Goal: Check status: Check status

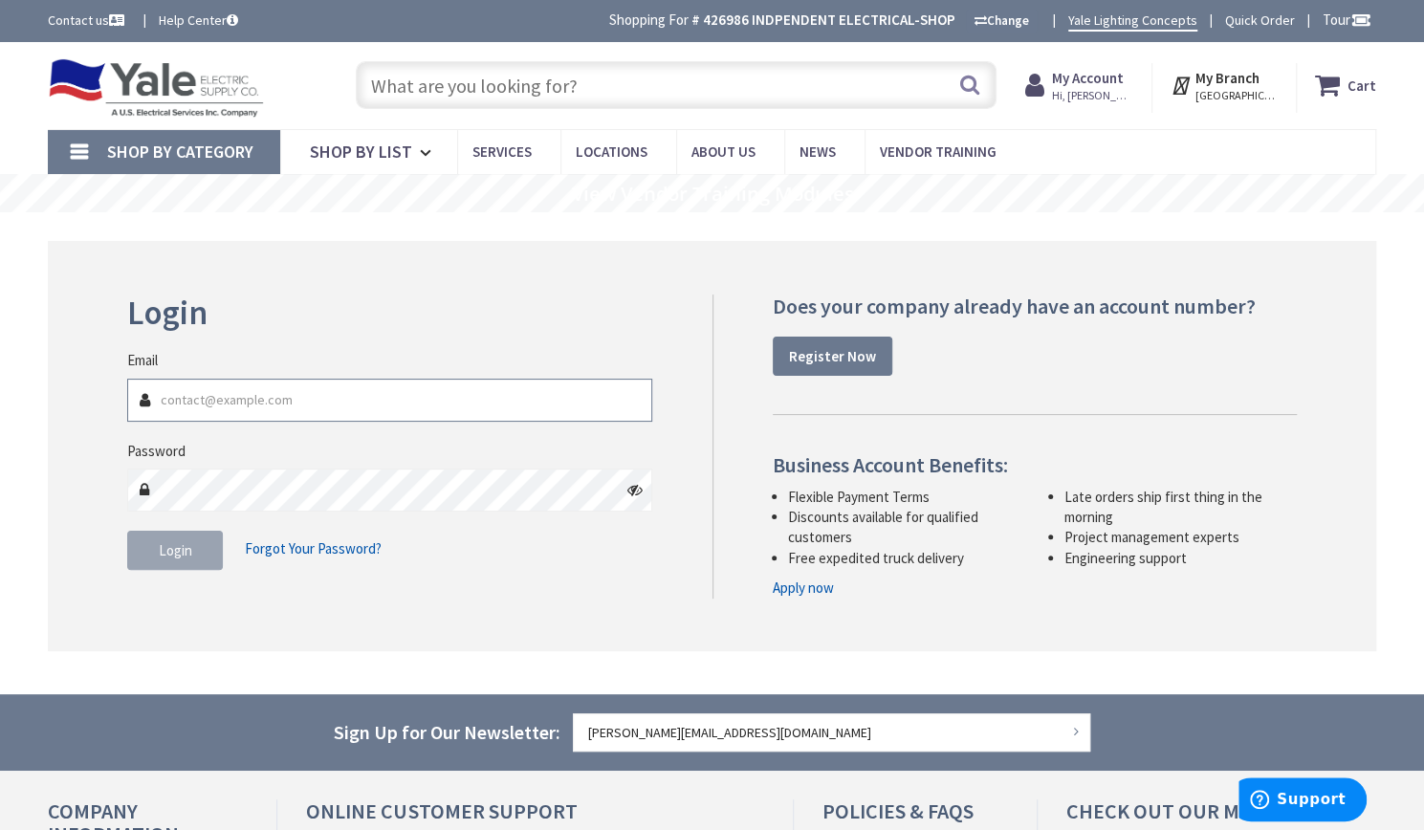
click at [267, 388] on input "Email" at bounding box center [389, 400] width 525 height 43
type input "[PERSON_NAME][EMAIL_ADDRESS][DOMAIN_NAME]"
click at [331, 512] on fieldset "Email John@i-e-s.com Password Login Forgot Your Password?" at bounding box center [389, 469] width 525 height 239
click at [638, 490] on icon at bounding box center [634, 489] width 15 height 15
click at [250, 390] on input "[PERSON_NAME][EMAIL_ADDRESS][DOMAIN_NAME]" at bounding box center [389, 400] width 525 height 43
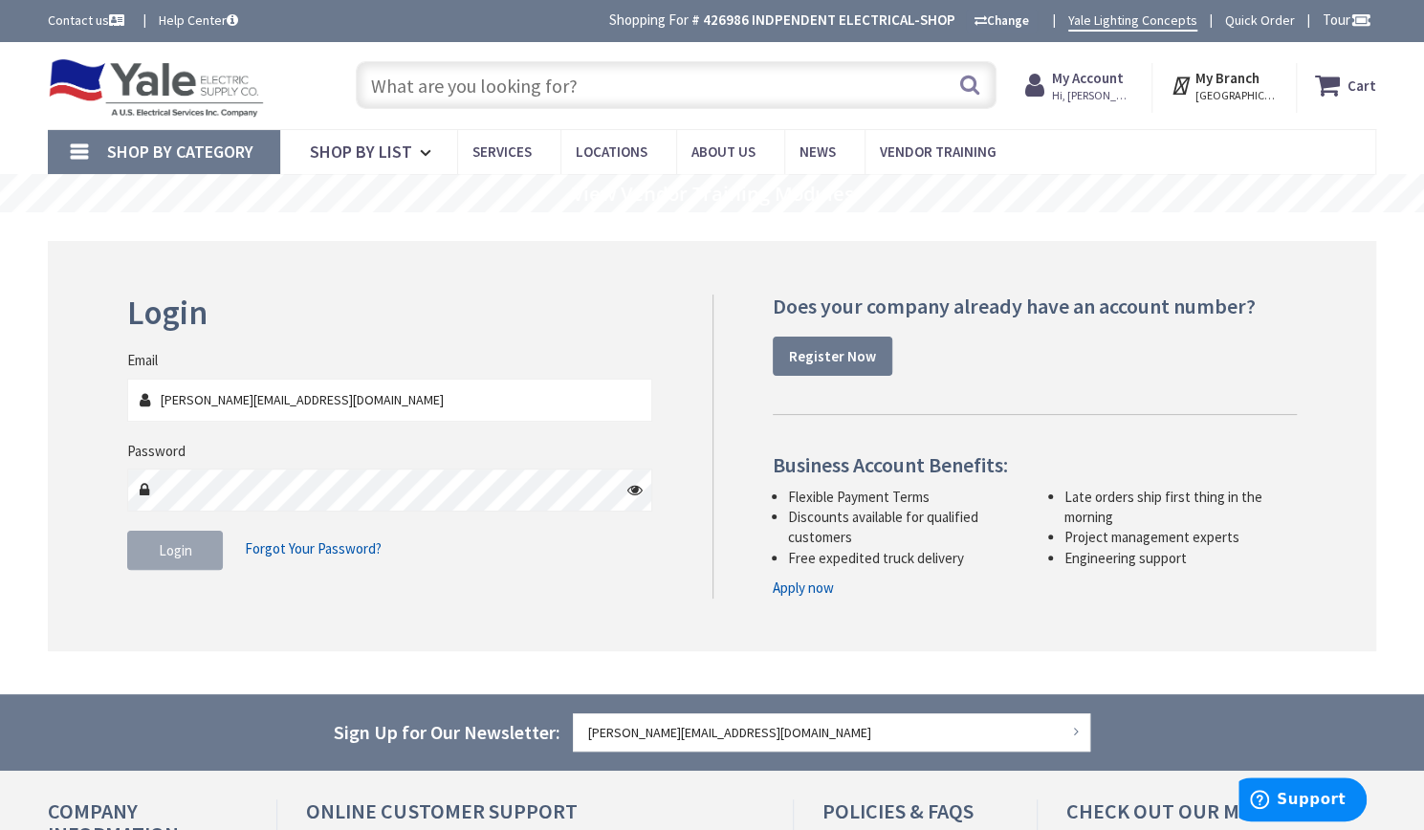
click at [214, 89] on img at bounding box center [156, 87] width 216 height 59
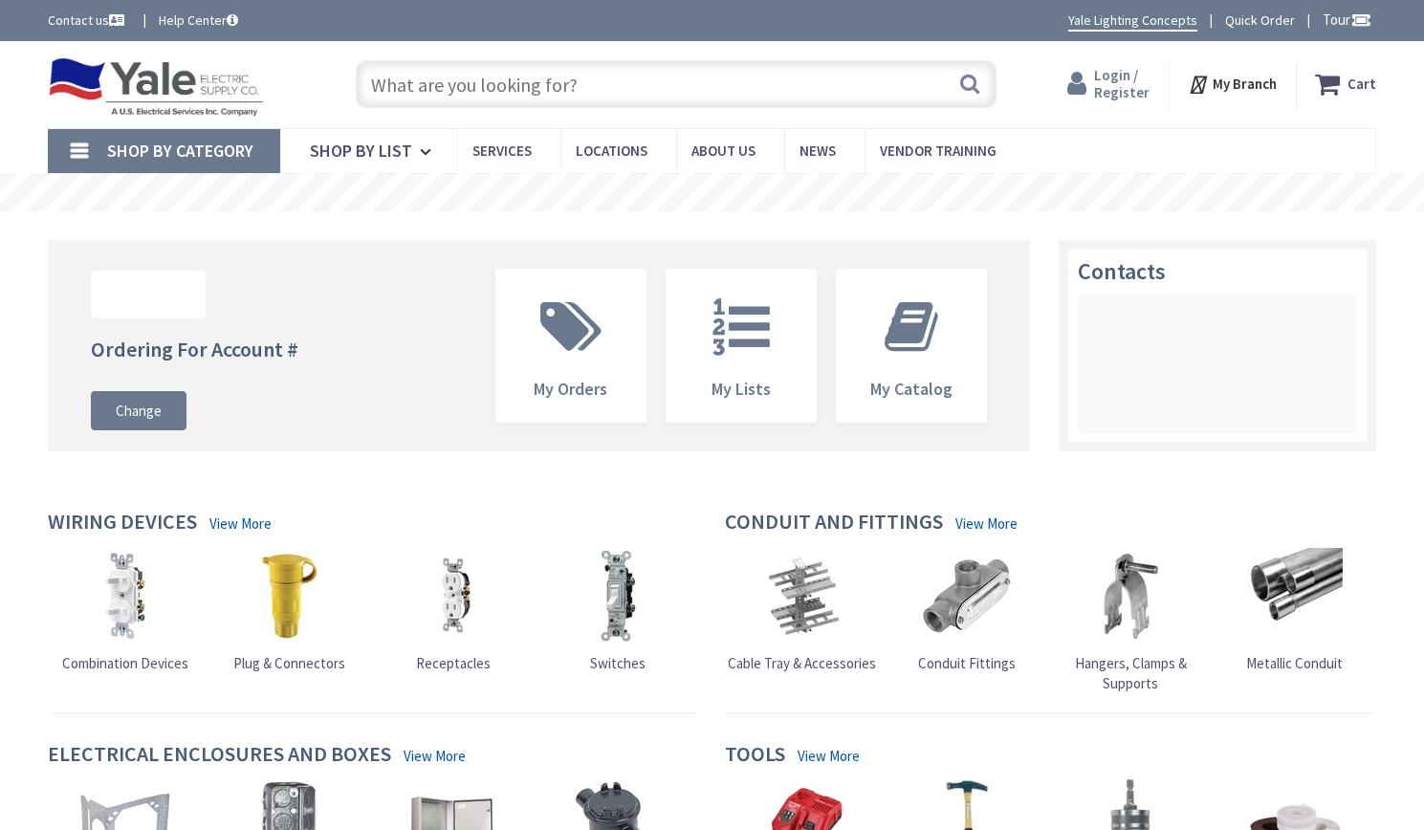
click at [1113, 116] on div "Toggle Nav Search Cart My Cart Close" at bounding box center [711, 85] width 1357 height 64
type input "[GEOGRAPHIC_DATA], DE 19703, [GEOGRAPHIC_DATA]"
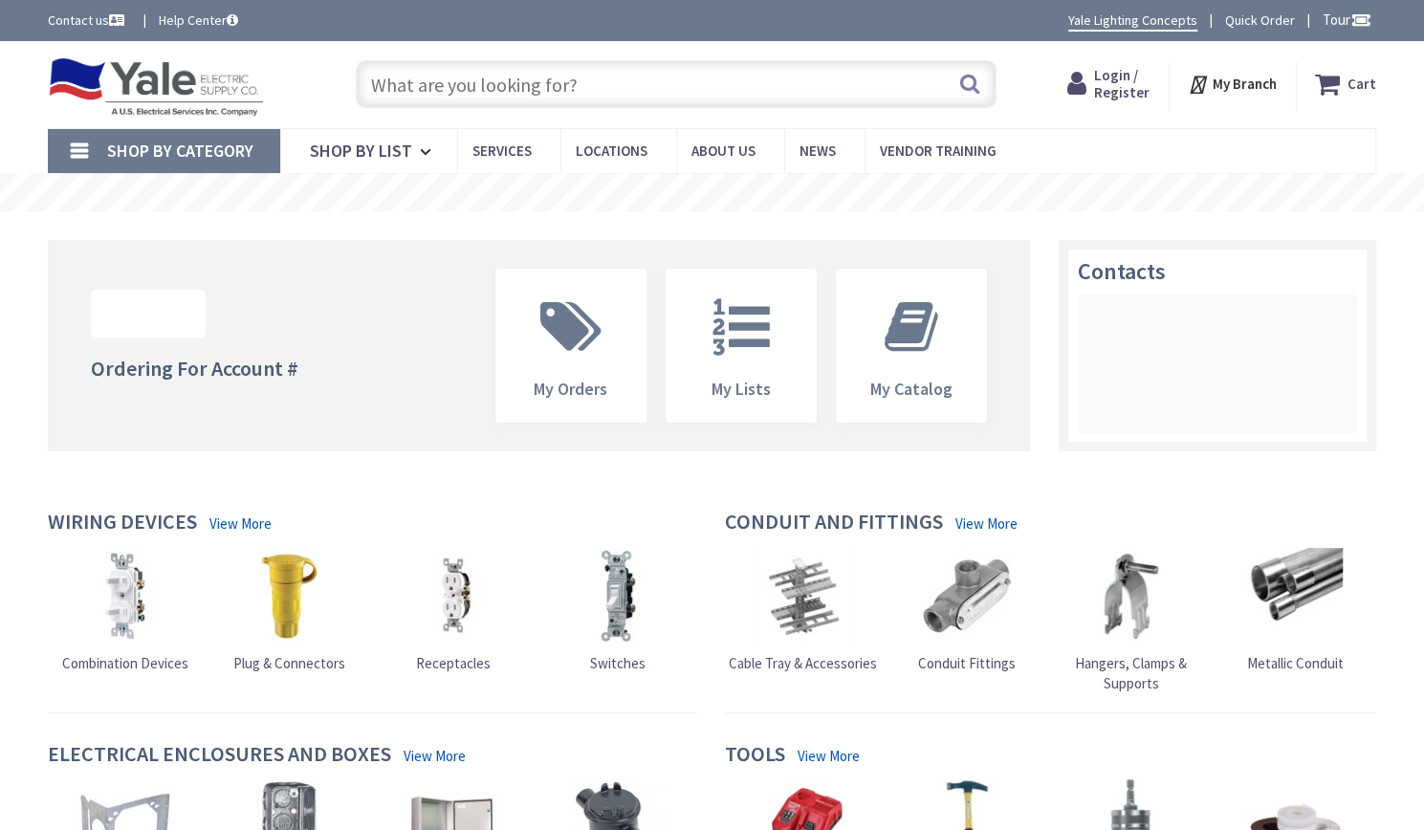
click at [1143, 54] on div "Cart My Cart Close You have no items in your shopping cart. My Branch My Branch…" at bounding box center [1220, 82] width 339 height 59
click at [1117, 76] on span "Login / Register" at bounding box center [1104, 83] width 55 height 35
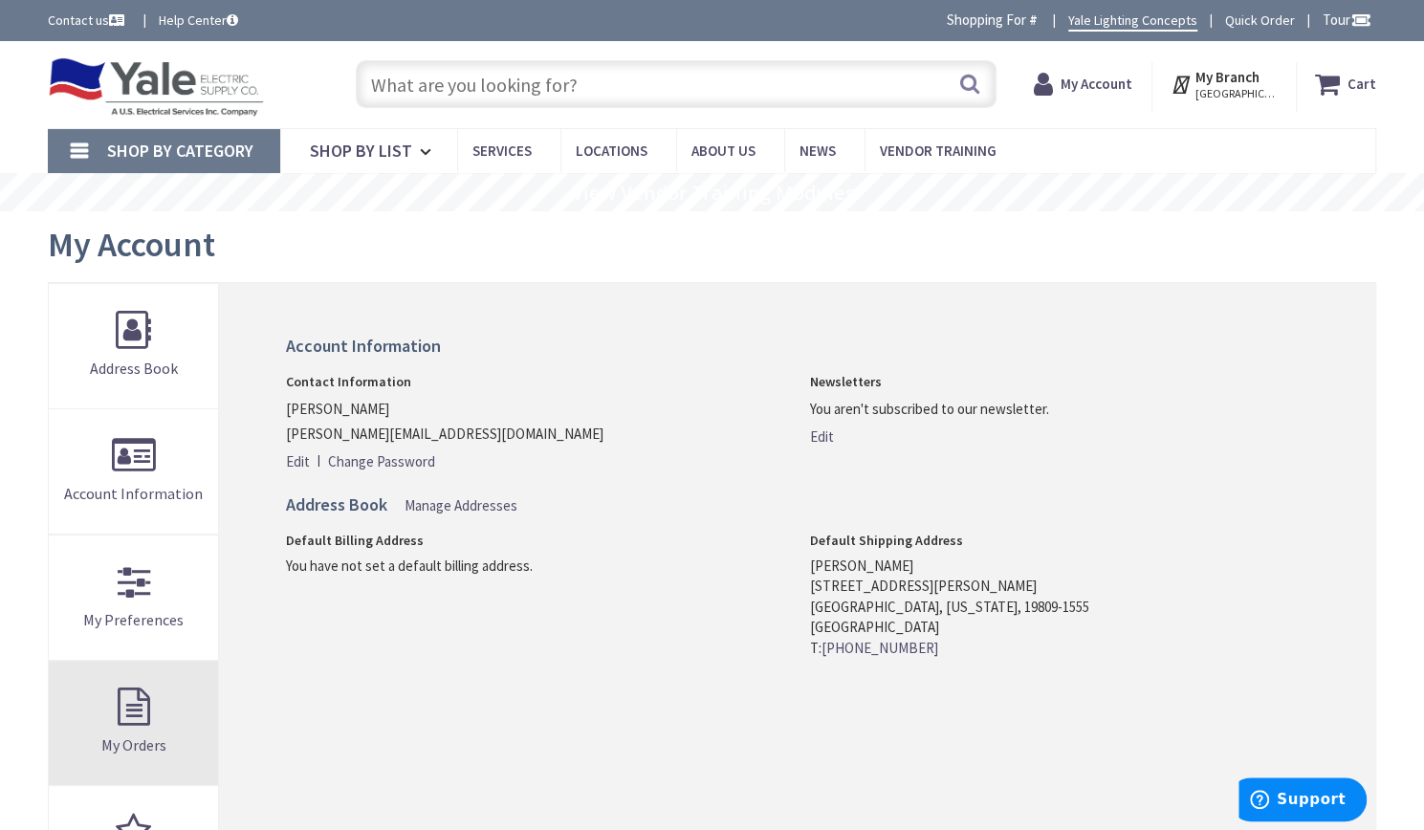
click at [156, 737] on span "My Orders" at bounding box center [133, 744] width 65 height 19
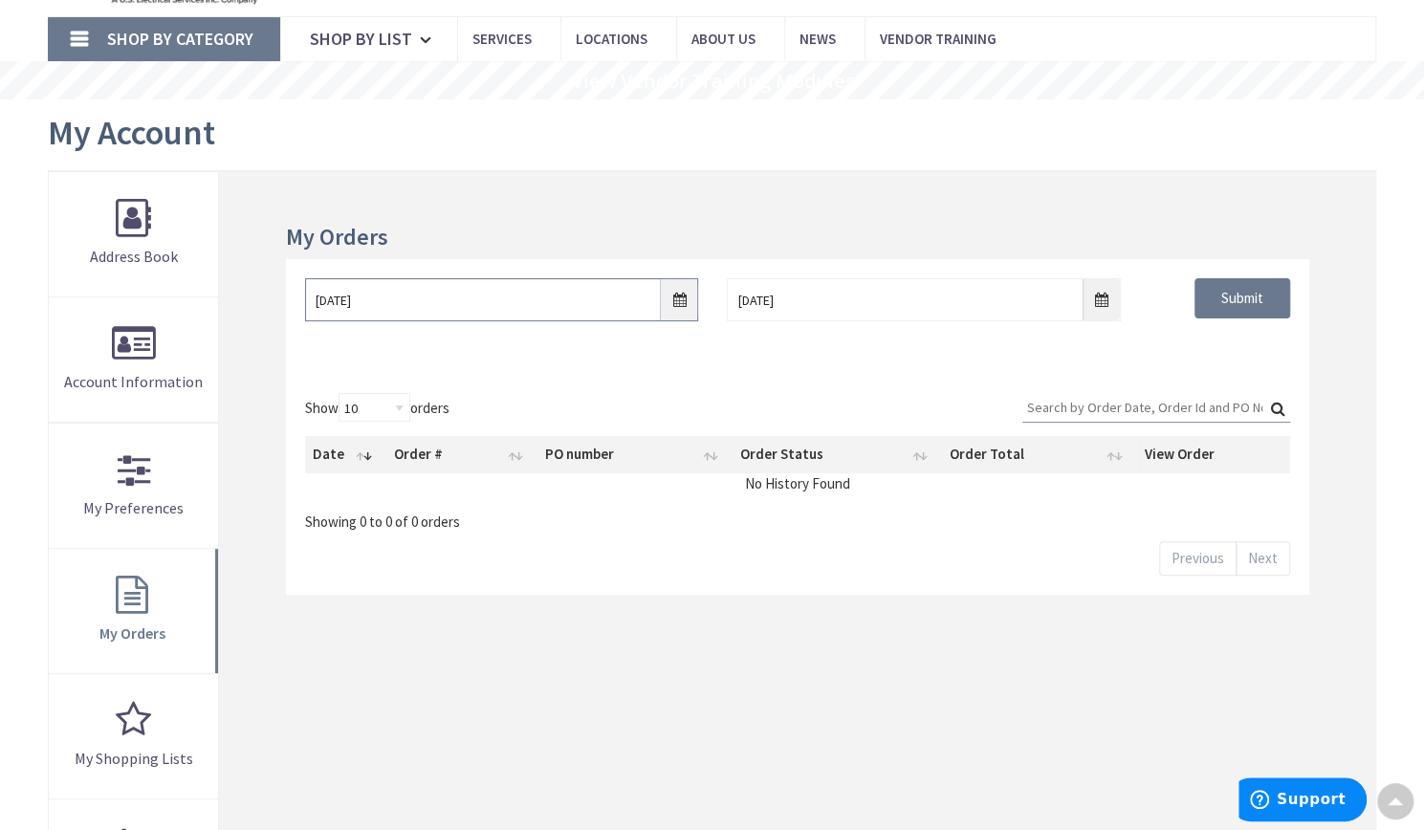
click at [677, 296] on input "10/2/2025" at bounding box center [502, 299] width 394 height 43
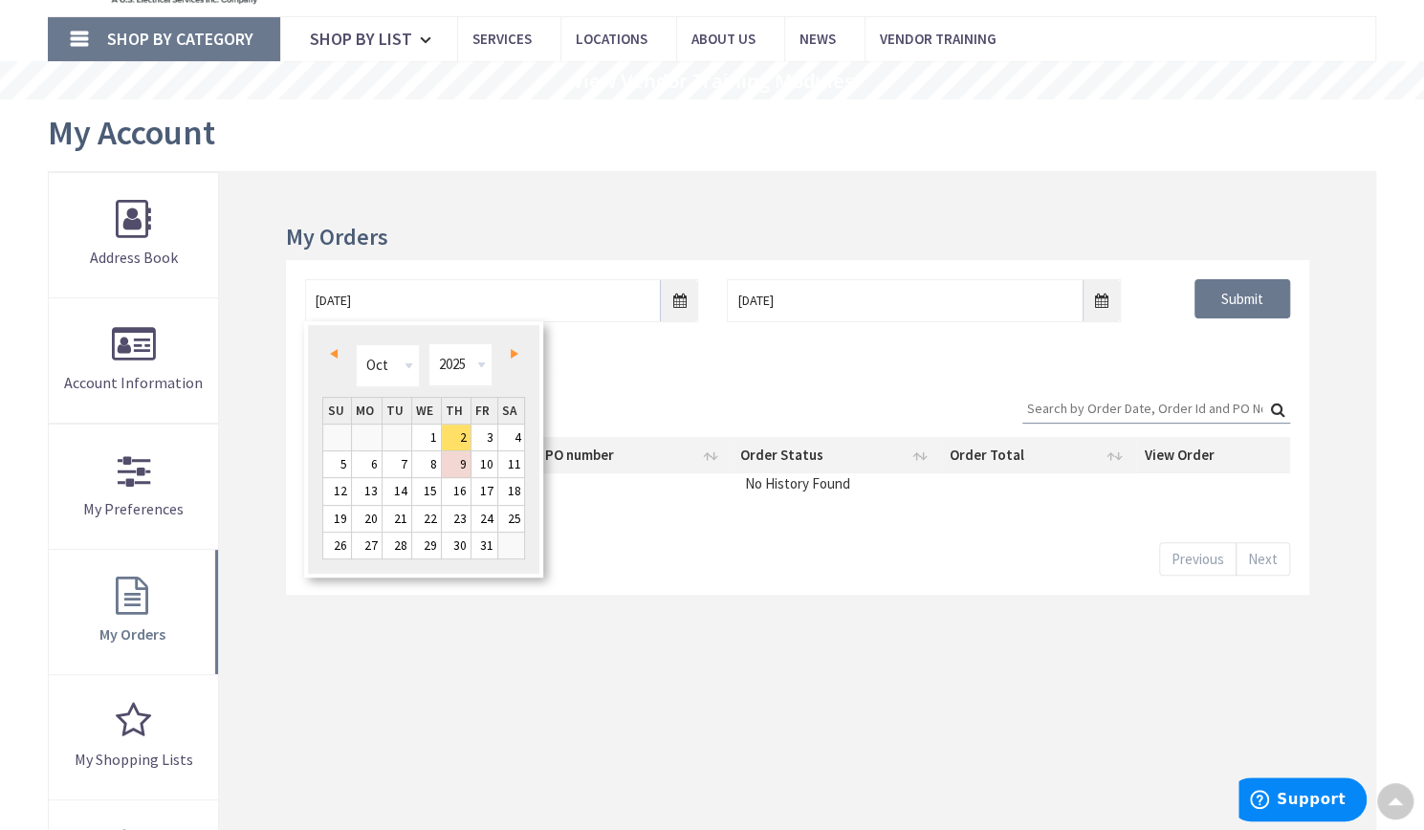
click at [340, 353] on link "Prev" at bounding box center [337, 354] width 26 height 26
click at [371, 432] on link "1" at bounding box center [367, 438] width 30 height 26
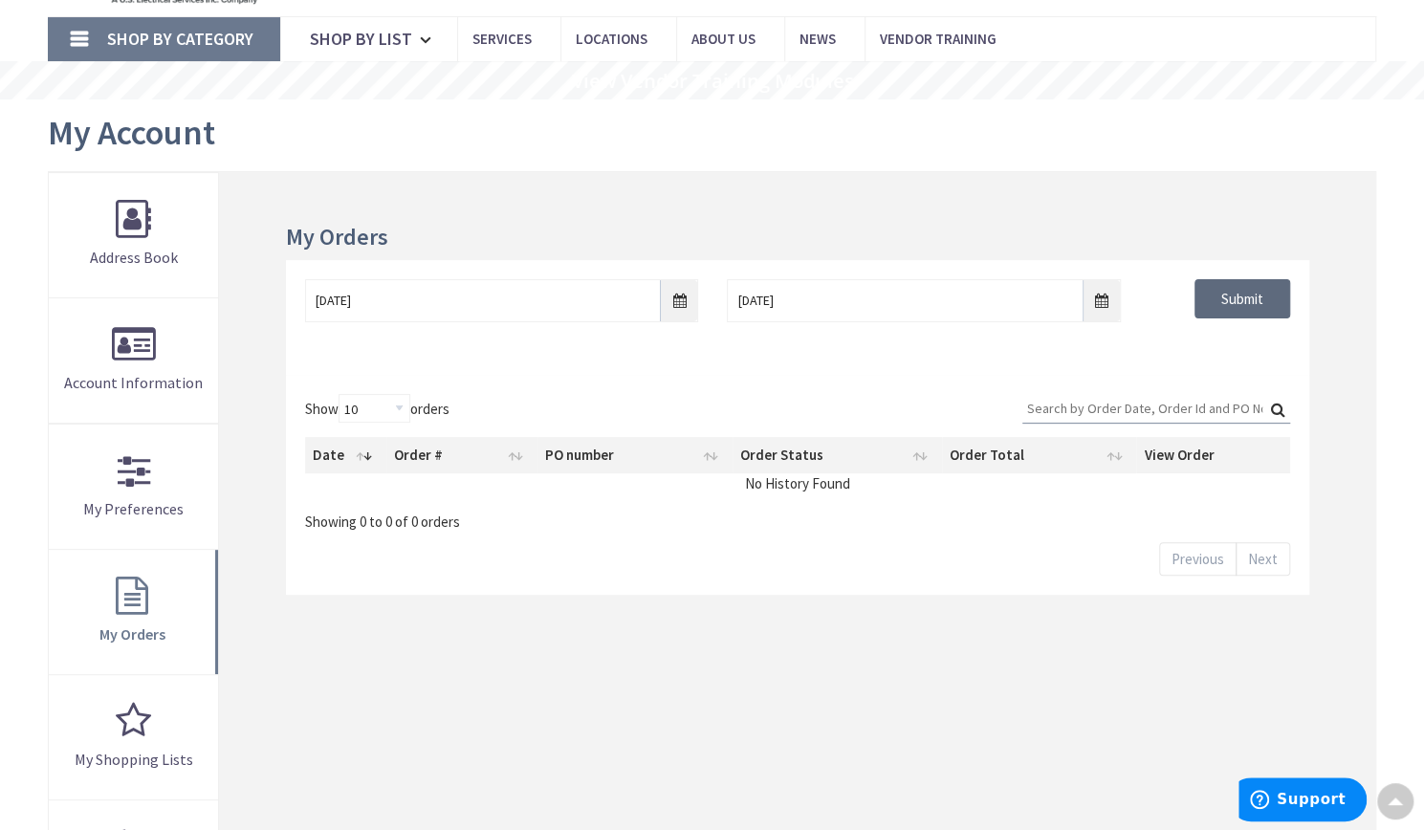
click at [1263, 309] on input "Submit" at bounding box center [1242, 299] width 96 height 40
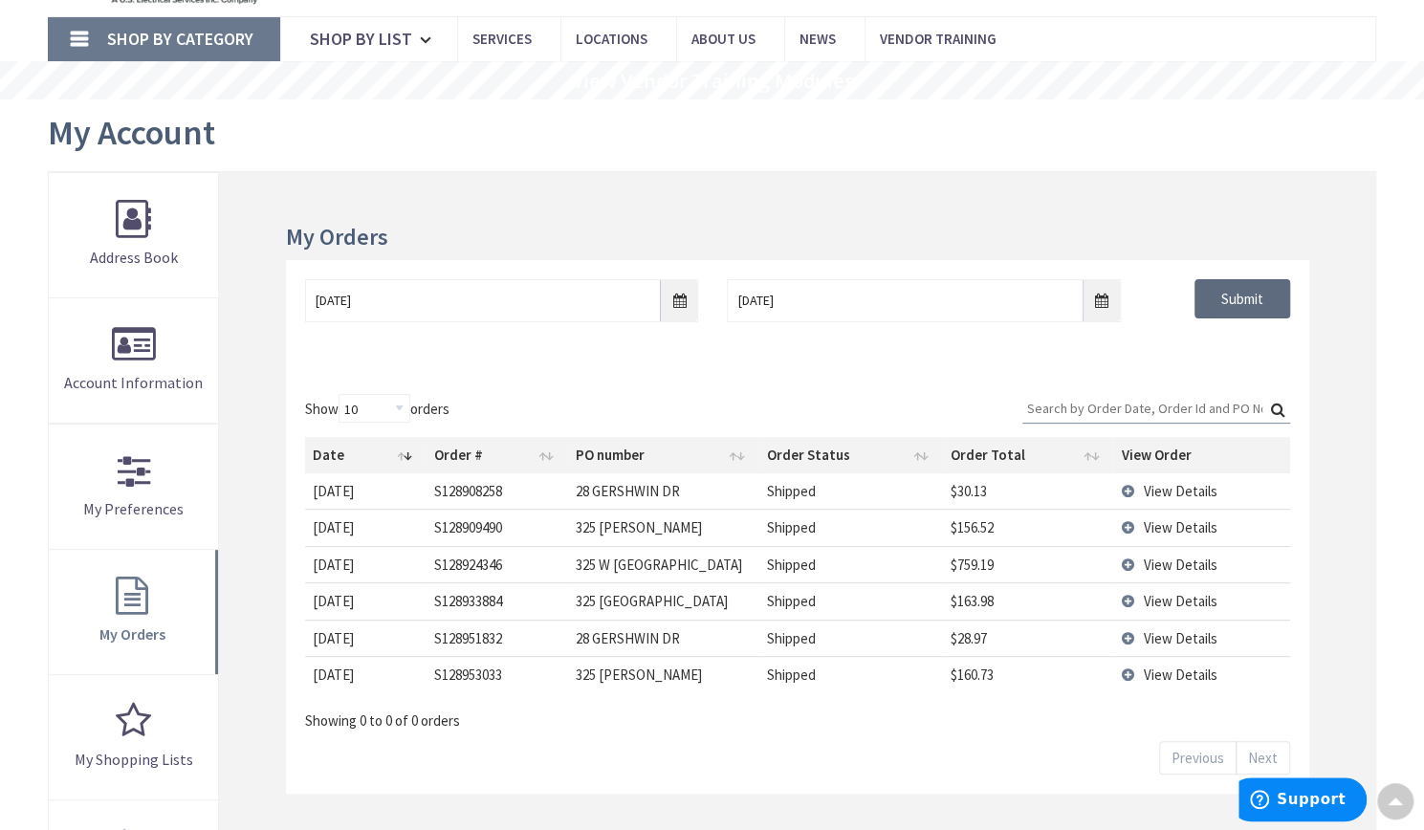
scroll to position [142, 0]
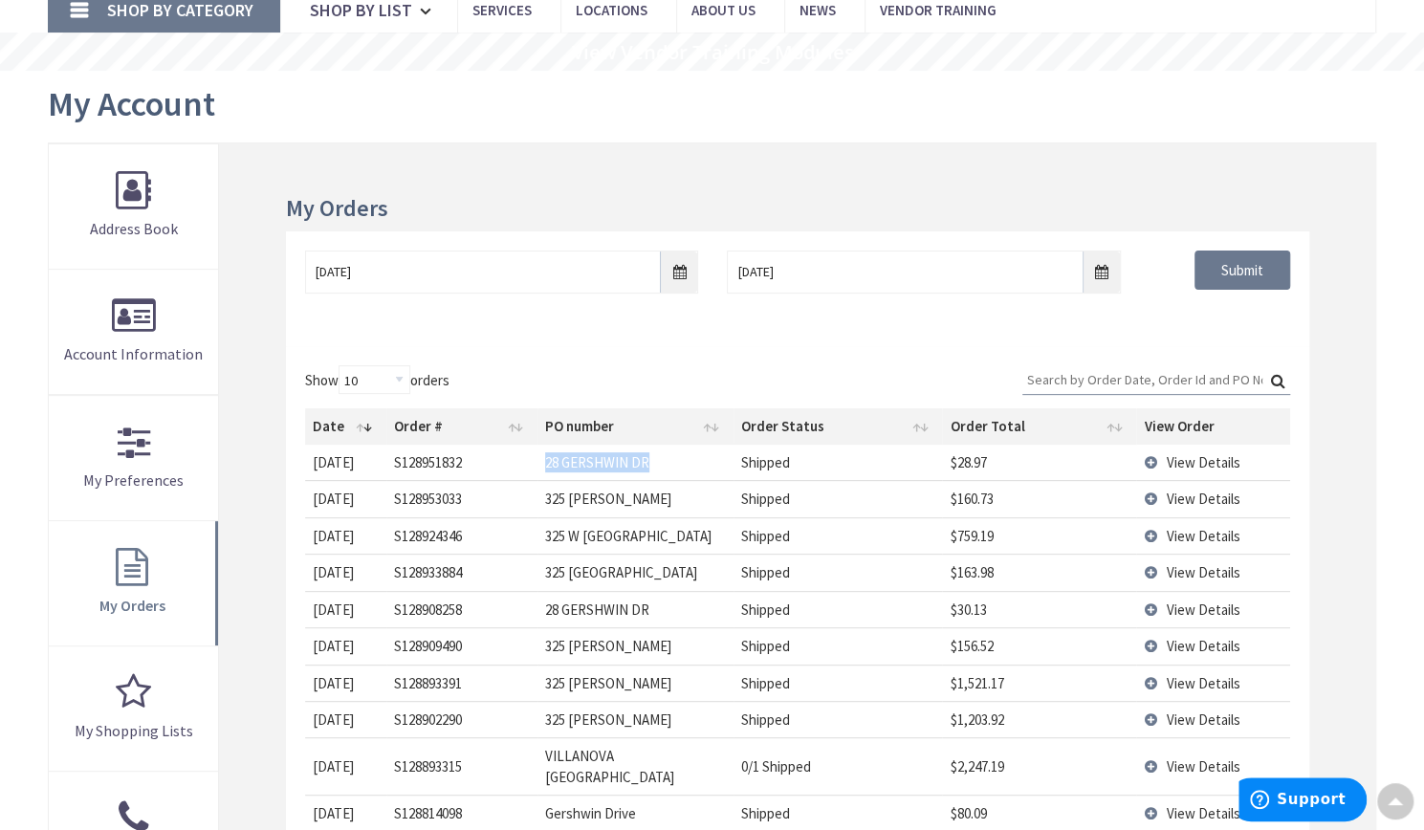
drag, startPoint x: 683, startPoint y: 464, endPoint x: 506, endPoint y: 461, distance: 176.9
click at [506, 461] on tr "10/8/2025 2025-10-08 S128951832 28 GERSHWIN DR Shipped $28.97 View Details" at bounding box center [797, 462] width 985 height 35
click at [506, 461] on td "S128951832" at bounding box center [461, 462] width 151 height 35
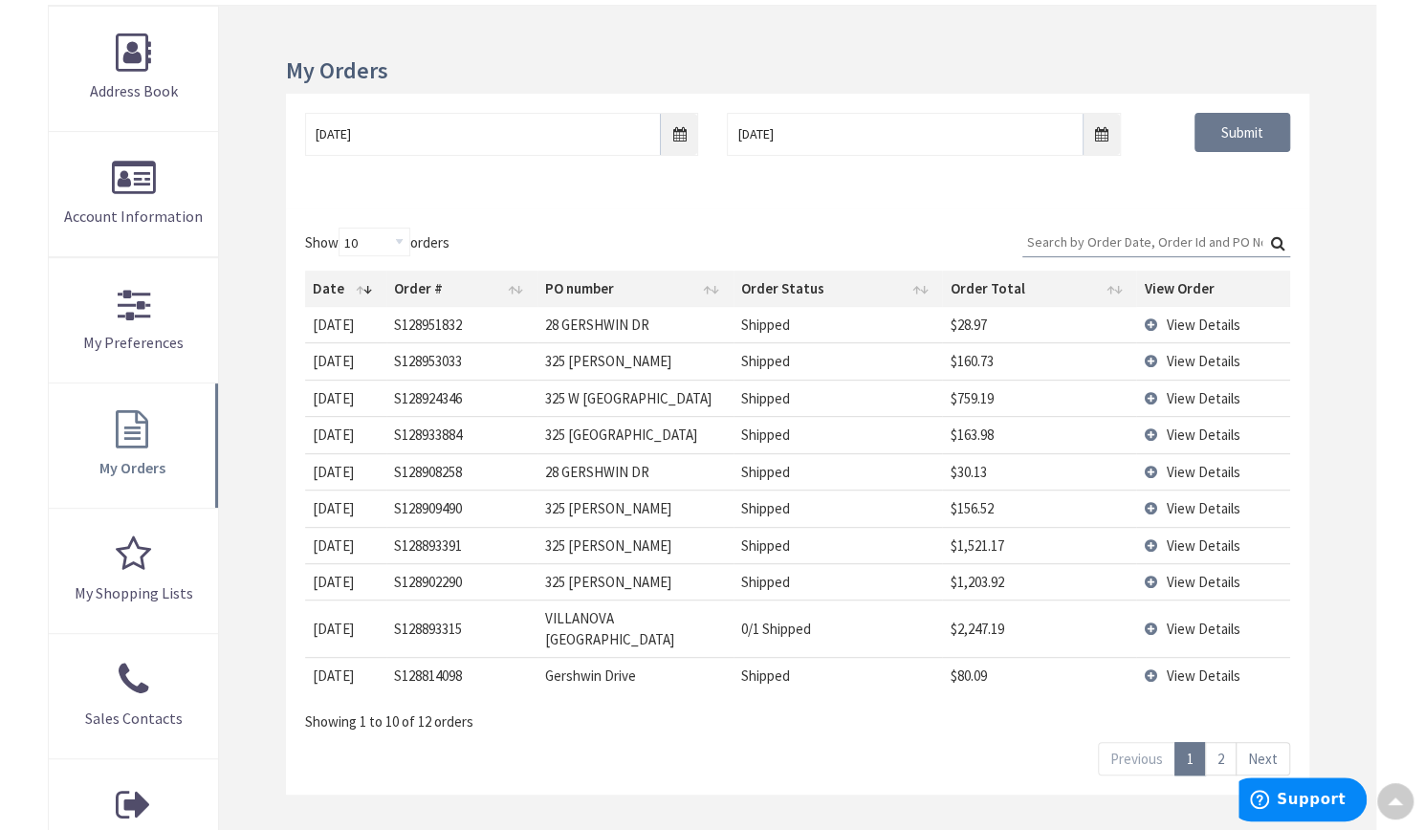
scroll to position [283, 0]
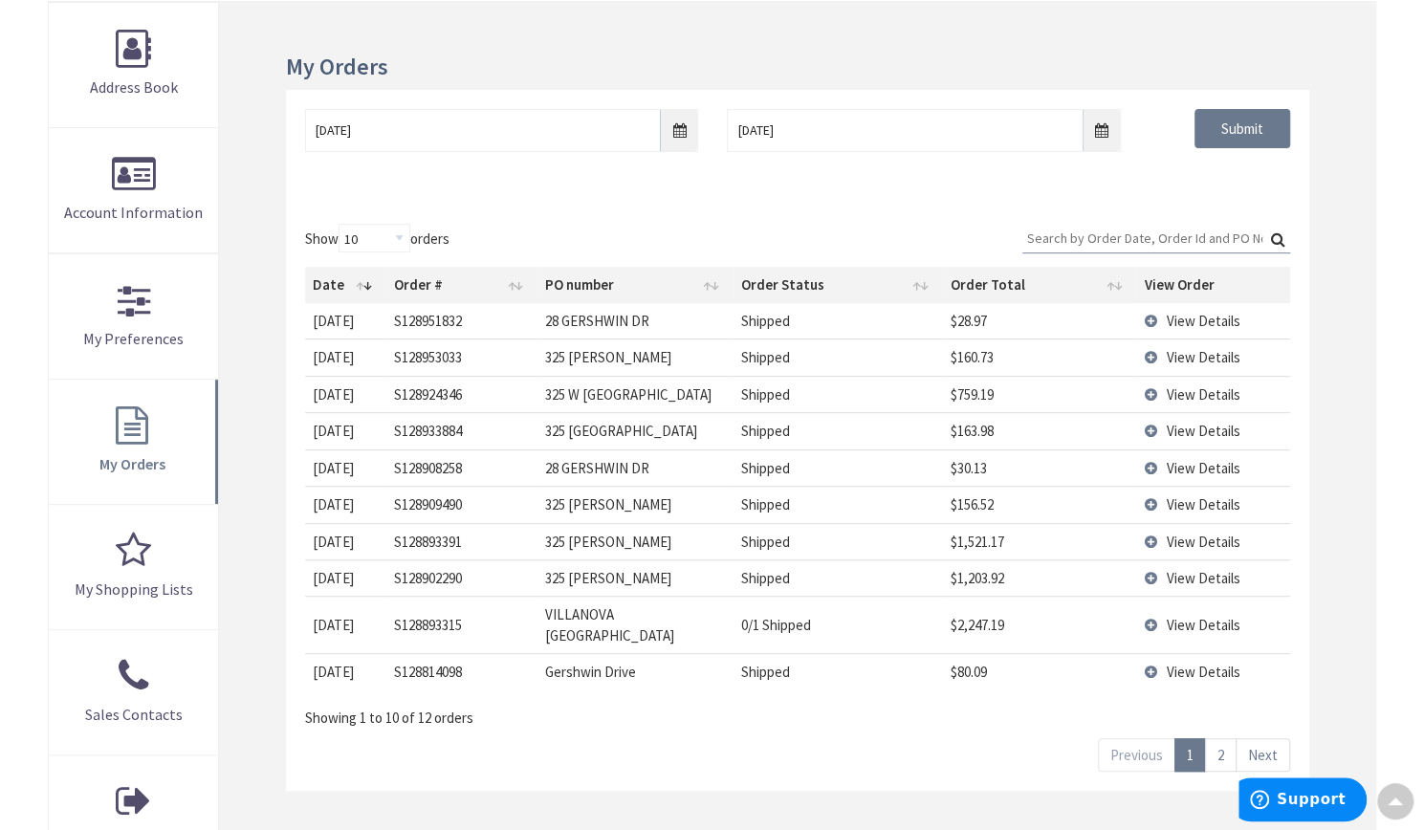
click at [1145, 388] on td "View Details" at bounding box center [1212, 394] width 153 height 36
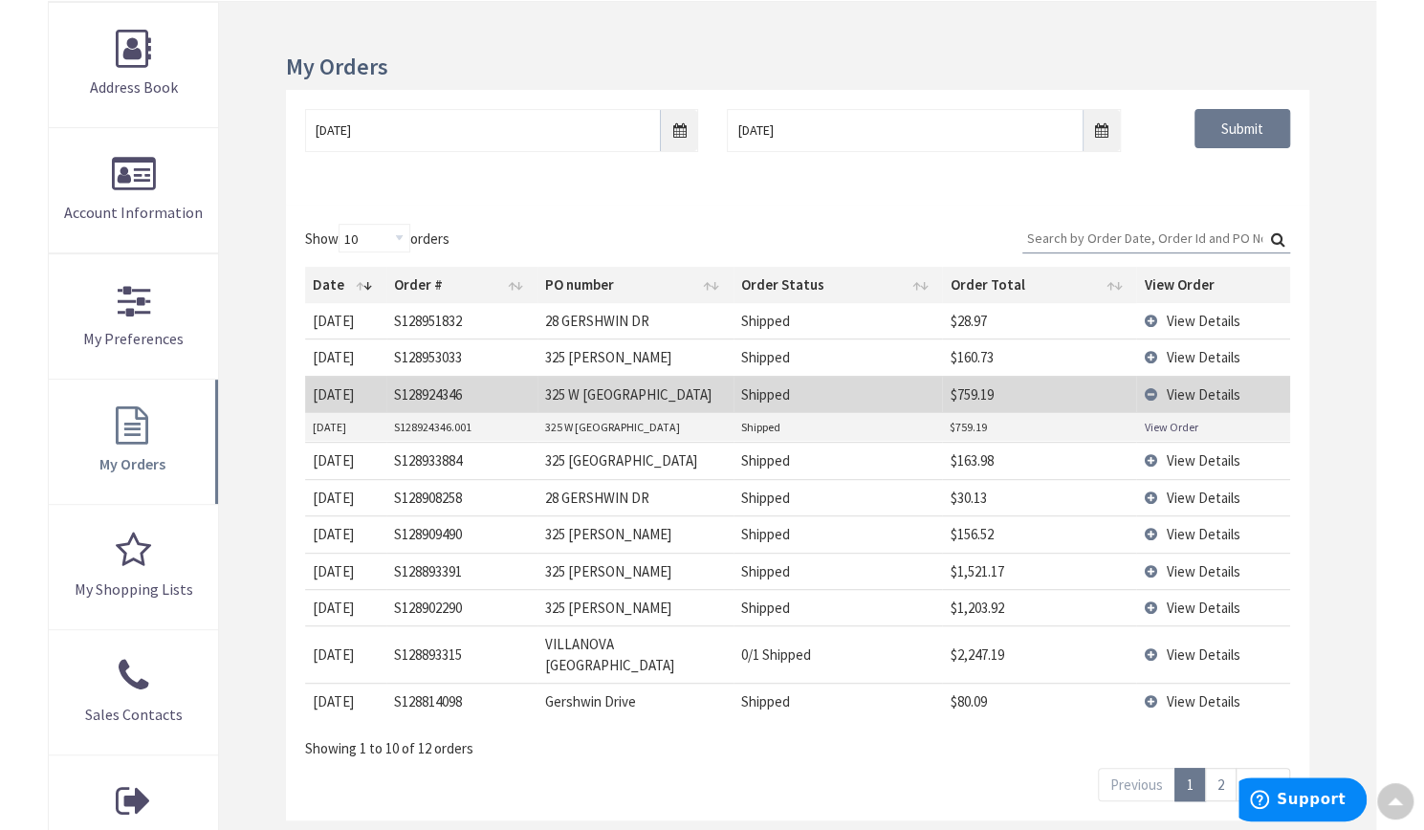
click at [1159, 419] on link "View Order" at bounding box center [1170, 427] width 54 height 16
click at [1224, 768] on link "2" at bounding box center [1221, 784] width 32 height 33
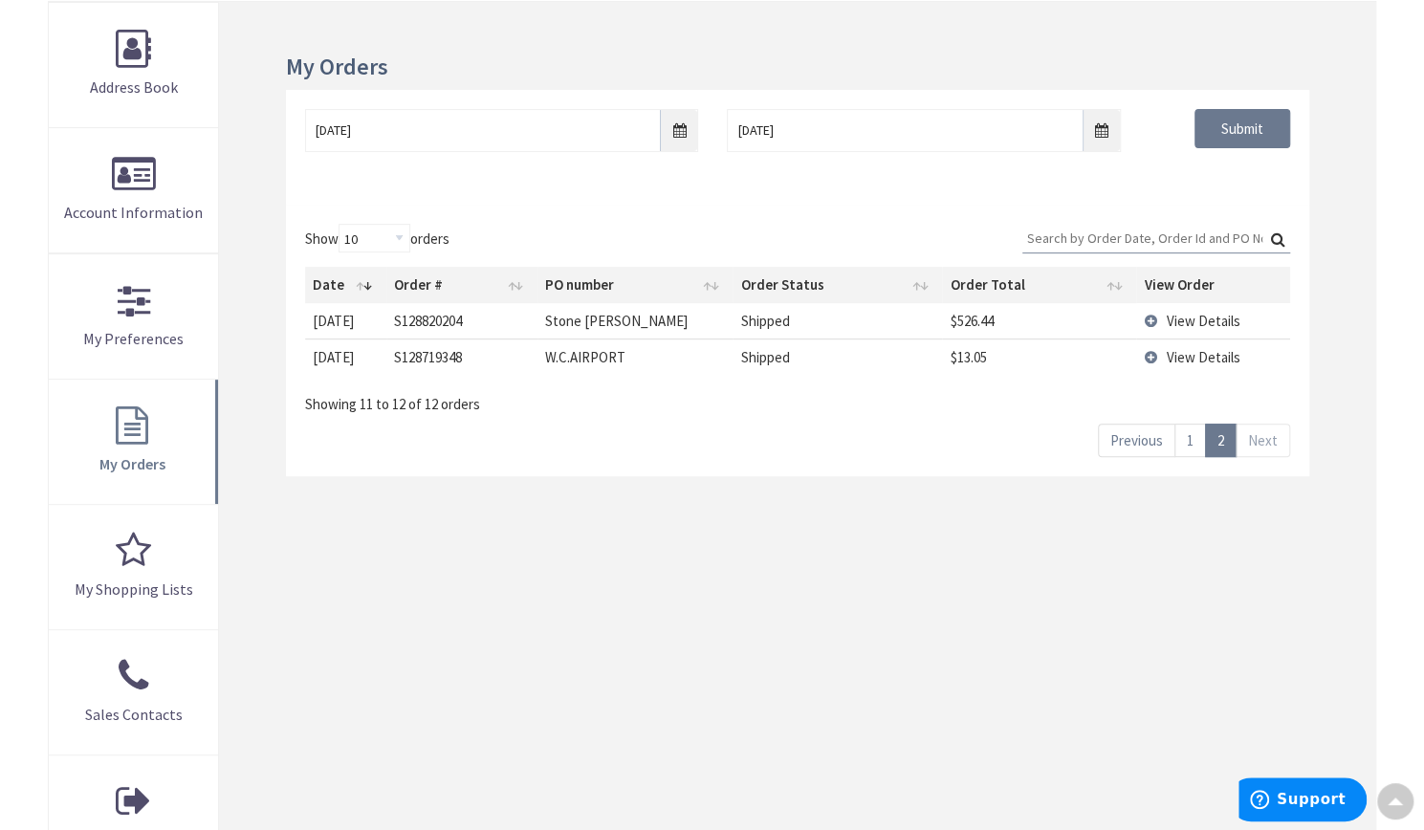
click at [1197, 435] on link "1" at bounding box center [1190, 440] width 32 height 33
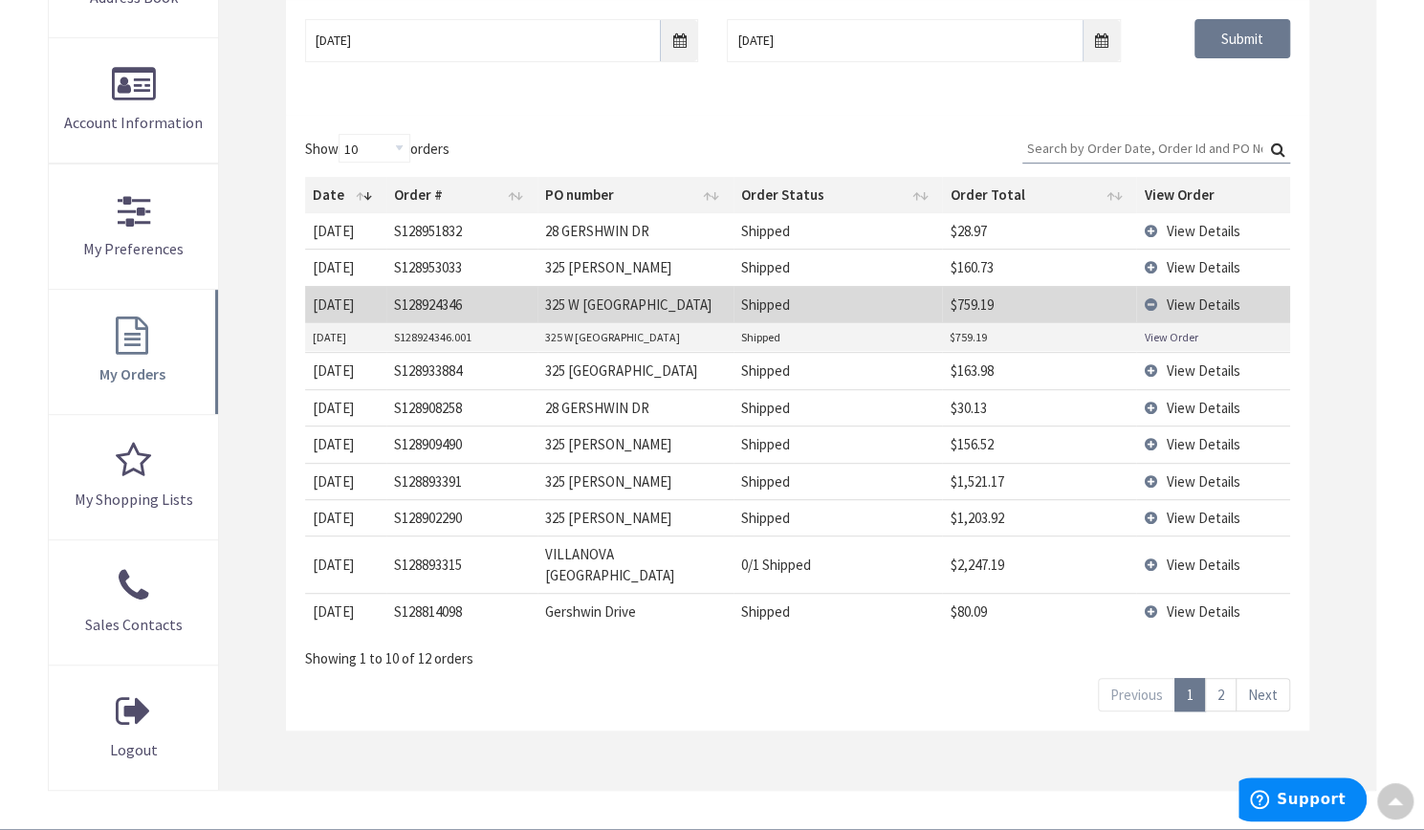
scroll to position [396, 0]
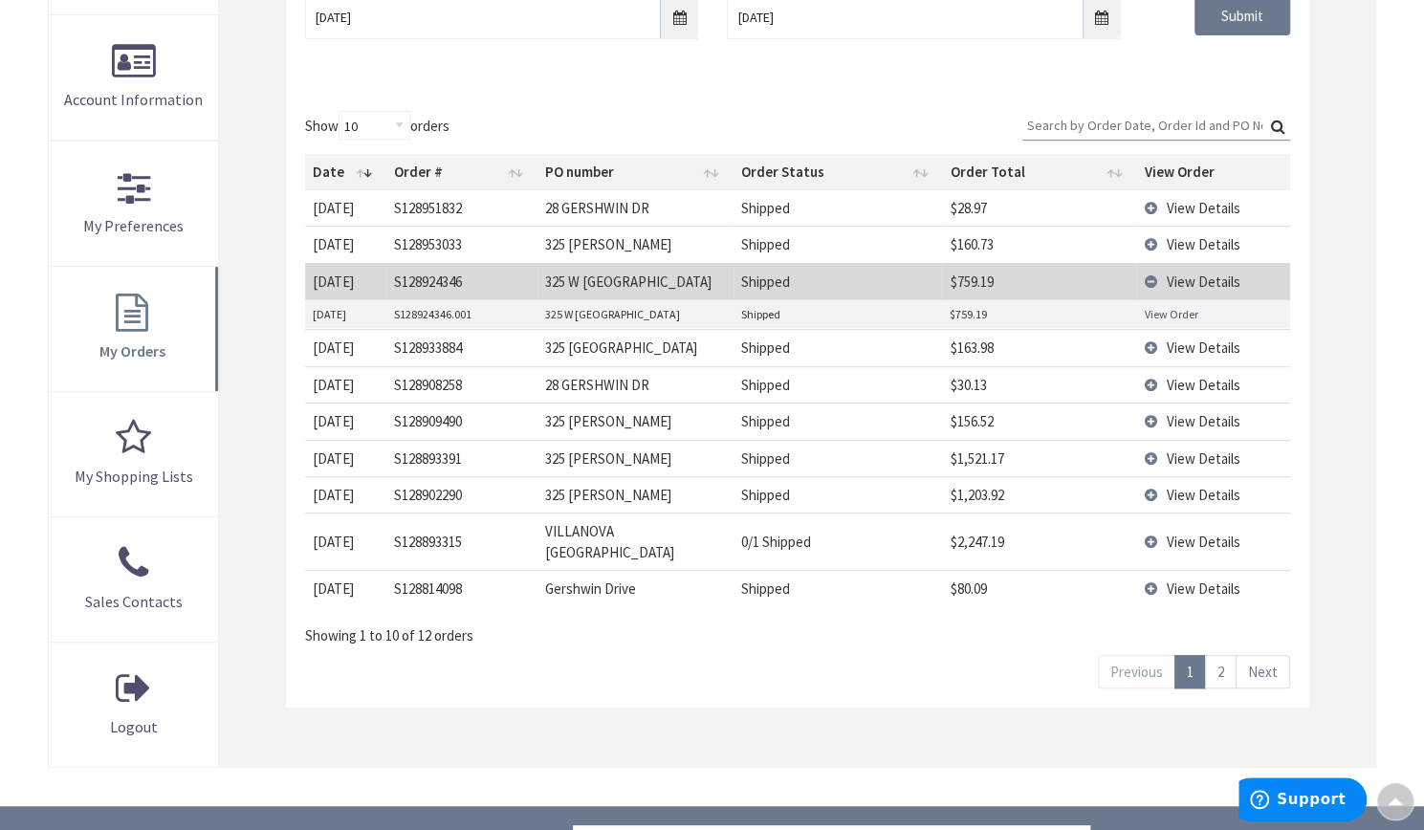
click at [1147, 452] on td "View Details" at bounding box center [1212, 458] width 153 height 36
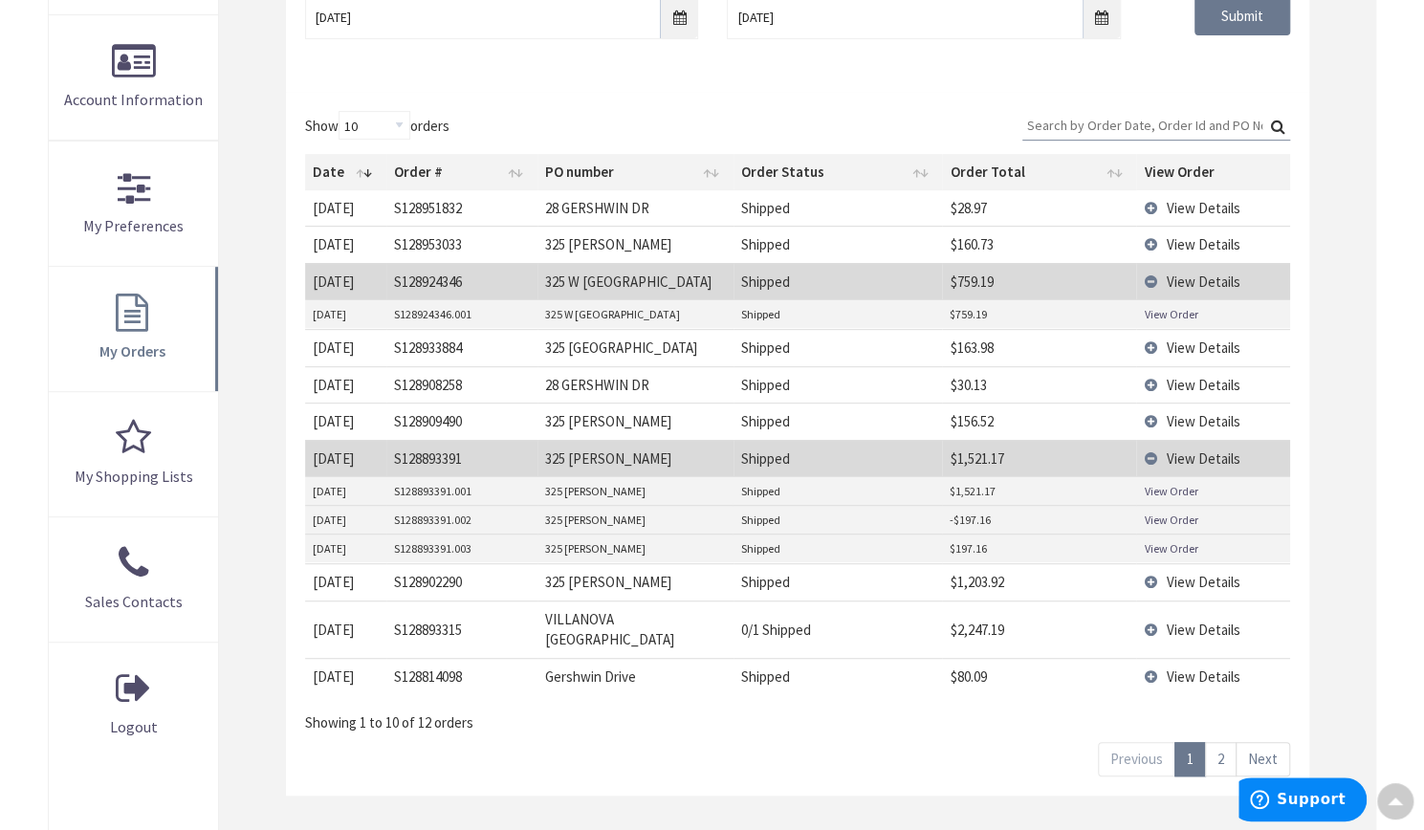
click at [1151, 417] on td "View Details" at bounding box center [1212, 421] width 153 height 36
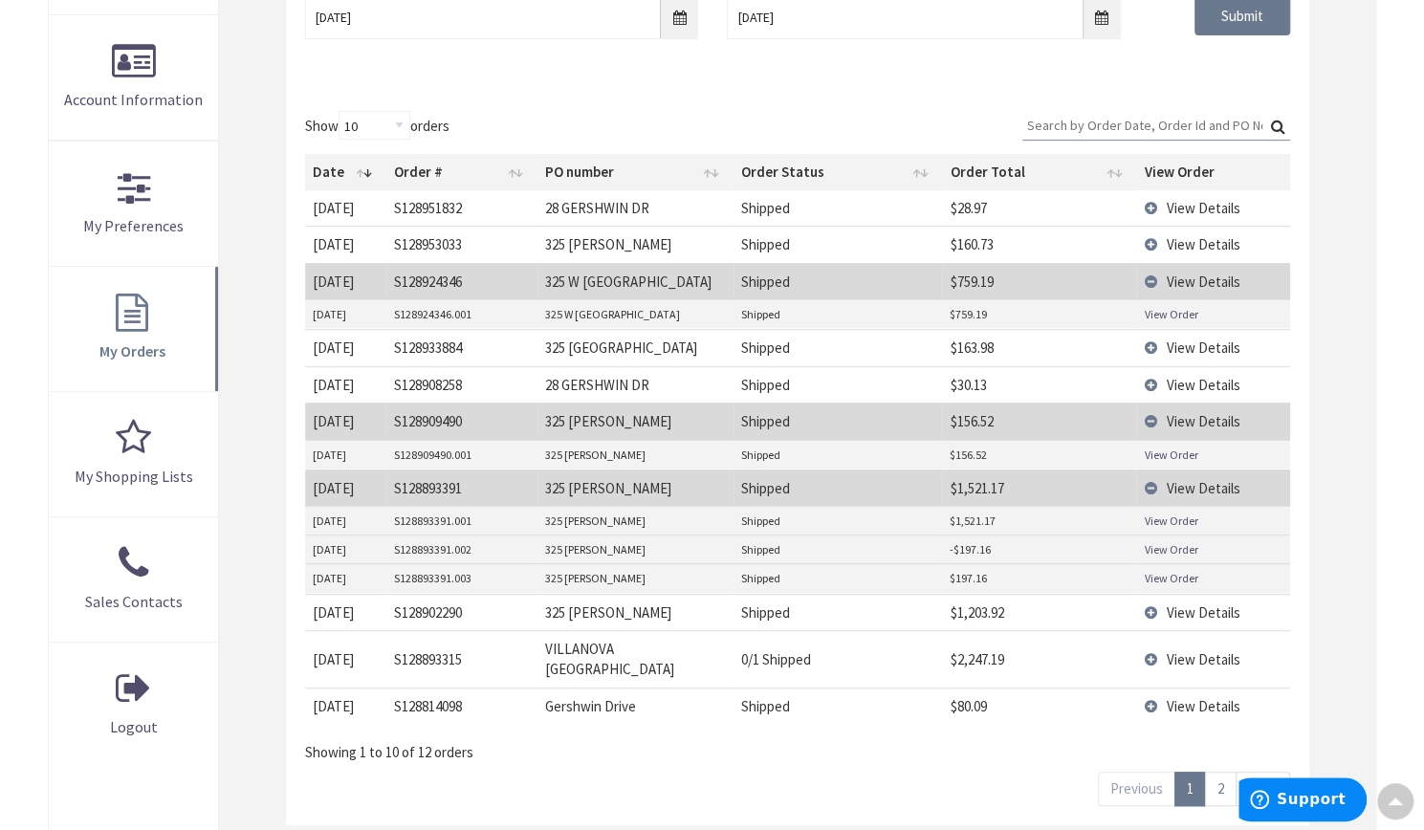
click at [1151, 383] on td "View Details" at bounding box center [1212, 384] width 153 height 36
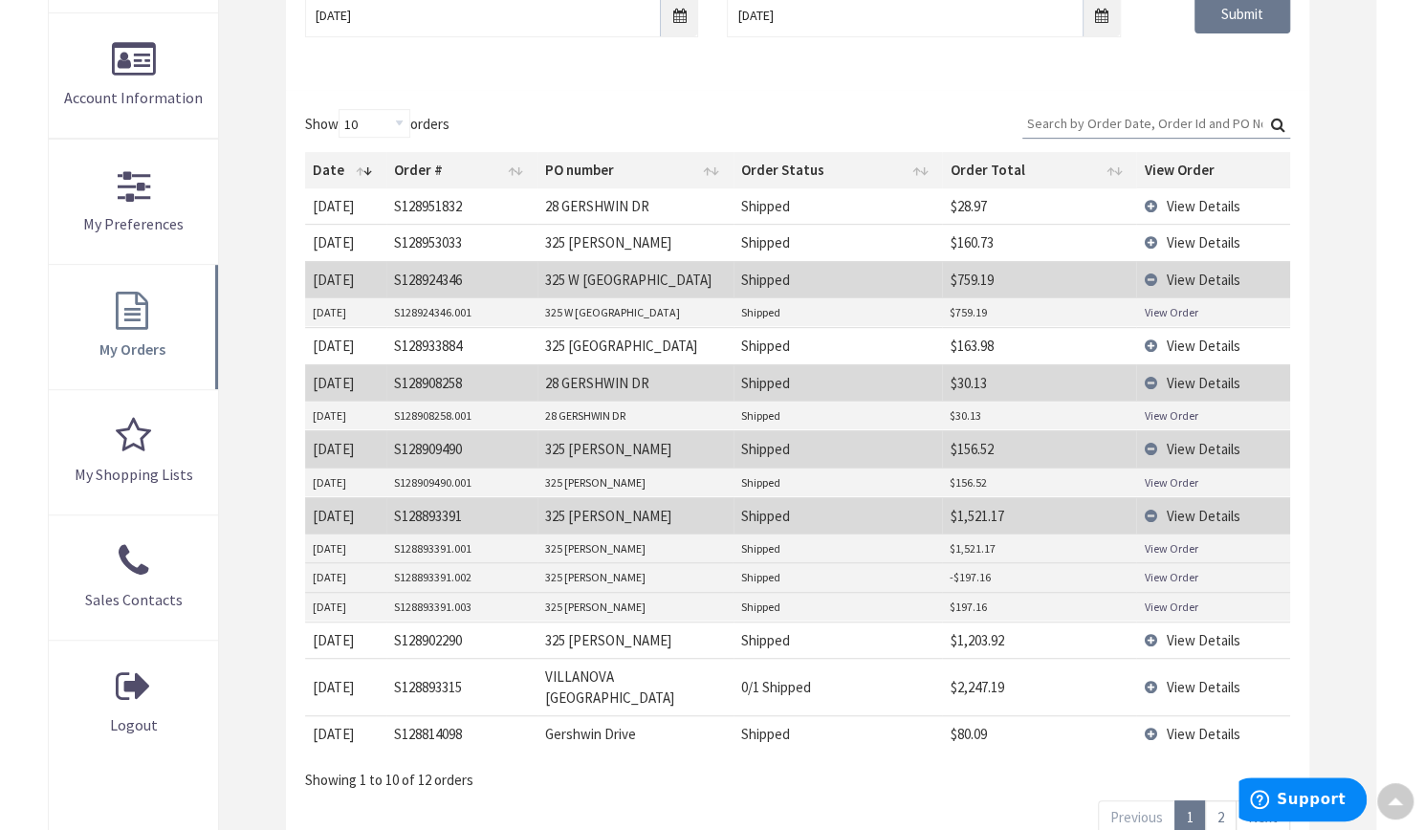
scroll to position [438, 0]
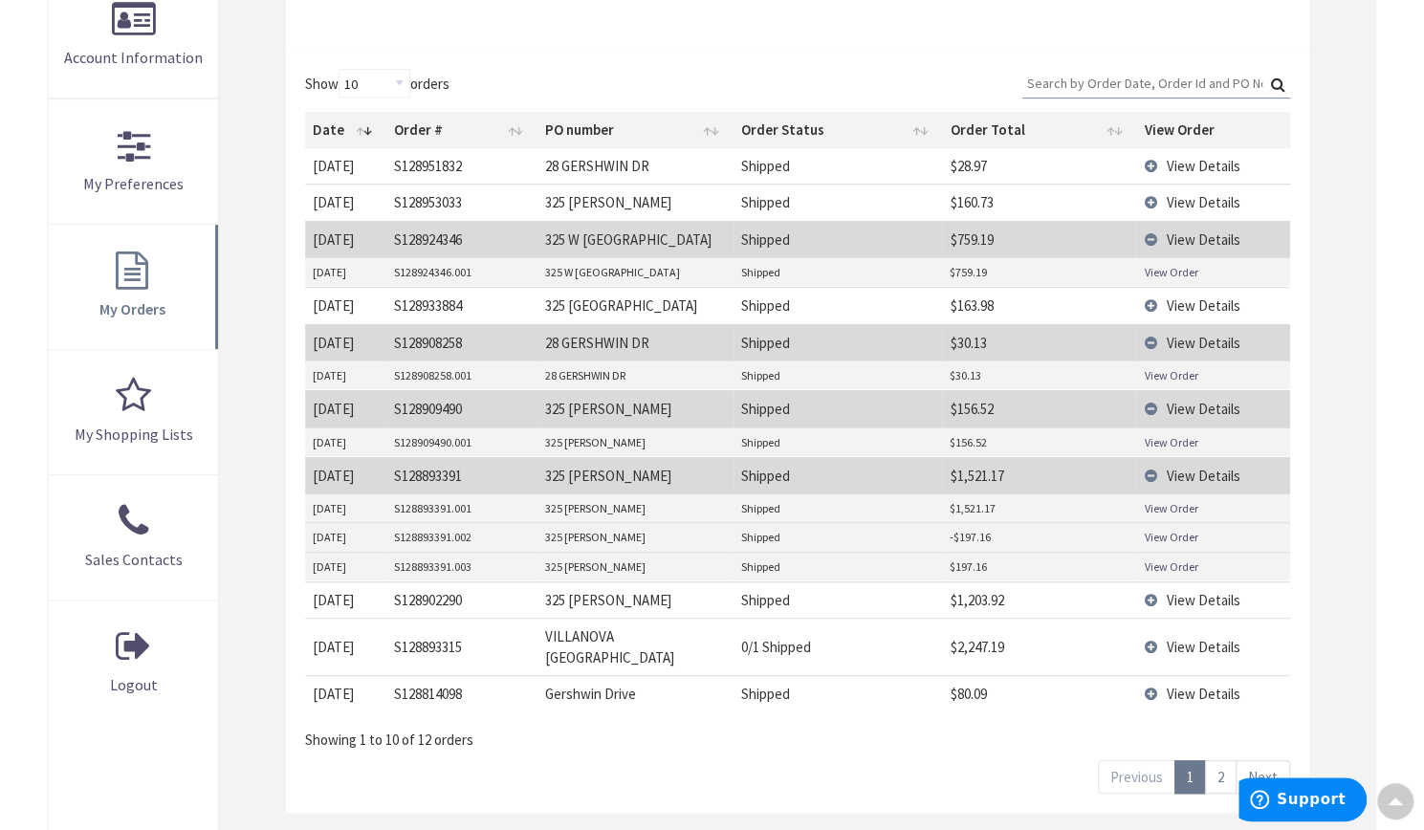
click at [1143, 198] on td "View Details" at bounding box center [1212, 202] width 153 height 36
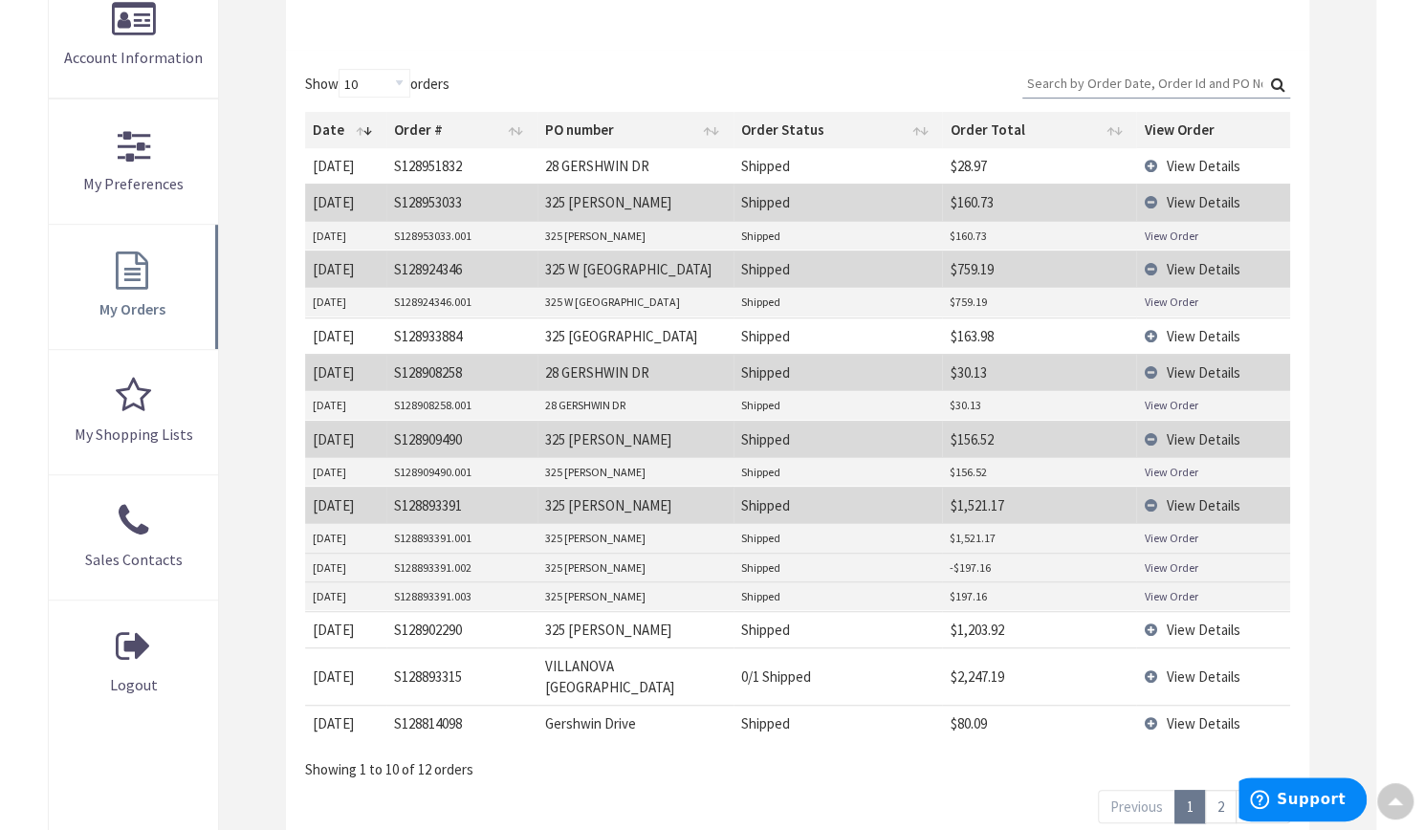
click at [1157, 228] on link "View Order" at bounding box center [1170, 236] width 54 height 16
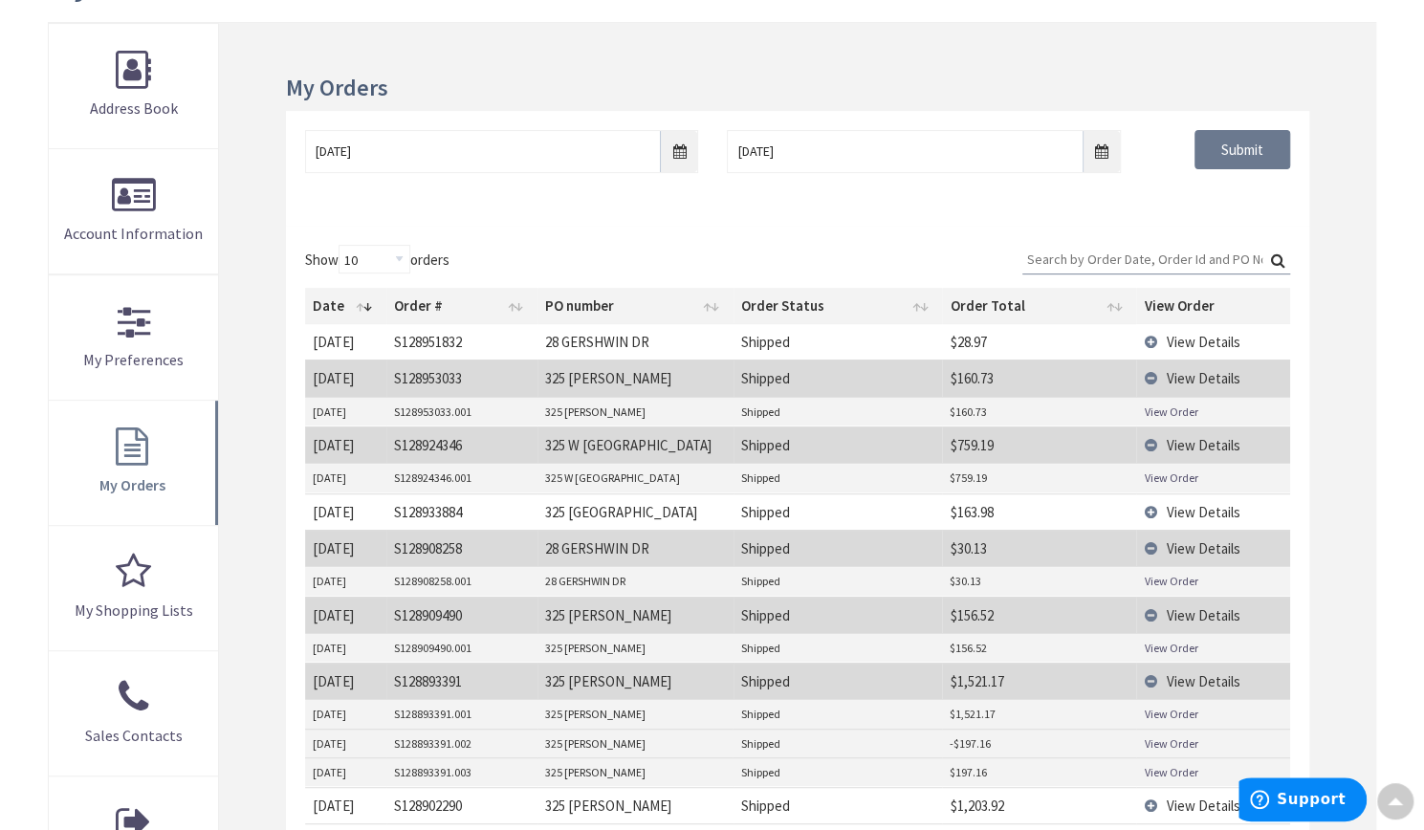
scroll to position [356, 0]
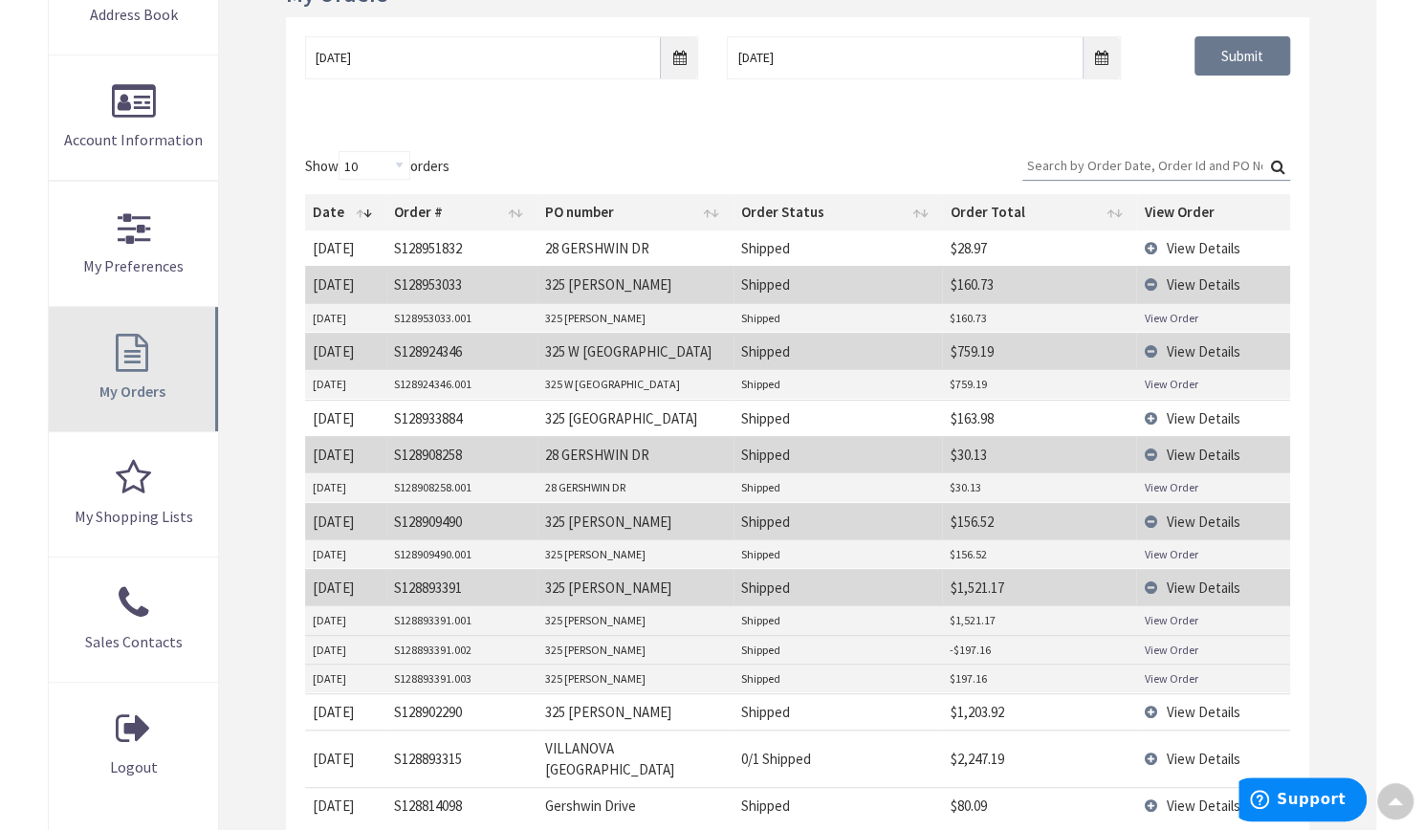
click at [130, 364] on link "My Orders" at bounding box center [133, 369] width 169 height 124
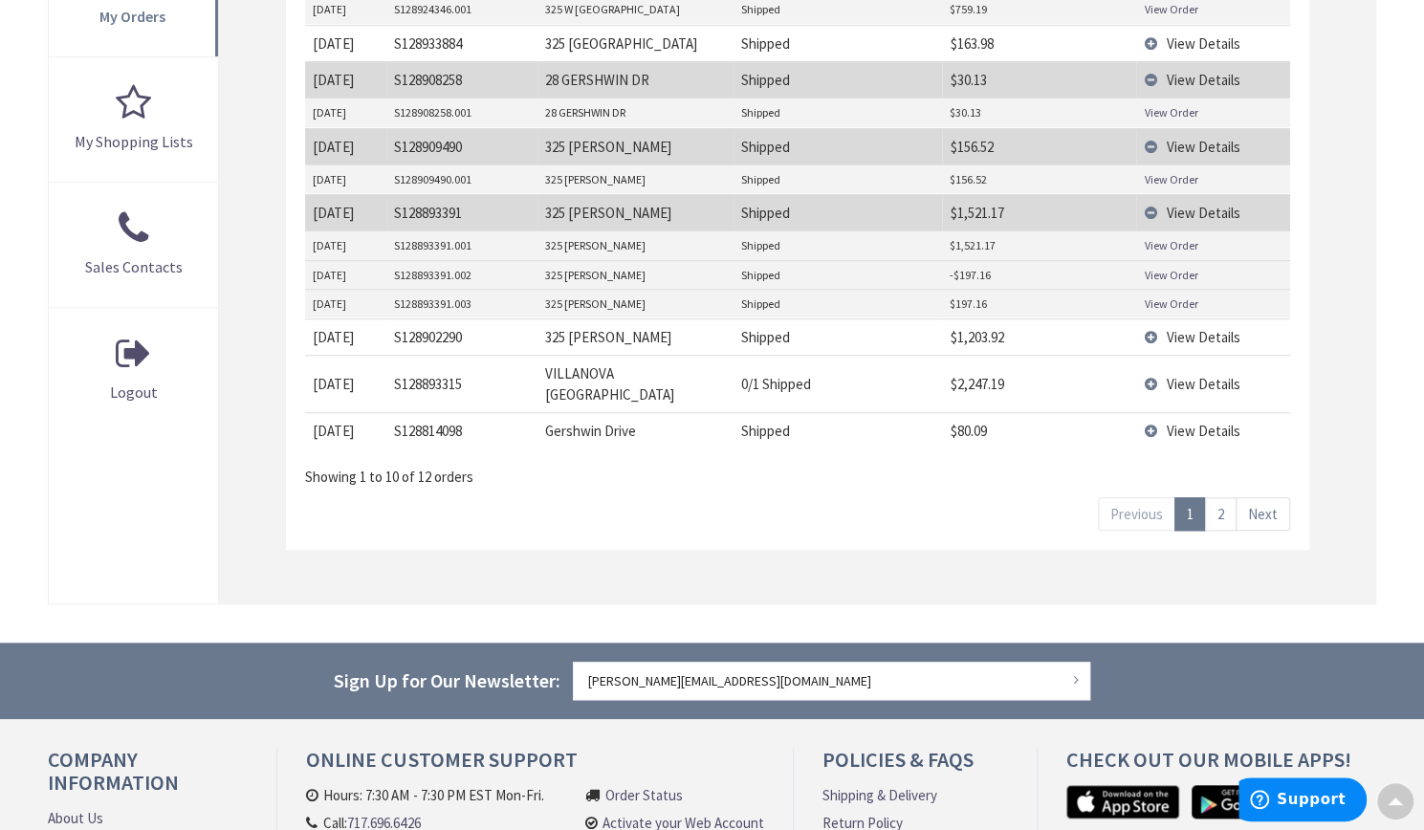
scroll to position [742, 0]
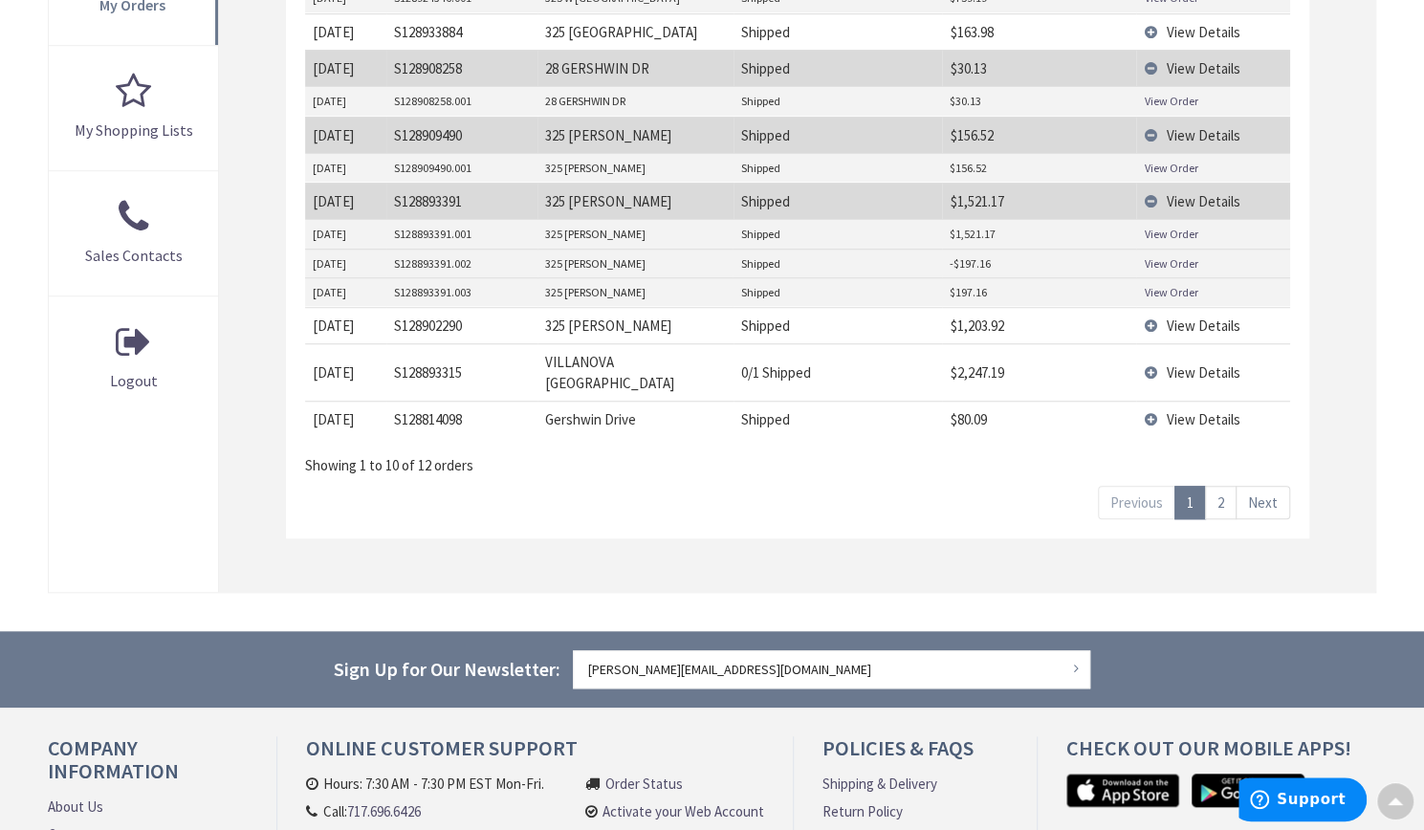
drag, startPoint x: 638, startPoint y: 562, endPoint x: 569, endPoint y: 503, distance: 90.8
click at [569, 503] on div "Show 10 25 50 100 orders Search: Date Order # PO number Order Status Order Tota…" at bounding box center [797, 143] width 1023 height 794
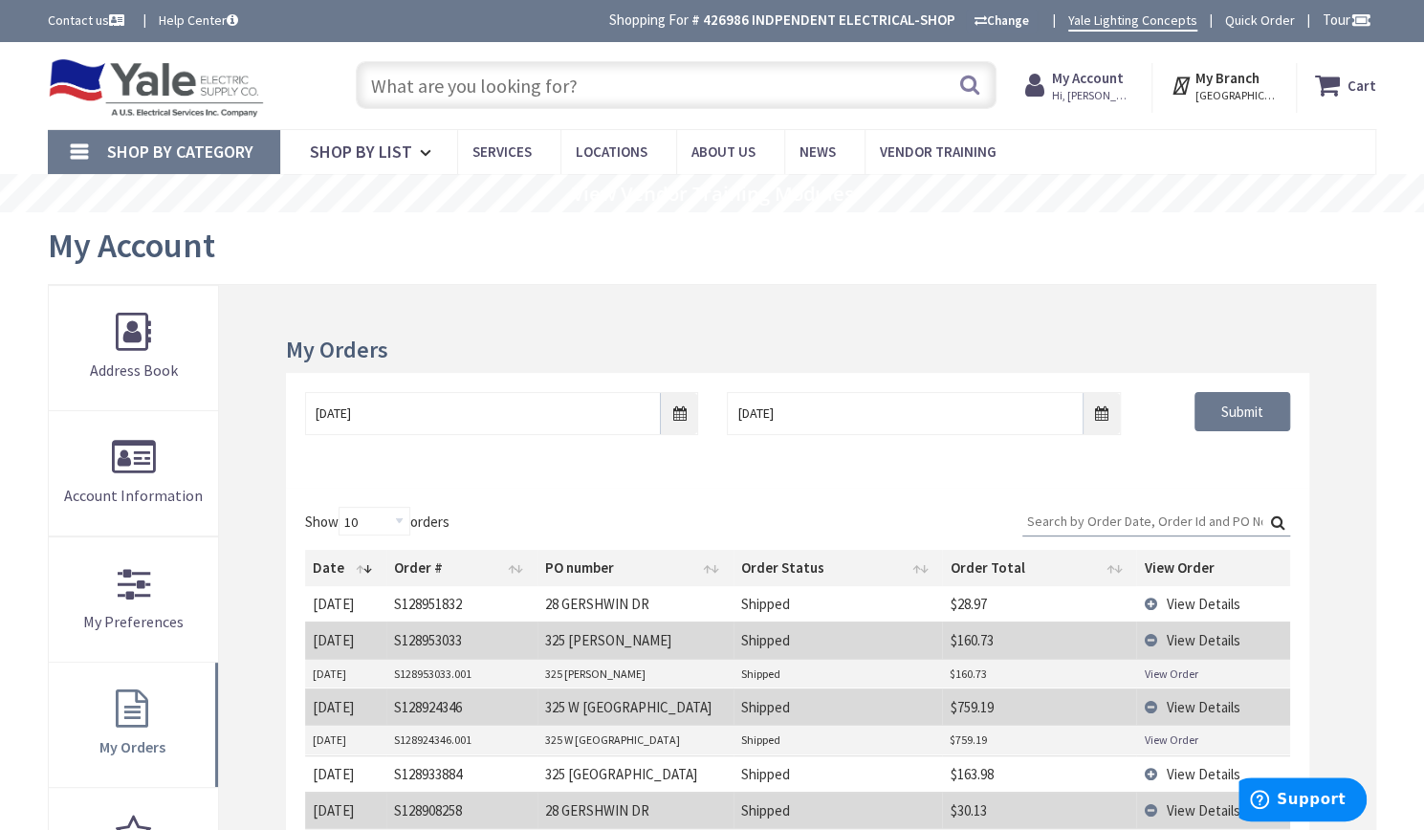
scroll to position [173, 0]
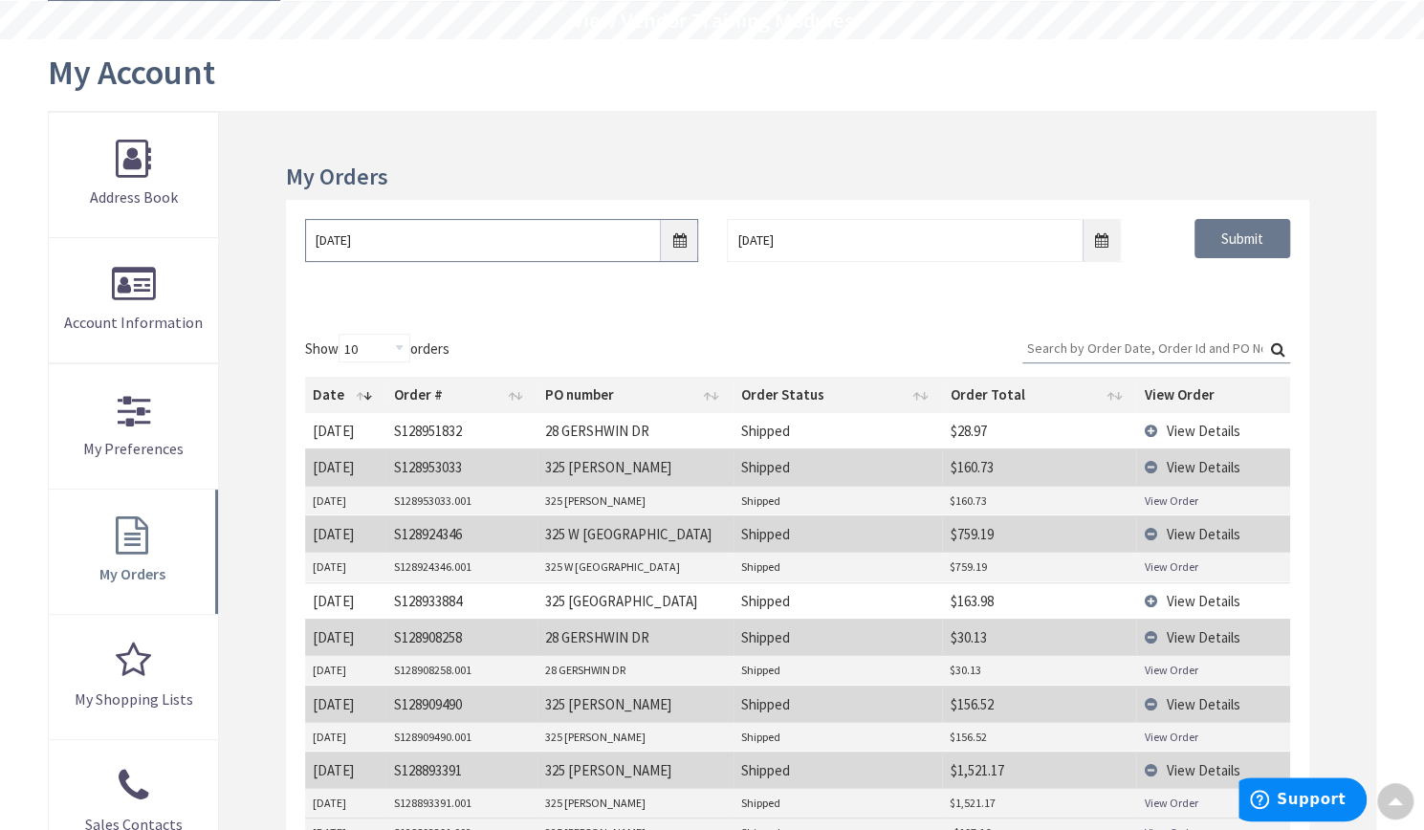
click at [693, 234] on input "09/01/2025" at bounding box center [502, 240] width 394 height 43
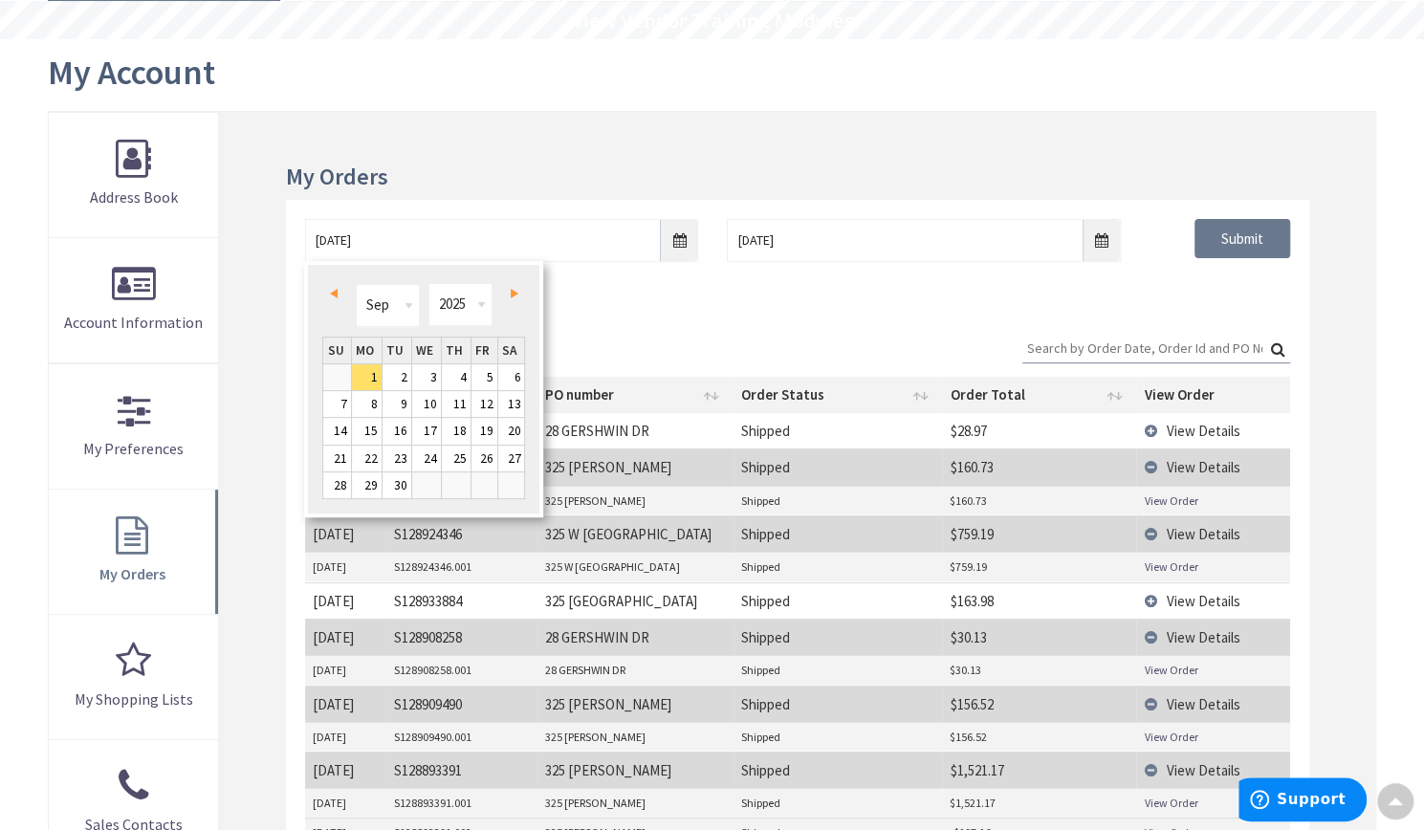
click at [338, 297] on link "Prev" at bounding box center [337, 294] width 26 height 26
click at [344, 368] on link "1" at bounding box center [337, 377] width 28 height 26
type input "06/01/2025"
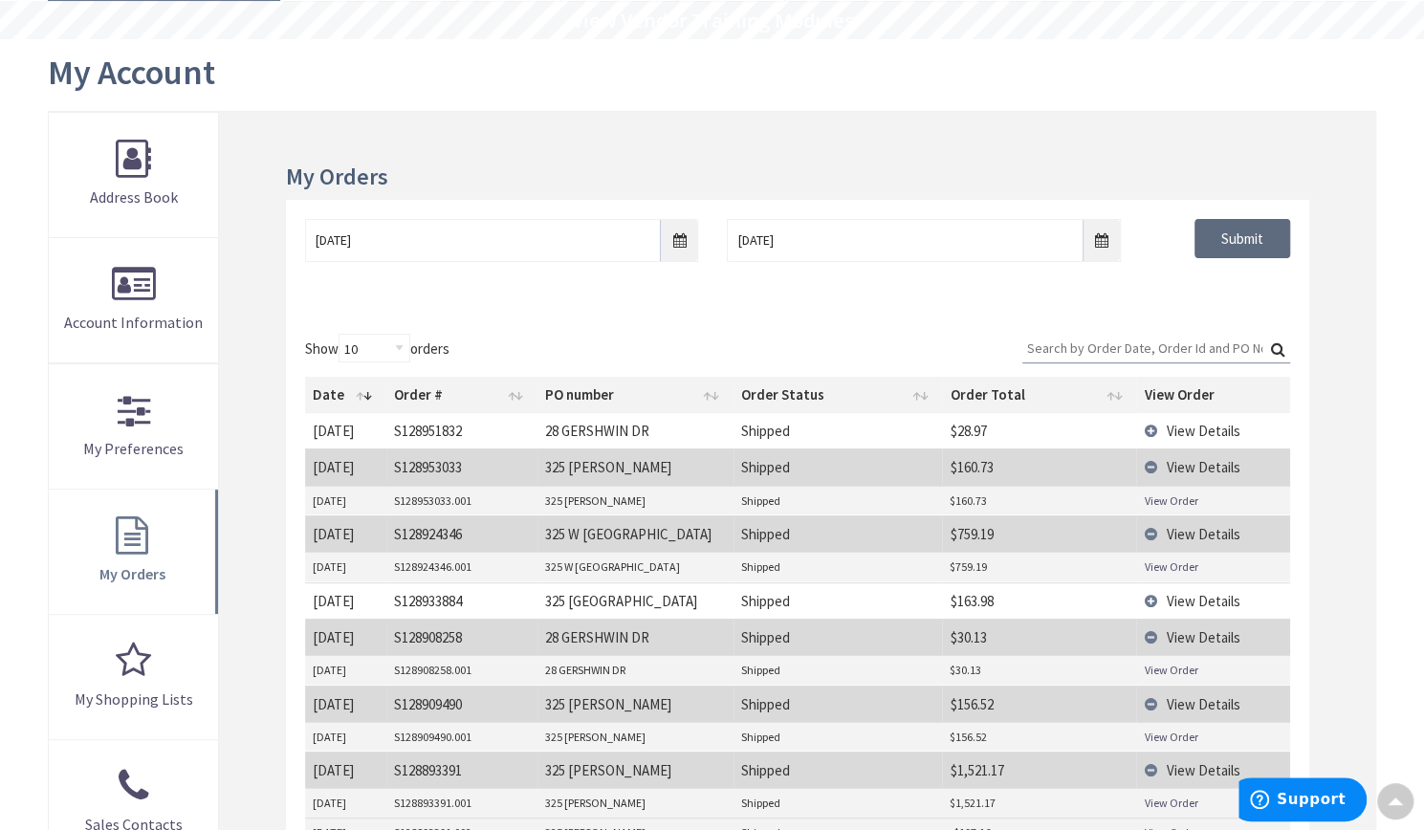
click at [1261, 248] on input "Submit" at bounding box center [1242, 239] width 96 height 40
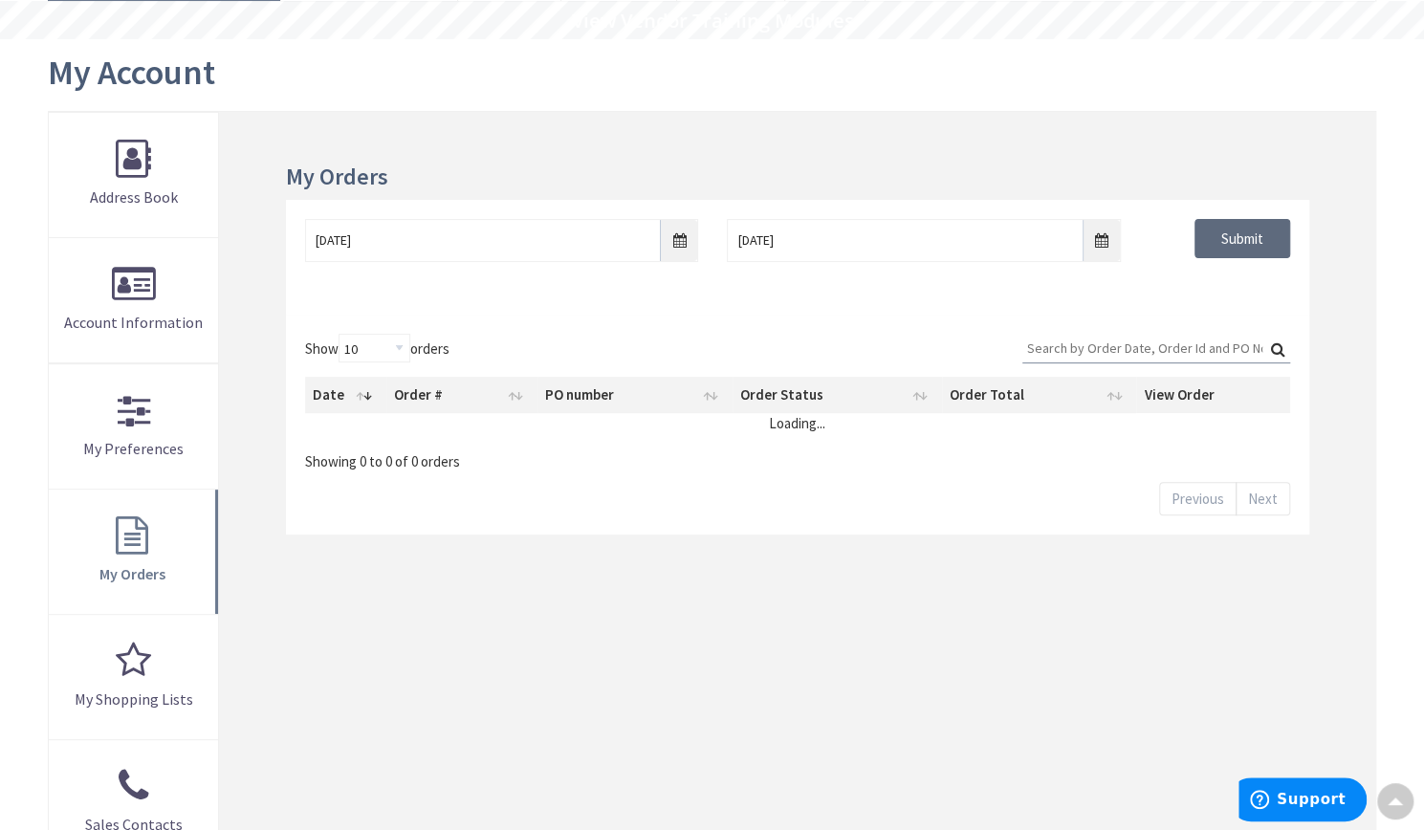
click at [1261, 248] on input "Submit" at bounding box center [1242, 239] width 96 height 40
click at [1267, 236] on input "Submit" at bounding box center [1242, 239] width 96 height 40
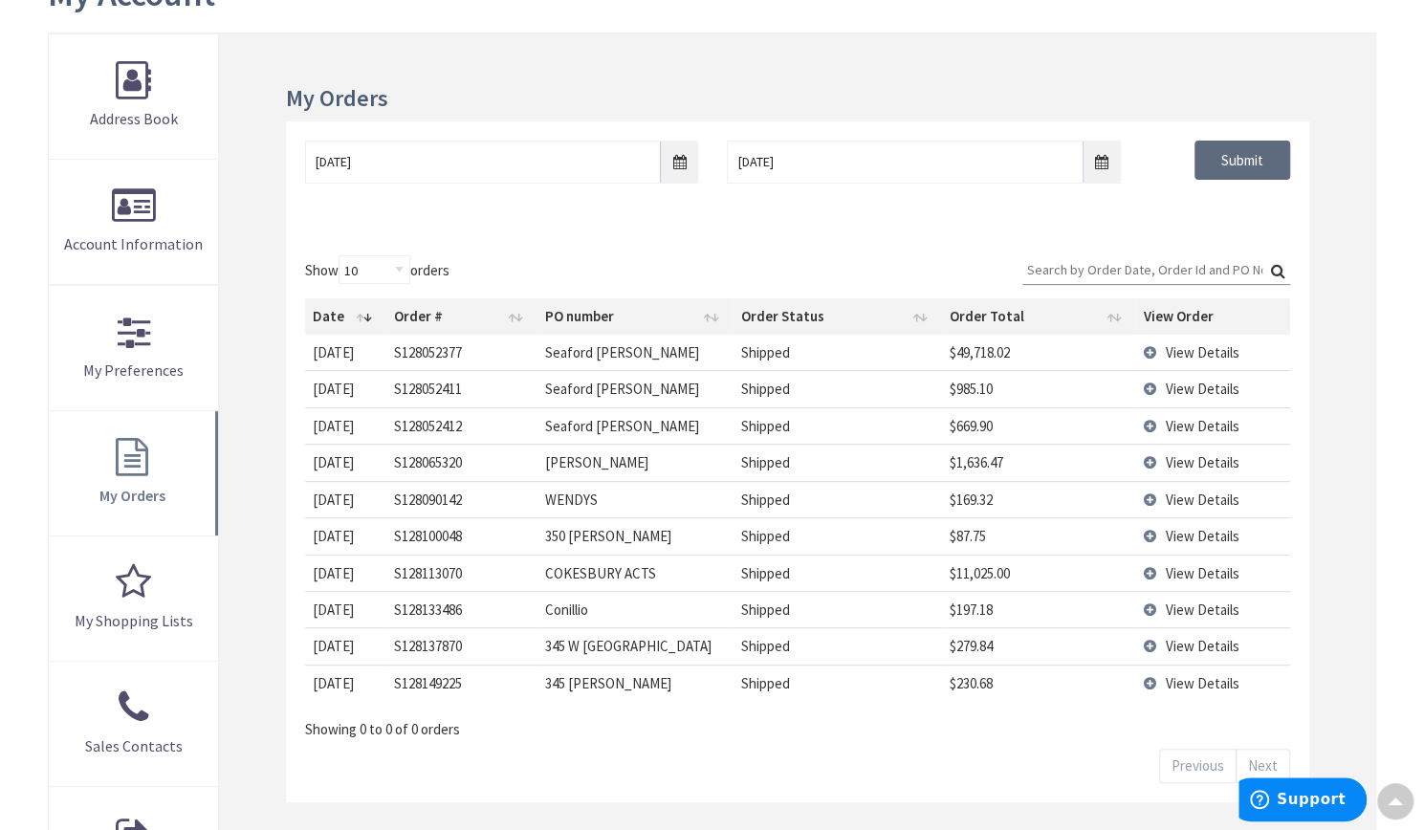
scroll to position [250, 0]
click at [513, 351] on td "S128052377" at bounding box center [462, 353] width 152 height 35
click at [1145, 350] on td "View Details" at bounding box center [1212, 353] width 153 height 35
click at [1154, 350] on td "View Details" at bounding box center [1212, 353] width 153 height 35
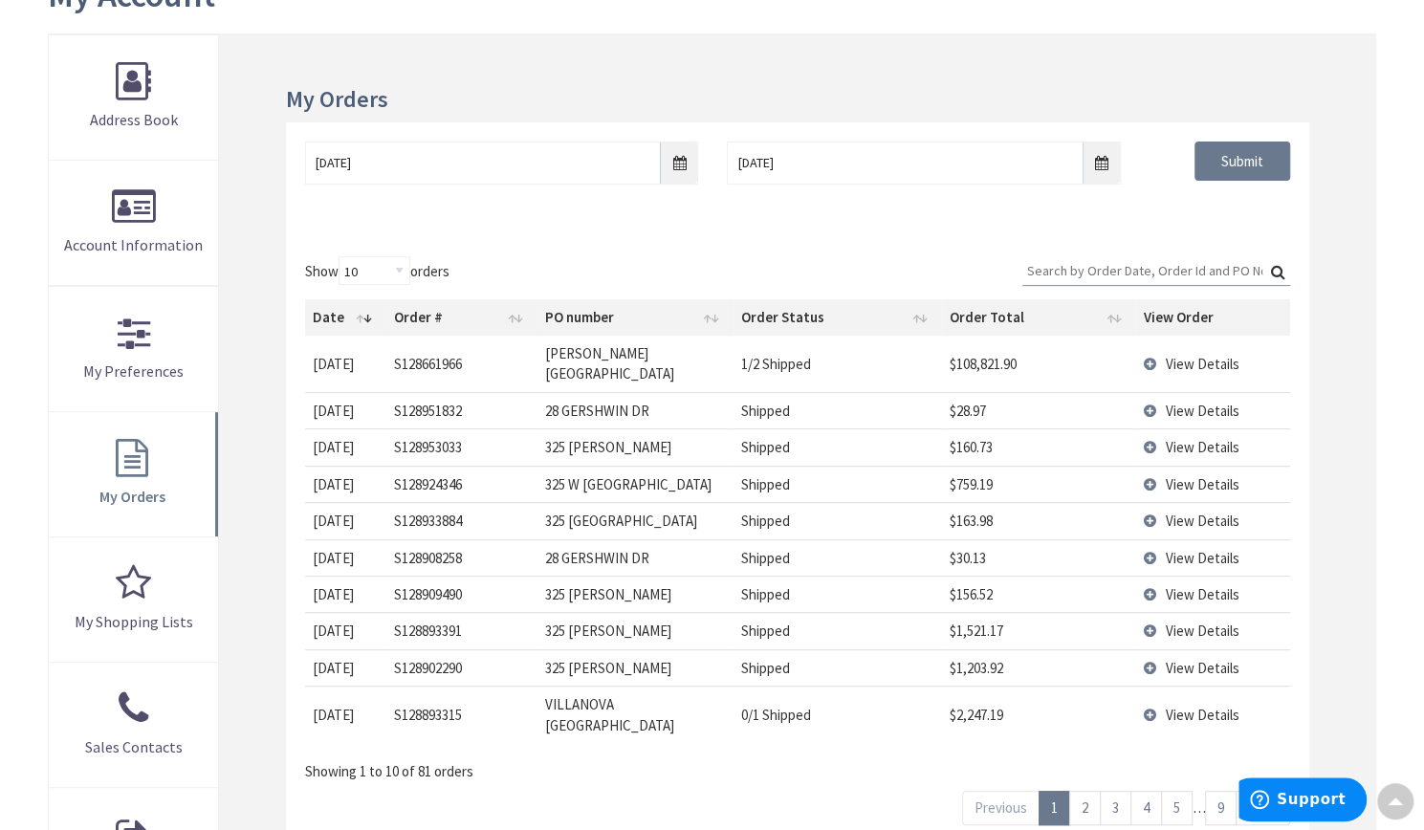
click at [1048, 791] on link "1" at bounding box center [1054, 807] width 32 height 33
drag, startPoint x: 312, startPoint y: 350, endPoint x: 1278, endPoint y: 347, distance: 966.6
click at [1278, 347] on tr "10/9/2025 2025-10-09 S128661966 George Reed Village 1/2 Shipped $108,821.90 Vie…" at bounding box center [797, 364] width 985 height 56
click at [1281, 359] on td "View Details" at bounding box center [1212, 364] width 153 height 56
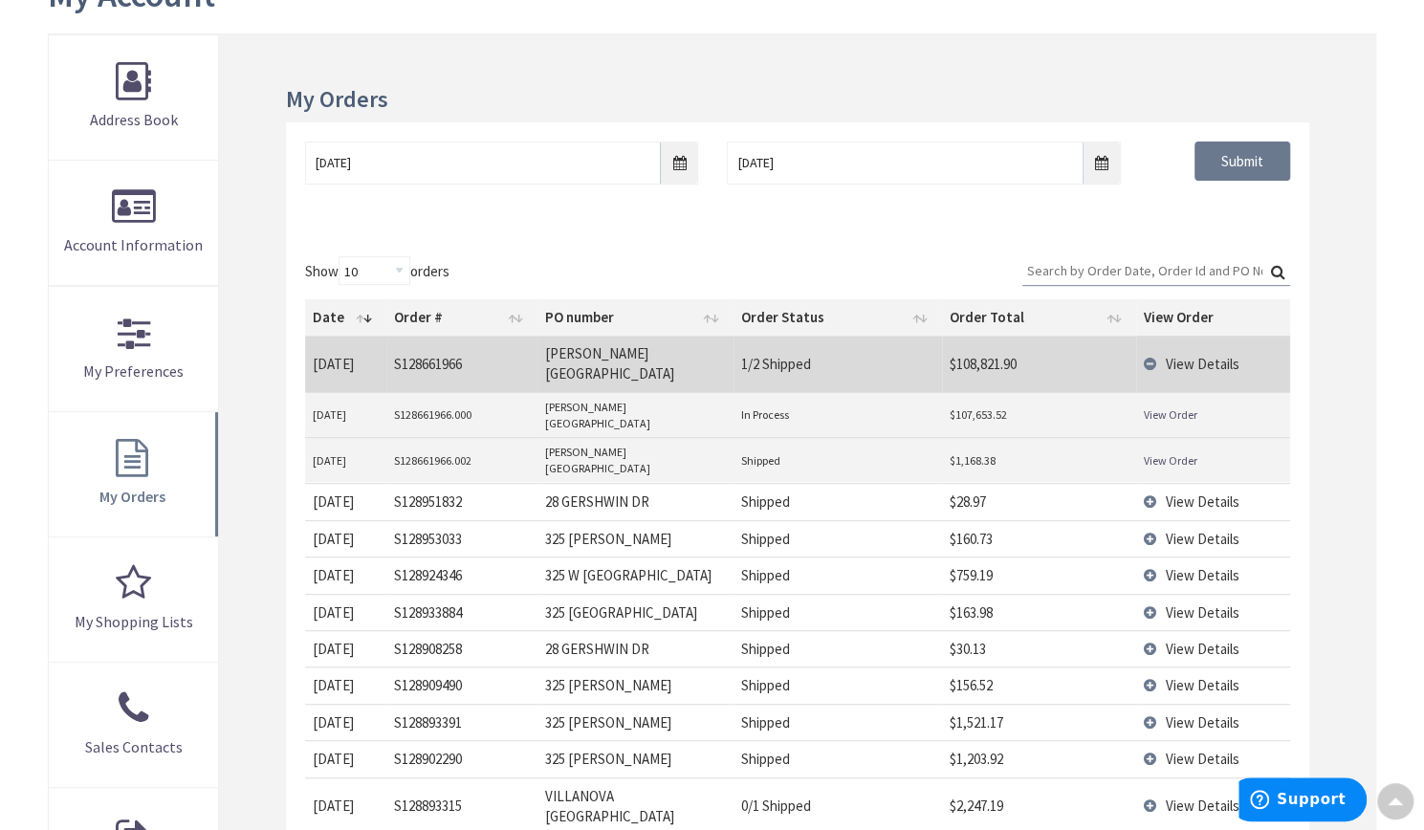
click at [1149, 349] on td "View Details" at bounding box center [1212, 364] width 153 height 56
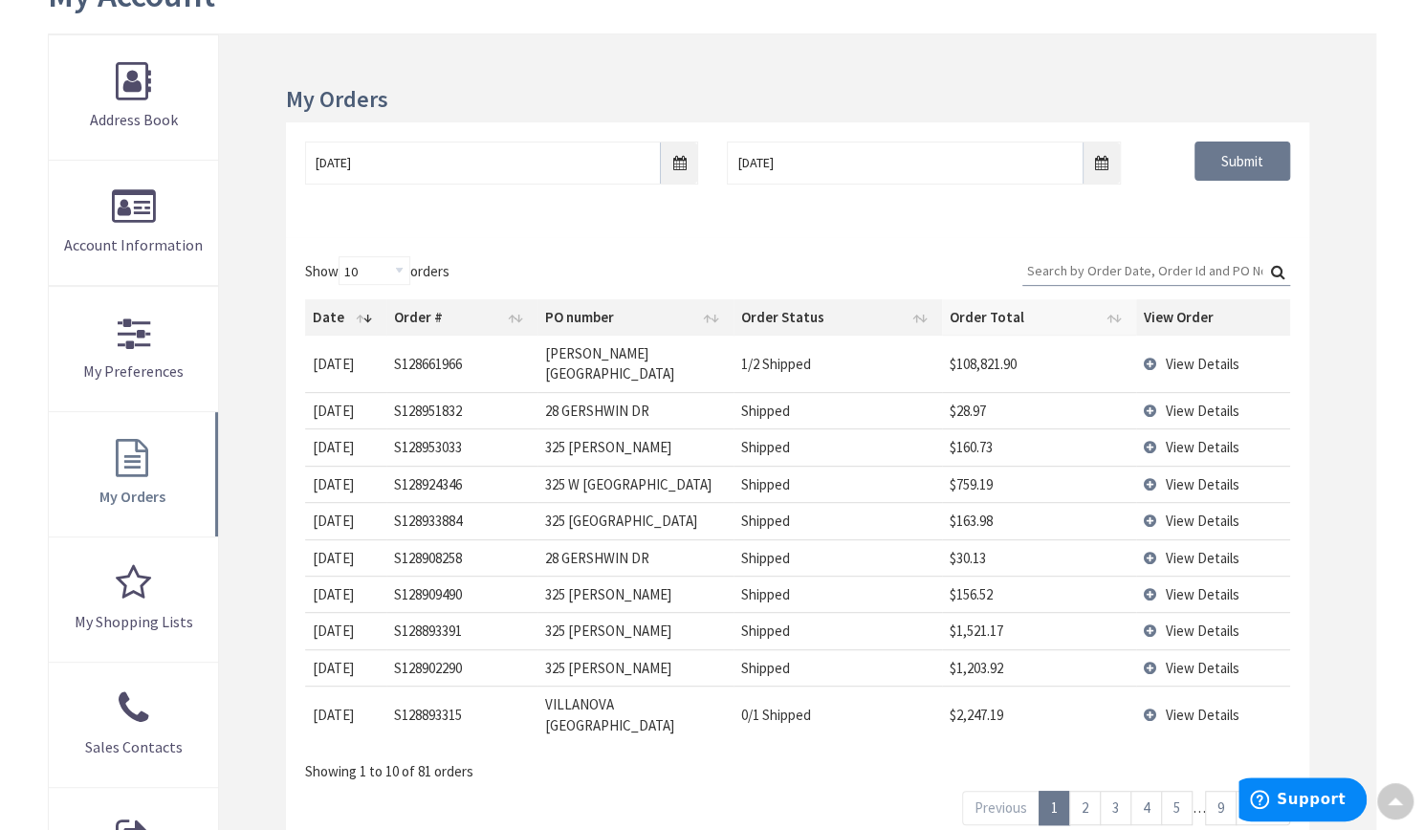
click at [943, 318] on th "Order Total" at bounding box center [1039, 317] width 194 height 36
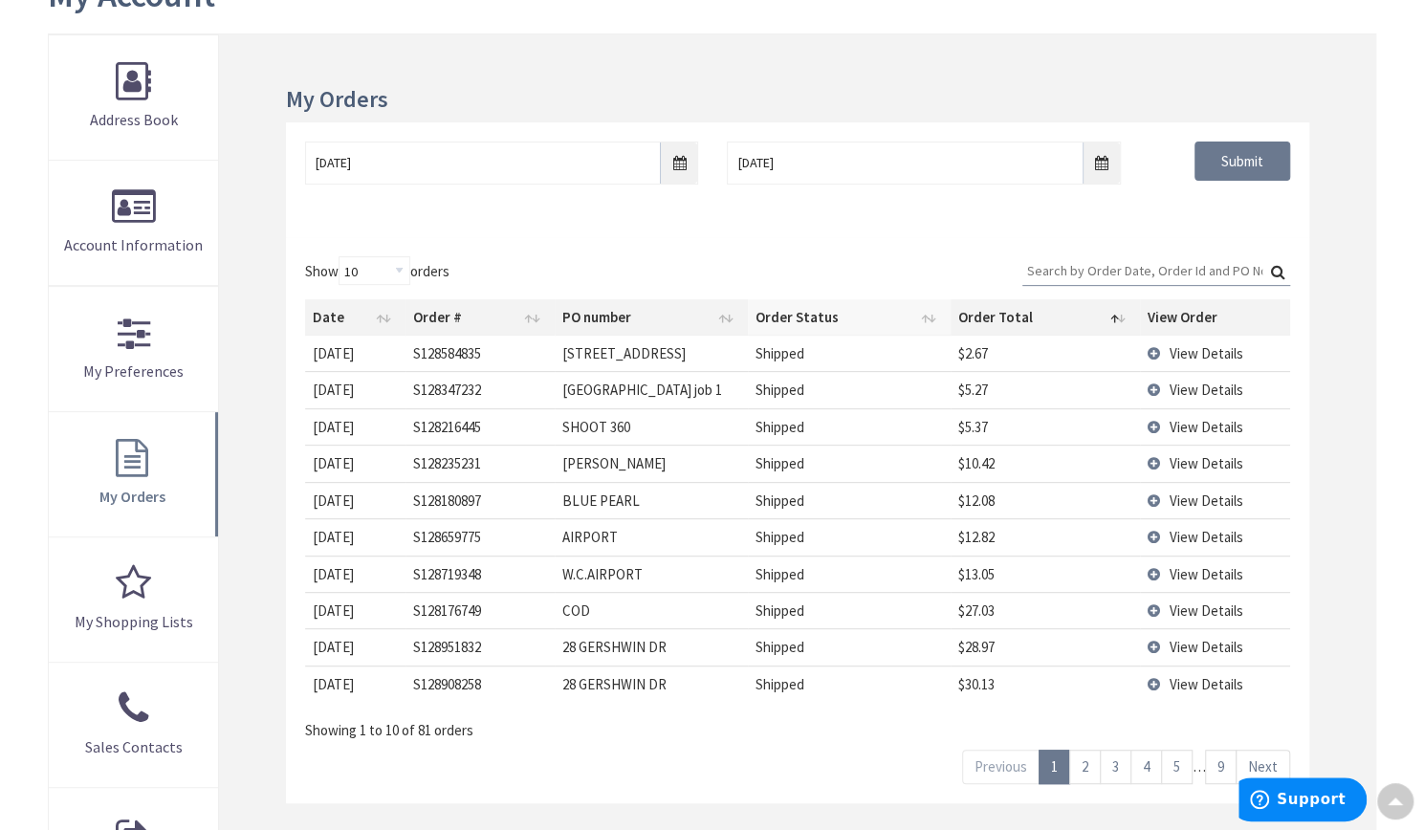
click at [943, 318] on th "Order Status" at bounding box center [849, 317] width 203 height 36
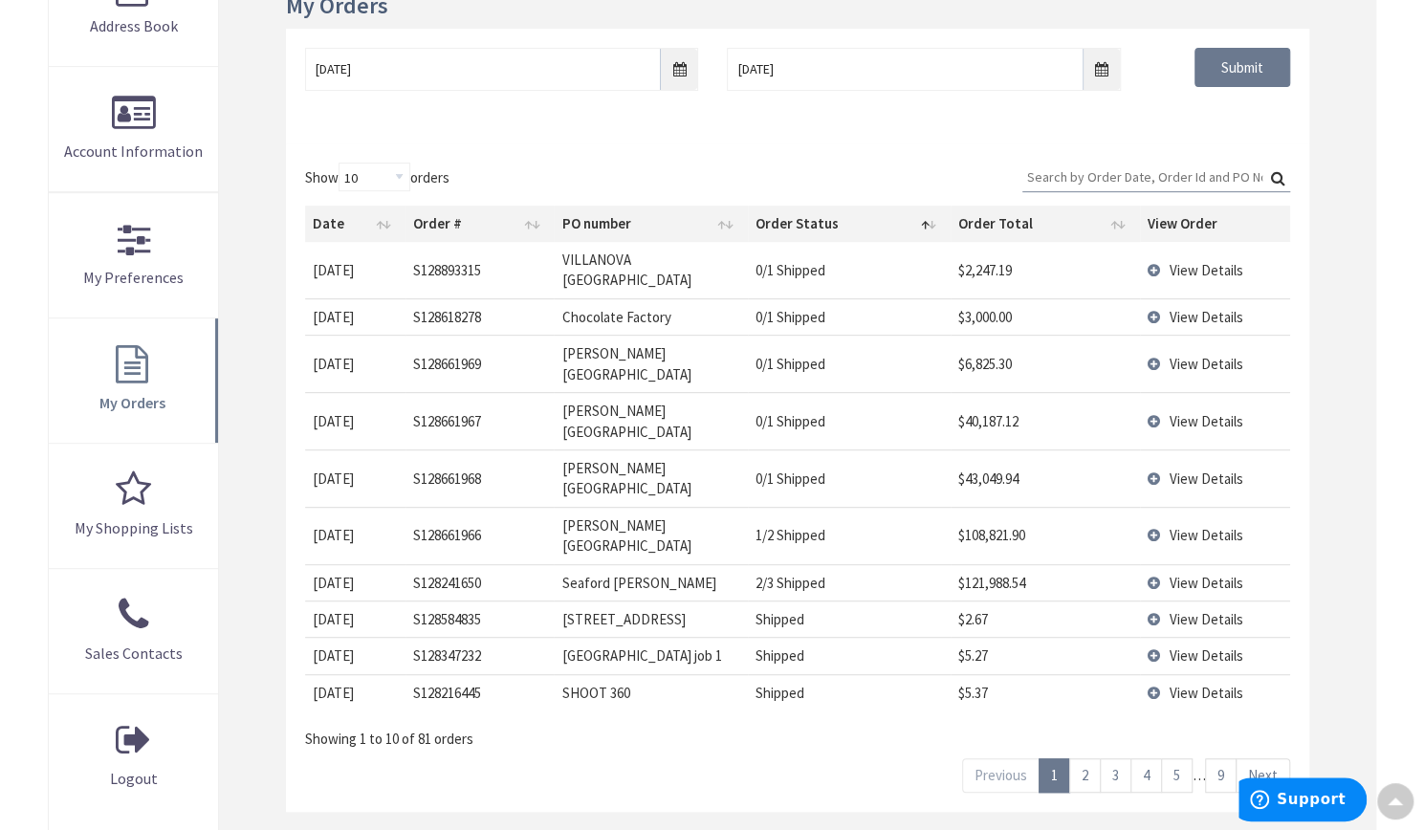
scroll to position [250, 0]
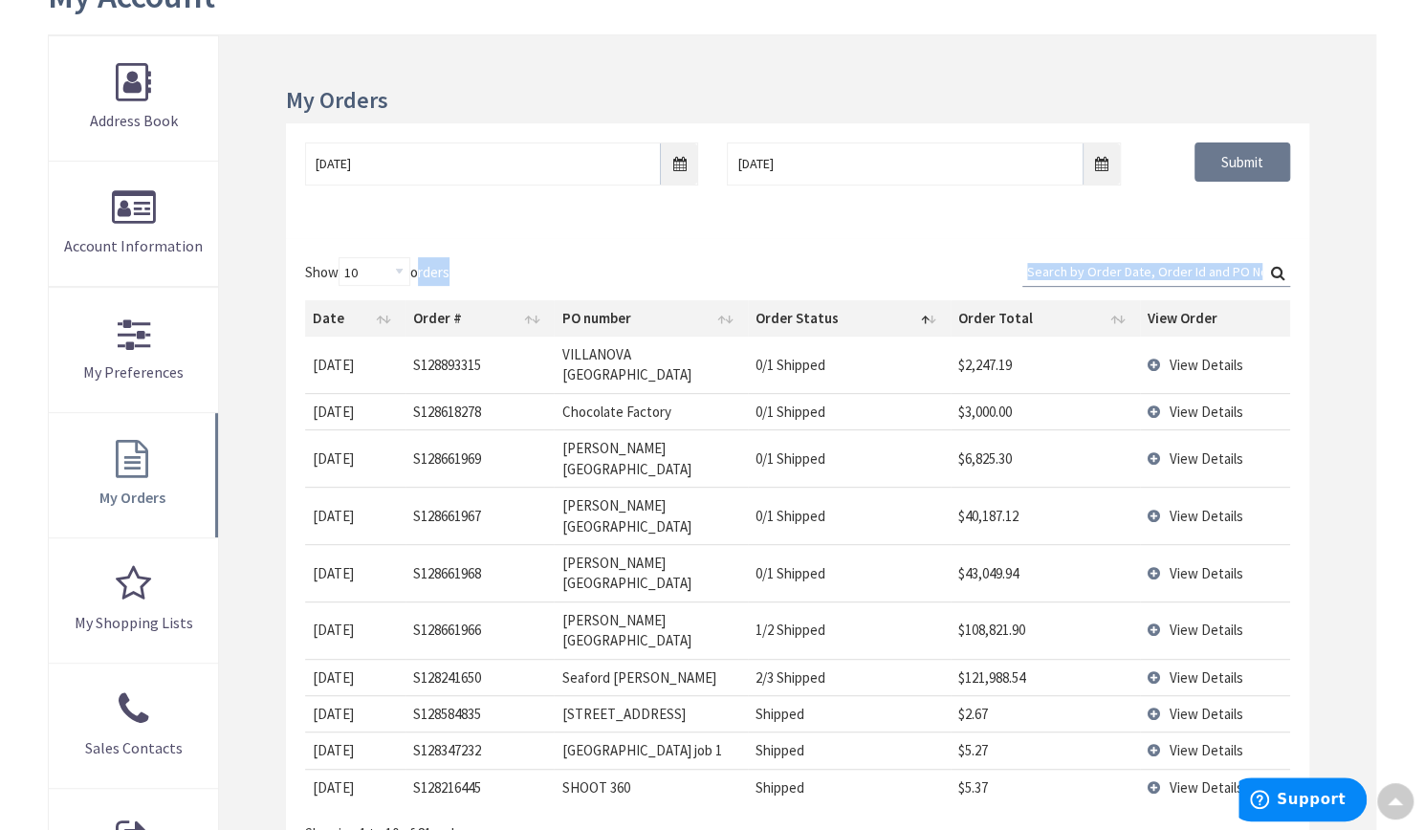
drag, startPoint x: 470, startPoint y: 269, endPoint x: 414, endPoint y: 269, distance: 56.4
click at [414, 269] on div "Show 10 25 50 100 orders Search: Date Order # PO number Order Status Order Tota…" at bounding box center [797, 550] width 985 height 587
click at [503, 280] on div "Show 10 25 50 100 orders Search: Date Order # PO number Order Status Order Tota…" at bounding box center [797, 550] width 985 height 587
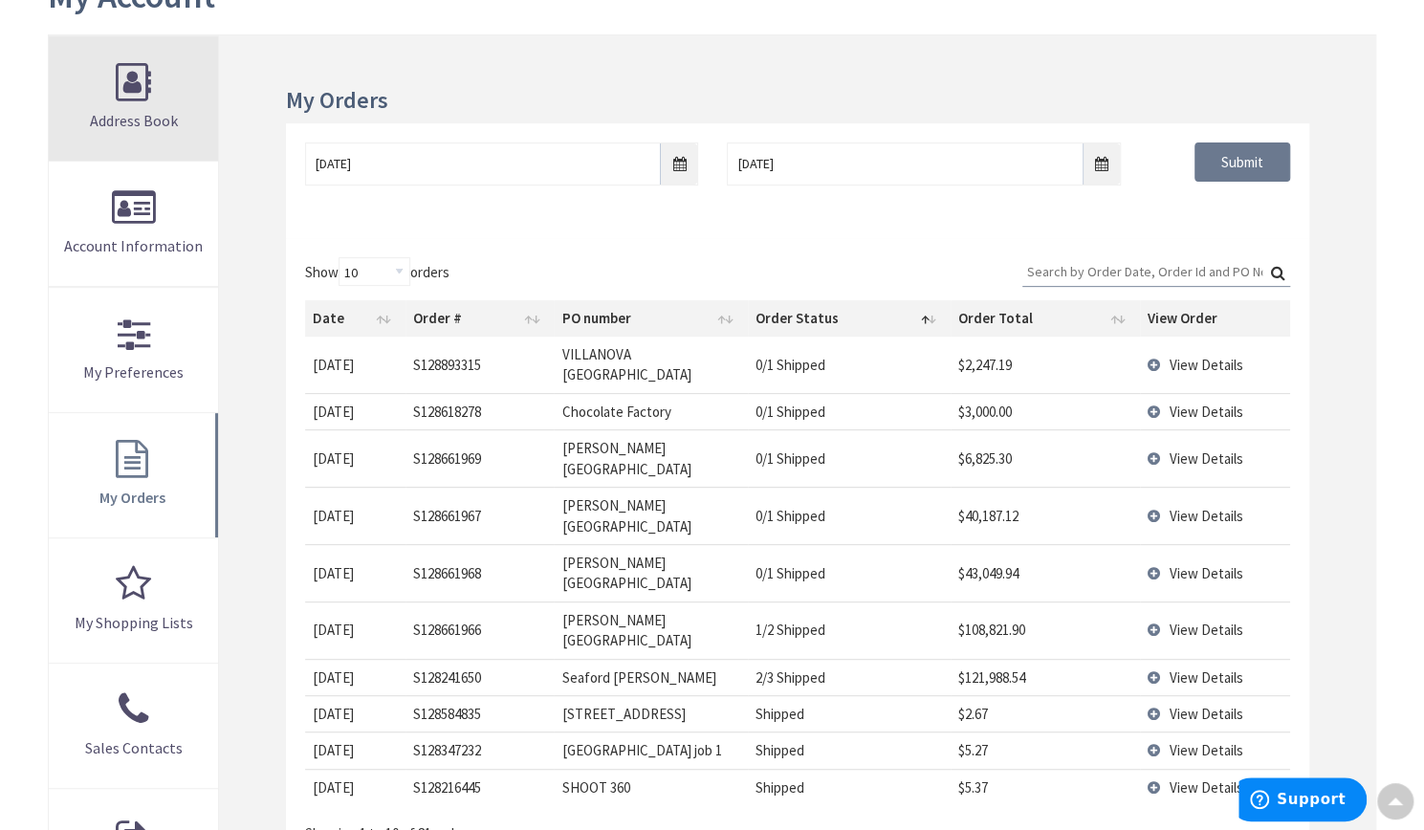
click at [133, 76] on link "Address Book" at bounding box center [133, 98] width 169 height 124
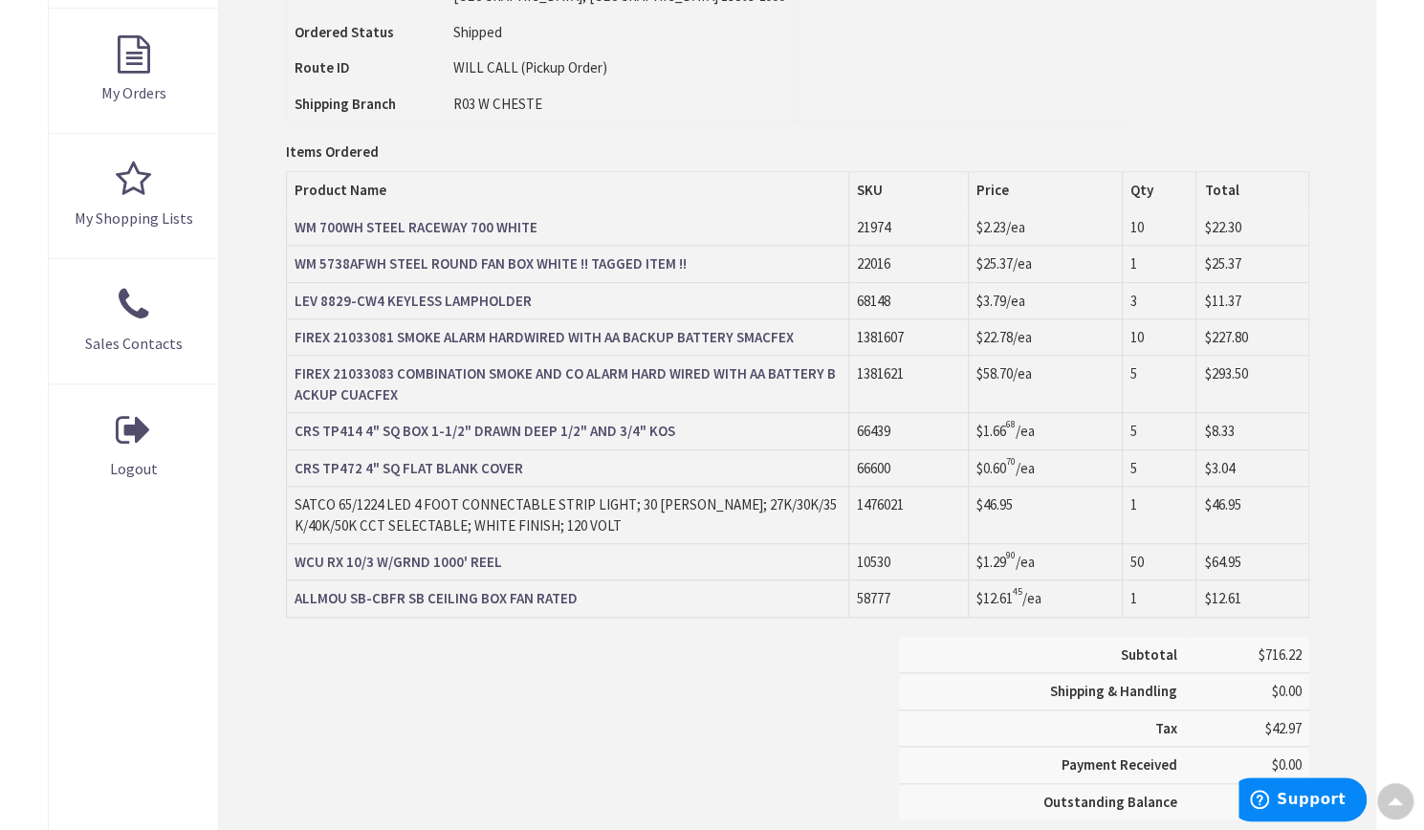
scroll to position [671, 0]
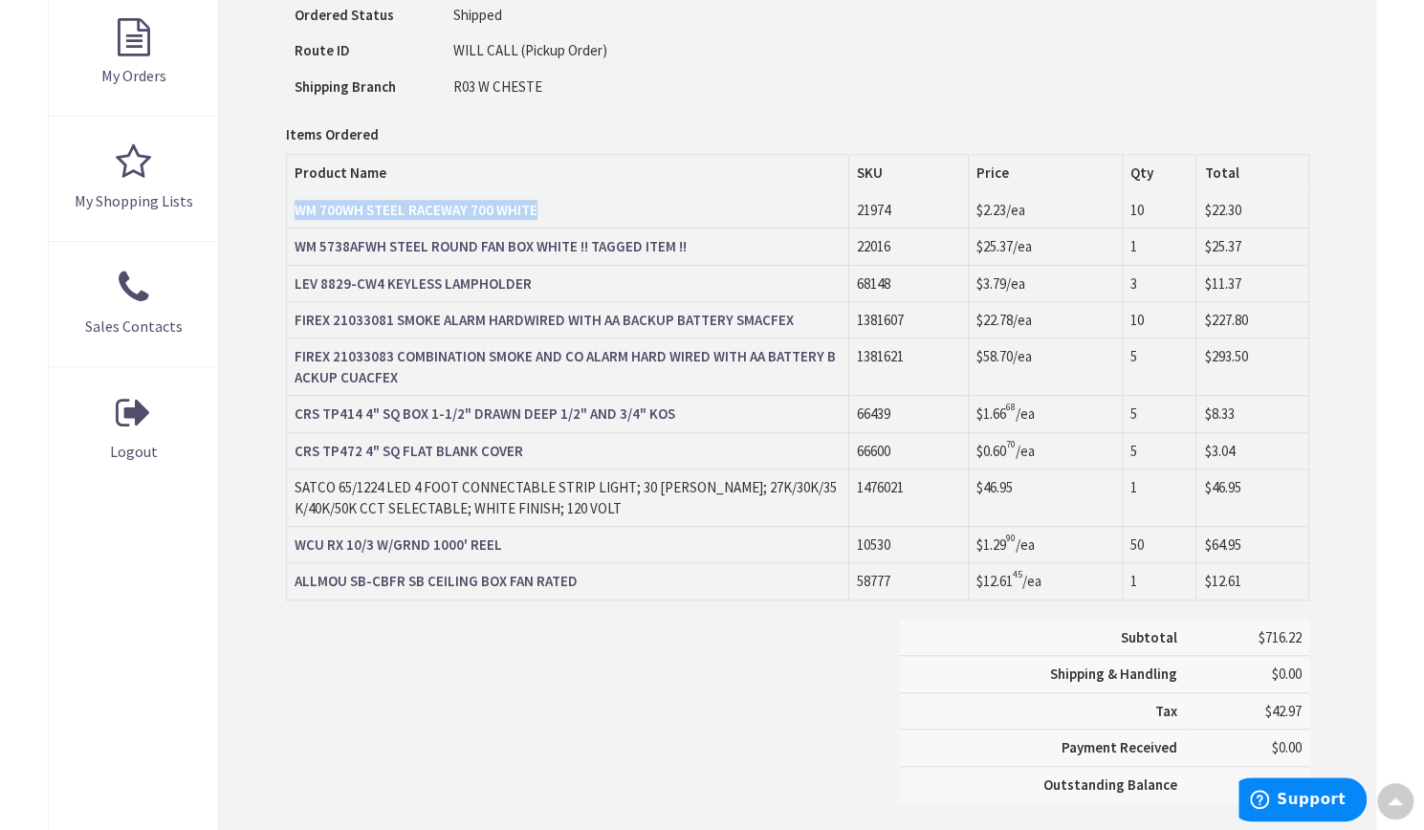
drag, startPoint x: 537, startPoint y: 202, endPoint x: 289, endPoint y: 209, distance: 248.7
click at [289, 209] on td "WM 700WH STEEL RACEWAY 700 WHITE" at bounding box center [567, 210] width 562 height 36
copy strong "WM 700WH STEEL RACEWAY 700 WHITE"
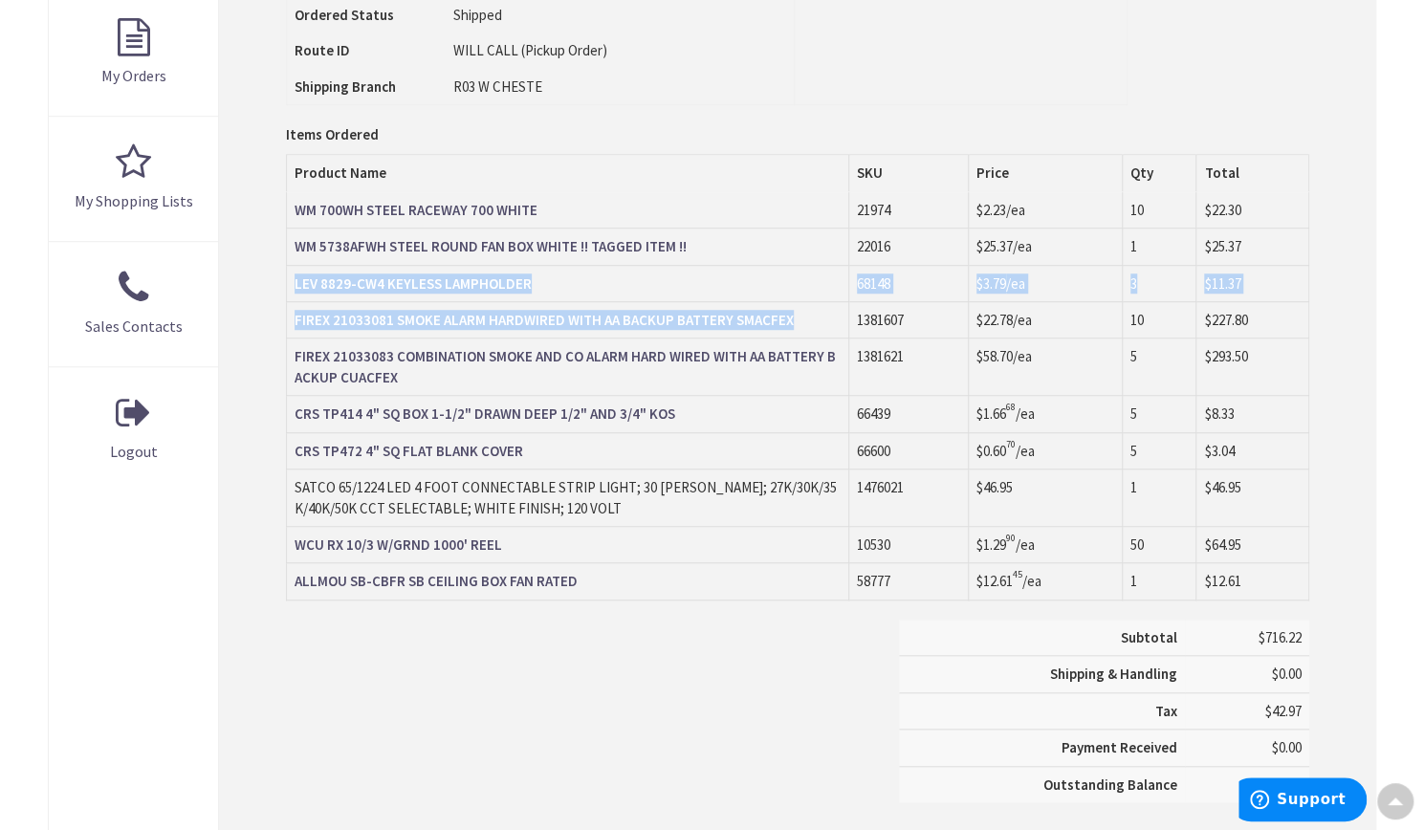
drag, startPoint x: 522, startPoint y: 269, endPoint x: 774, endPoint y: 316, distance: 256.9
click at [774, 316] on tbody "WM 700WH STEEL RACEWAY 700 WHITE 21974 $2.23 /ea 10" at bounding box center [797, 396] width 1022 height 408
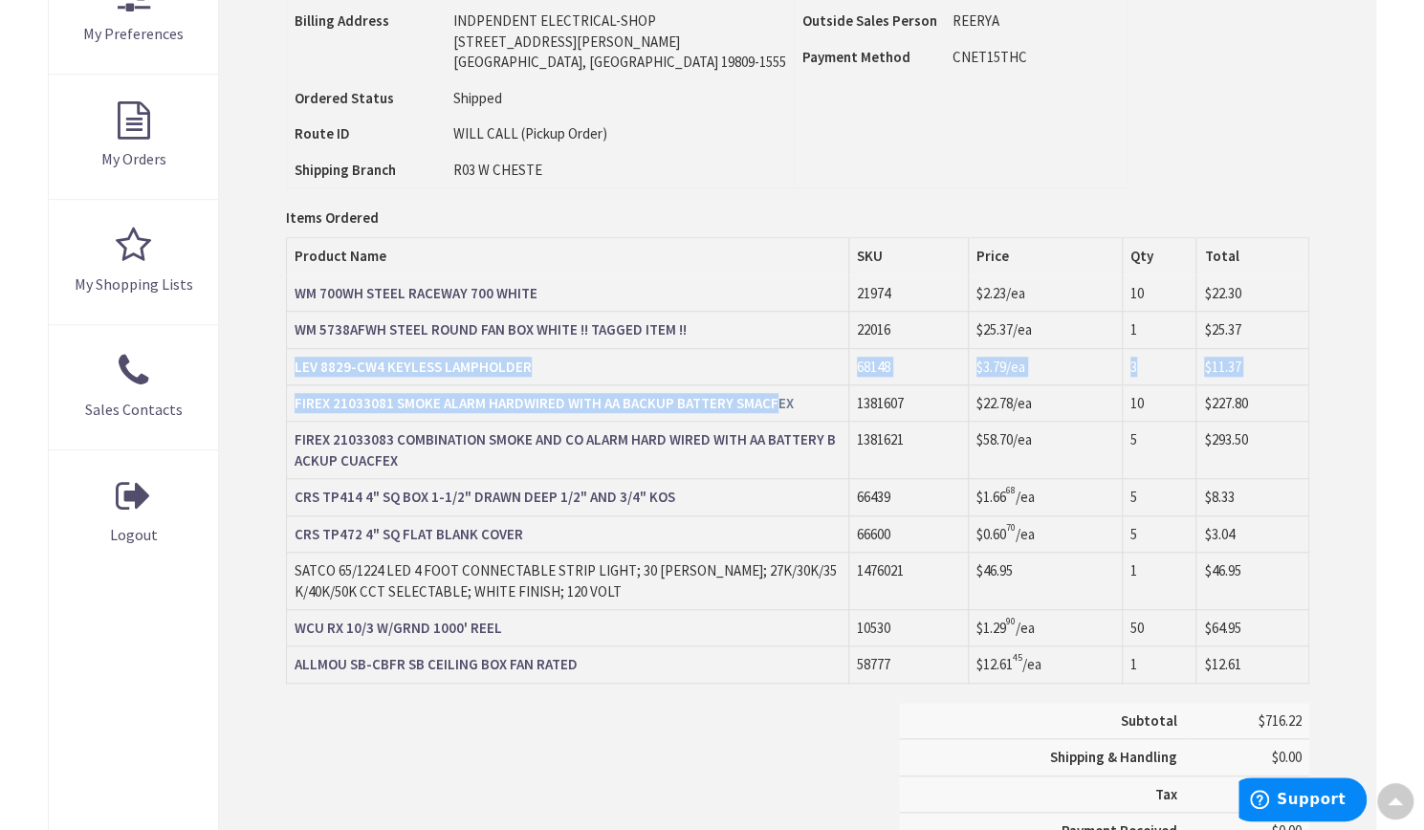
scroll to position [587, 0]
click at [666, 326] on strong "WM 5738AFWH STEEL ROUND FAN BOX WHITE !! TAGGED ITEM !!" at bounding box center [490, 330] width 392 height 18
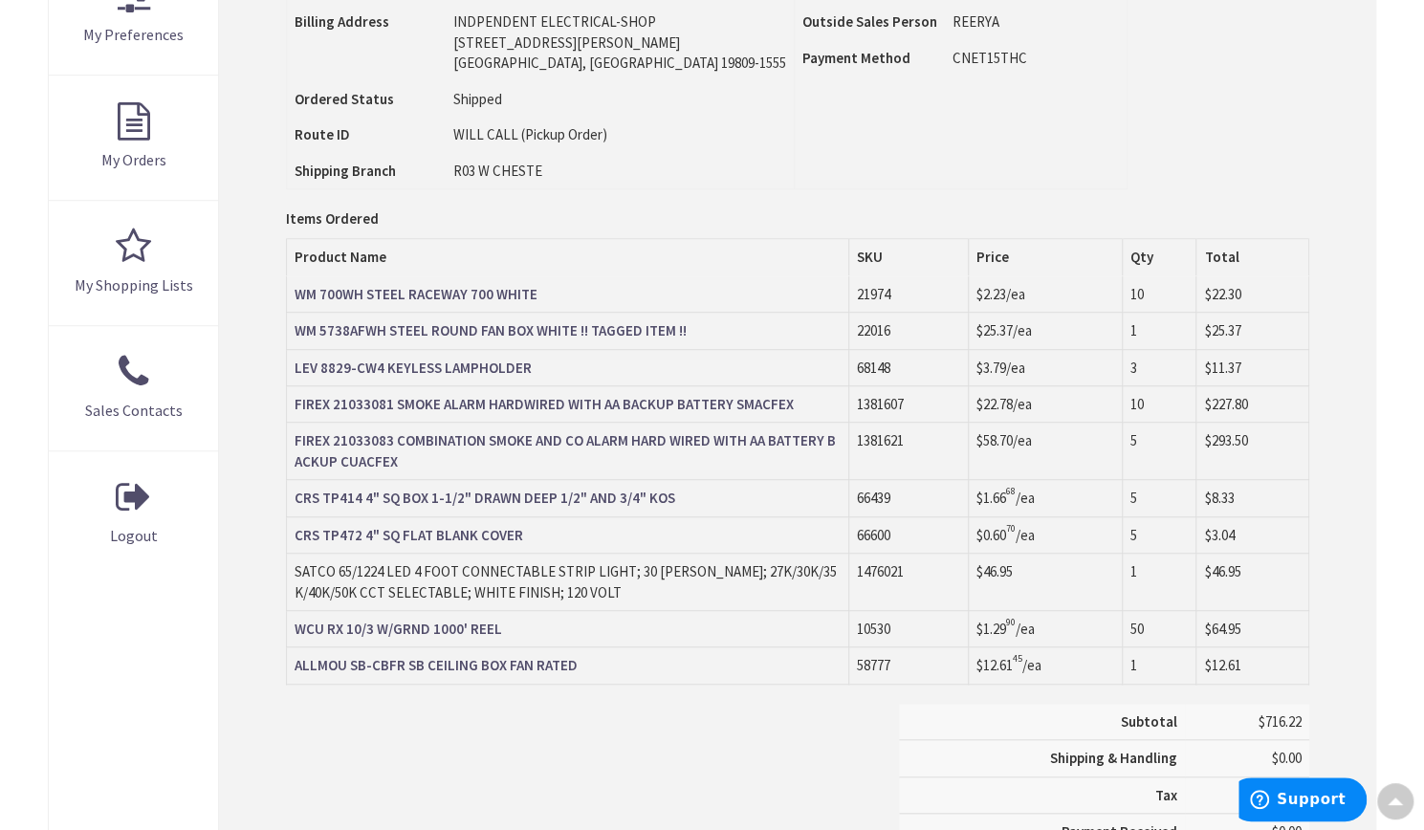
click at [863, 284] on td "21974" at bounding box center [908, 294] width 120 height 36
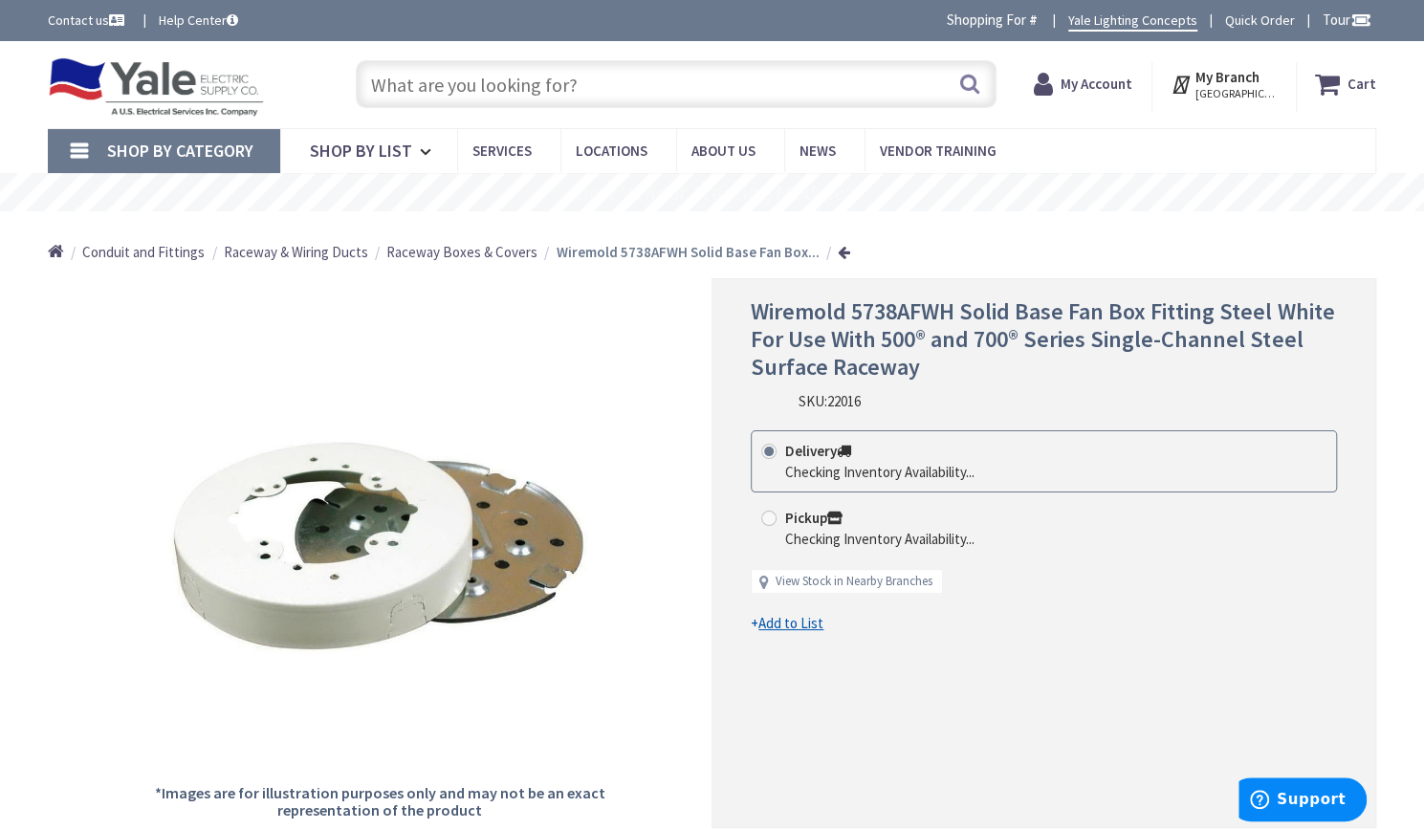
click at [583, 77] on input "text" at bounding box center [676, 84] width 641 height 48
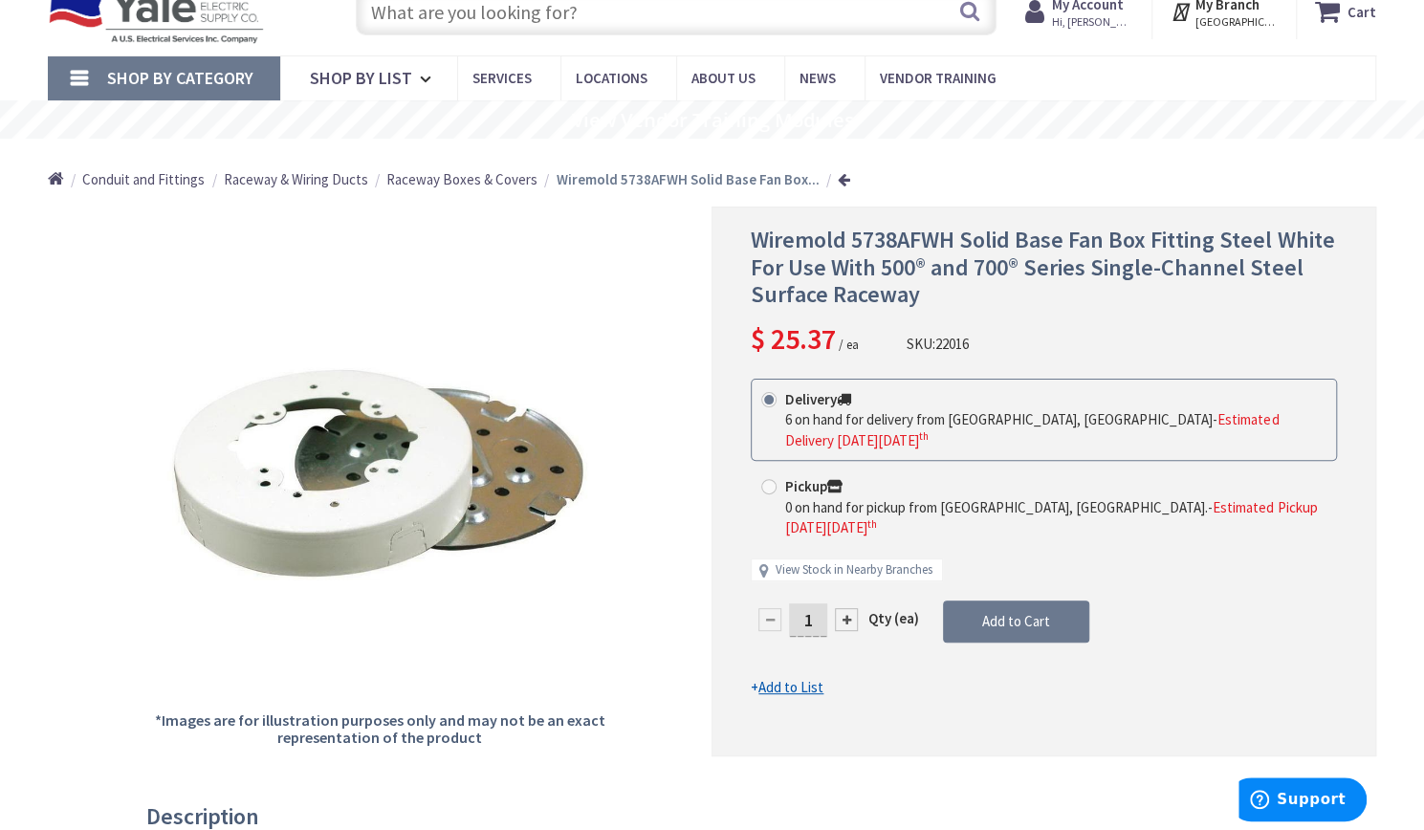
scroll to position [75, 0]
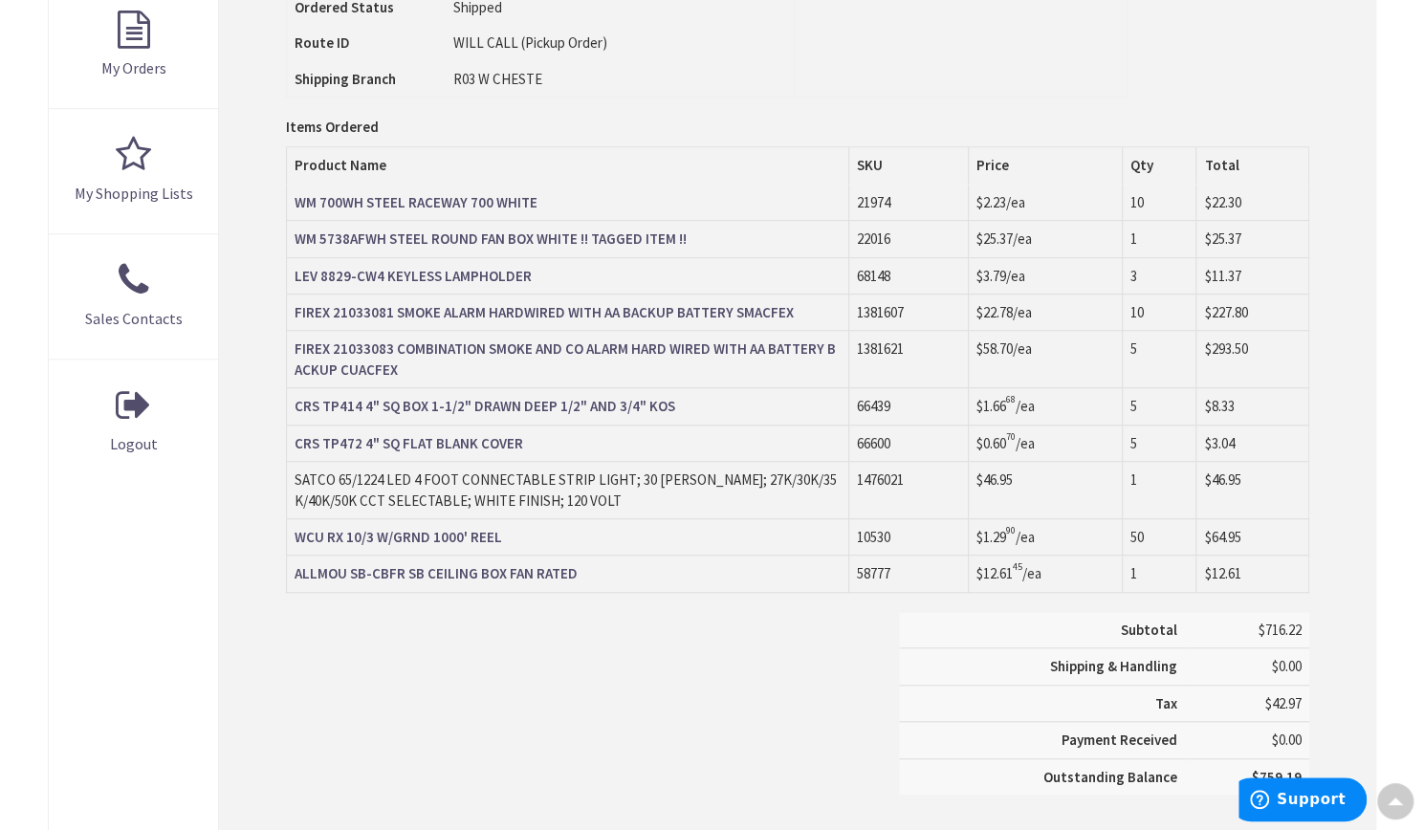
scroll to position [678, 0]
drag, startPoint x: 719, startPoint y: 389, endPoint x: 764, endPoint y: 664, distance: 279.0
click at [764, 664] on div "Subtotal $716.22 Shipping & Handling $0.00 Tax $42.97 Payment Received" at bounding box center [798, 714] width 1052 height 202
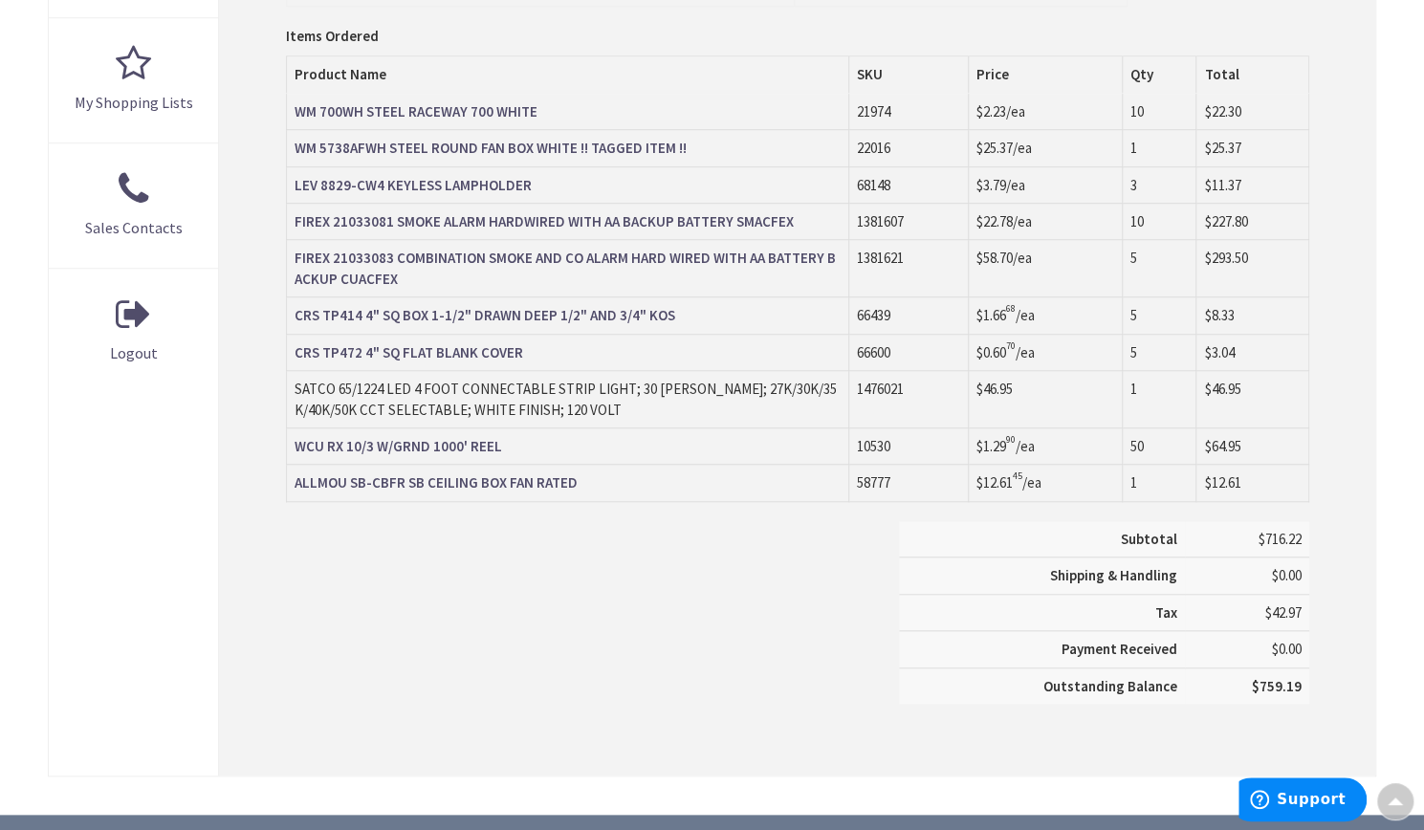
scroll to position [772, 0]
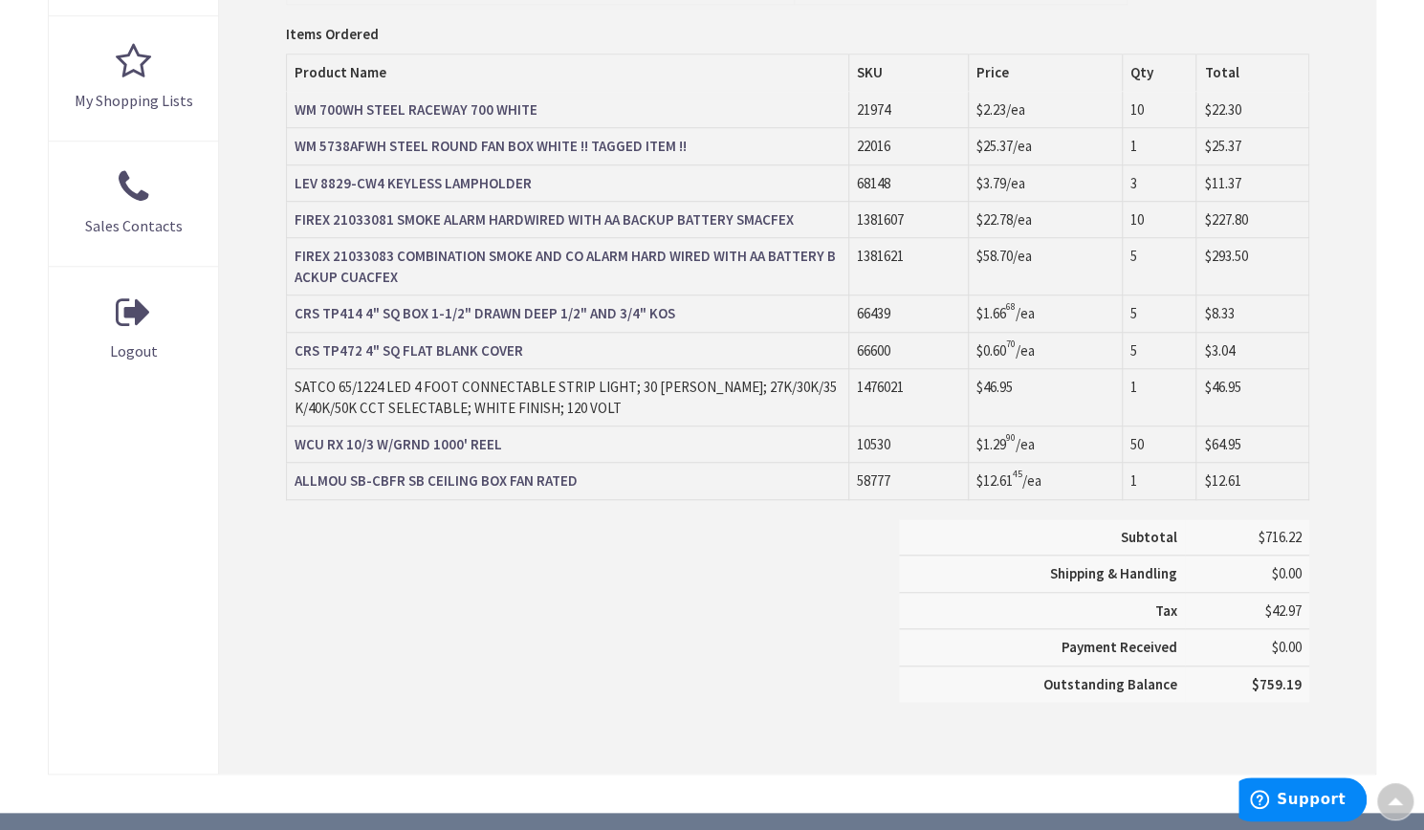
drag, startPoint x: 548, startPoint y: 401, endPoint x: 289, endPoint y: 380, distance: 260.0
click at [289, 380] on td "SATCO 65/1224 LED 4 FOOT CONNECTABLE STRIP LIGHT; 30 WATTS; 27K/30K/35K/40K/50K…" at bounding box center [567, 397] width 562 height 57
click at [606, 404] on td "SATCO 65/1224 LED 4 FOOT CONNECTABLE STRIP LIGHT; 30 WATTS; 27K/30K/35K/40K/50K…" at bounding box center [567, 397] width 562 height 57
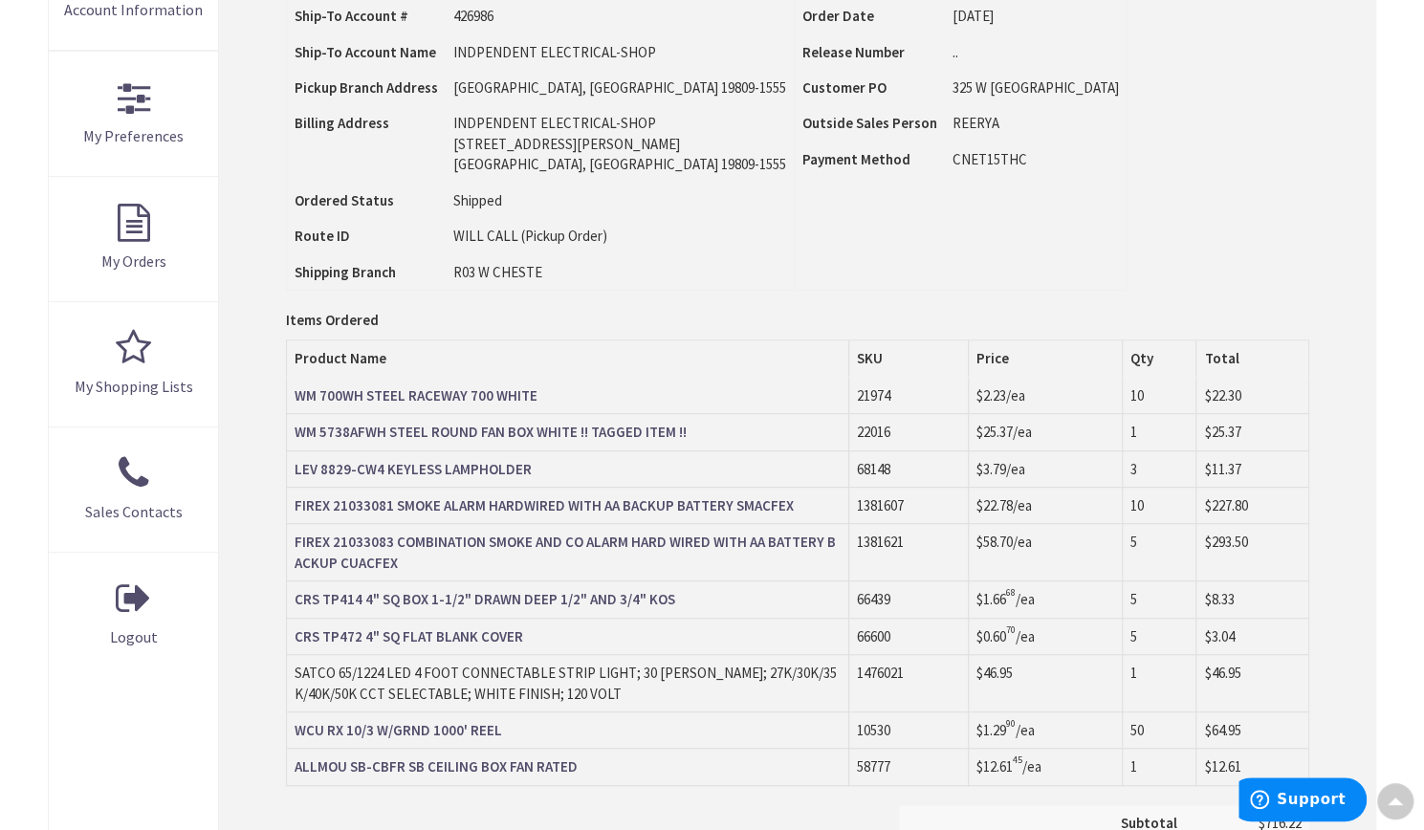
scroll to position [561, 0]
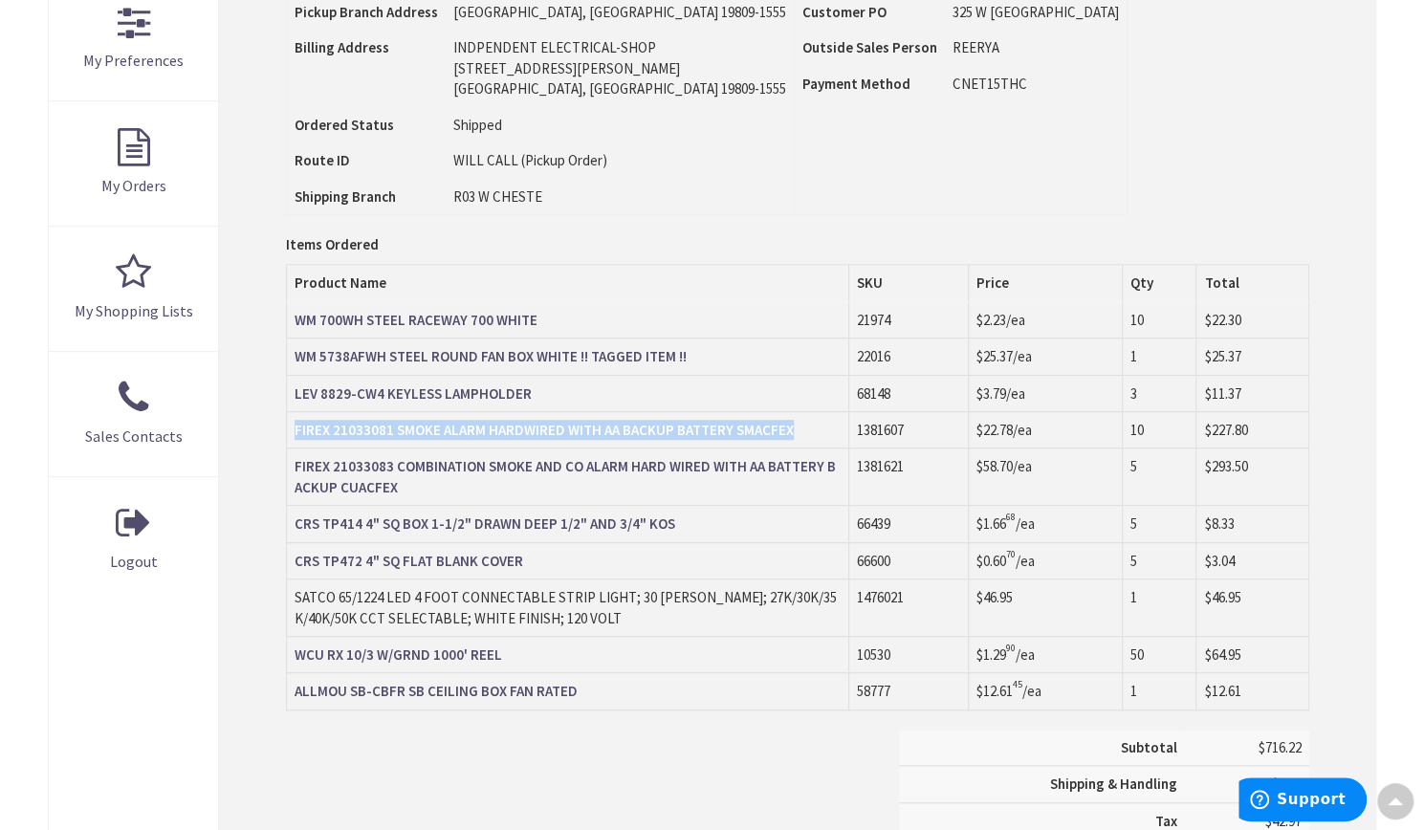
drag, startPoint x: 797, startPoint y: 425, endPoint x: 296, endPoint y: 424, distance: 501.0
click at [296, 424] on td "FIREX 21033081 SMOKE ALARM HARDWIRED WITH AA BACKUP BATTERY SMACFEX" at bounding box center [567, 430] width 562 height 36
copy strong "FIREX 21033081 SMOKE ALARM HARDWIRED WITH AA BACKUP BATTERY SMACFEX"
click at [1063, 427] on td "$22.78 /ea" at bounding box center [1045, 430] width 154 height 36
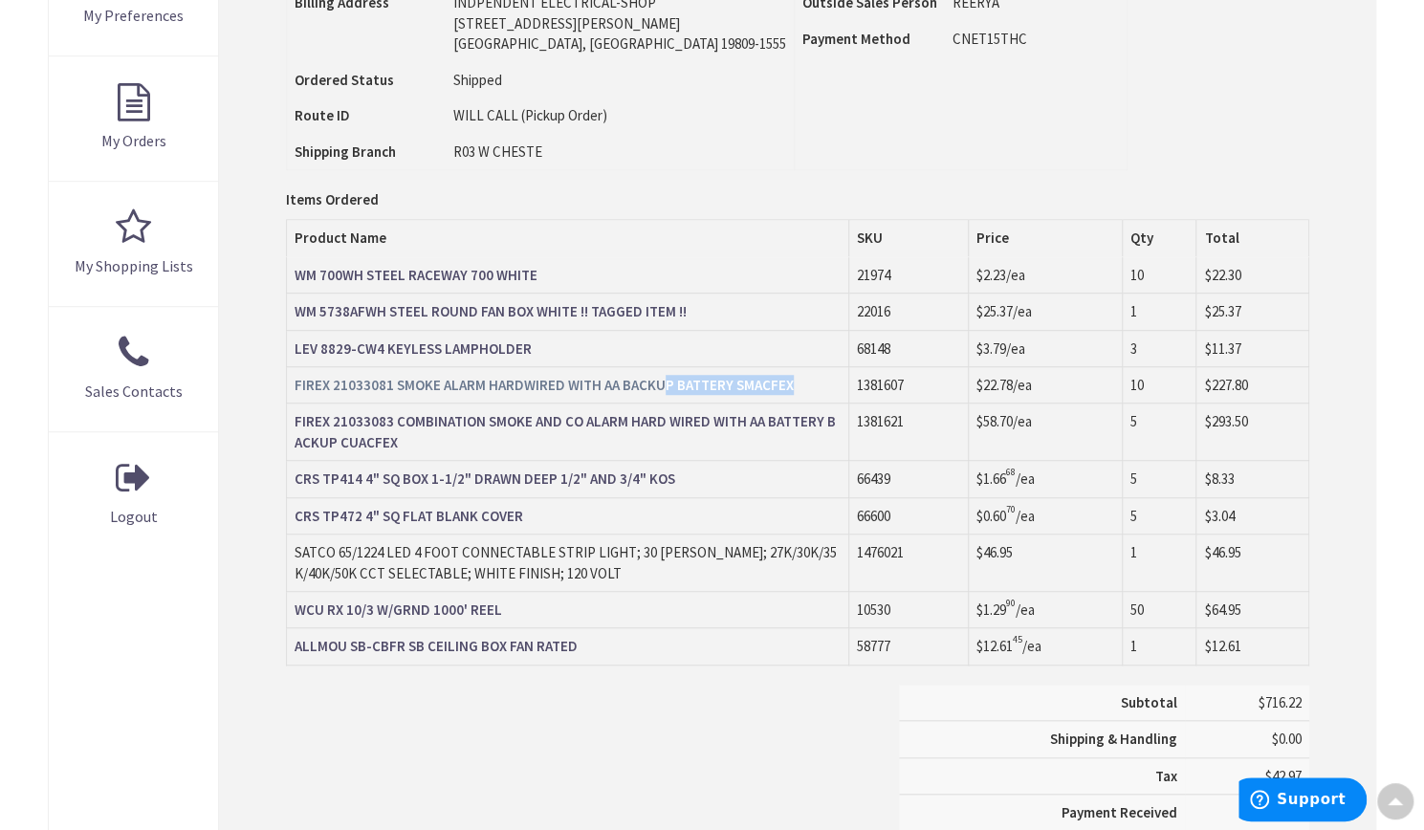
drag, startPoint x: 813, startPoint y: 374, endPoint x: 657, endPoint y: 377, distance: 155.9
click at [657, 377] on td "FIREX 21033081 SMOKE ALARM HARDWIRED WITH AA BACKUP BATTERY SMACFEX" at bounding box center [567, 385] width 562 height 36
click at [954, 403] on td "1381621" at bounding box center [908, 431] width 120 height 57
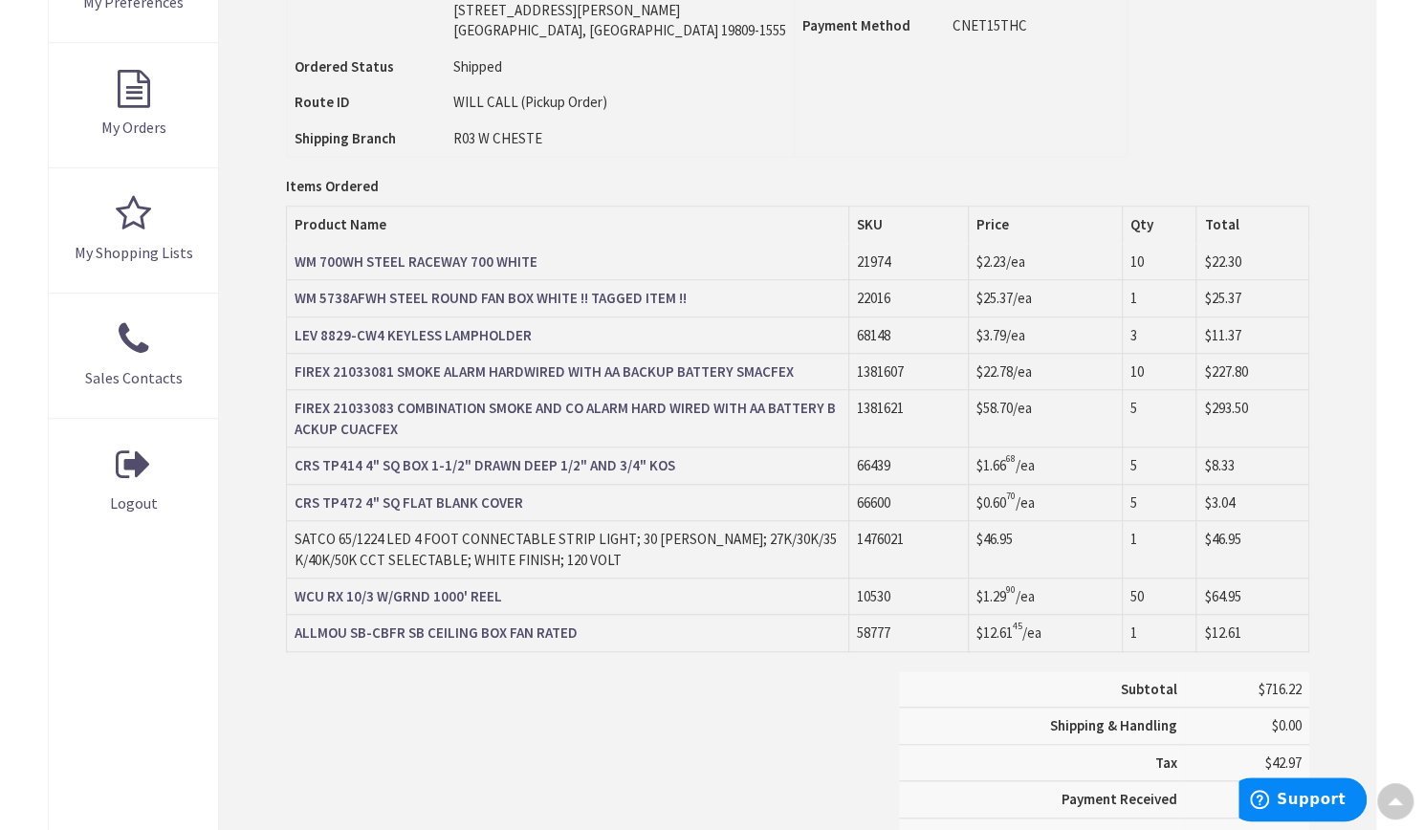
drag, startPoint x: 1044, startPoint y: 371, endPoint x: 973, endPoint y: 366, distance: 70.9
click at [973, 366] on td "$22.78 /ea" at bounding box center [1045, 372] width 154 height 36
click at [1175, 364] on td "10" at bounding box center [1158, 372] width 75 height 36
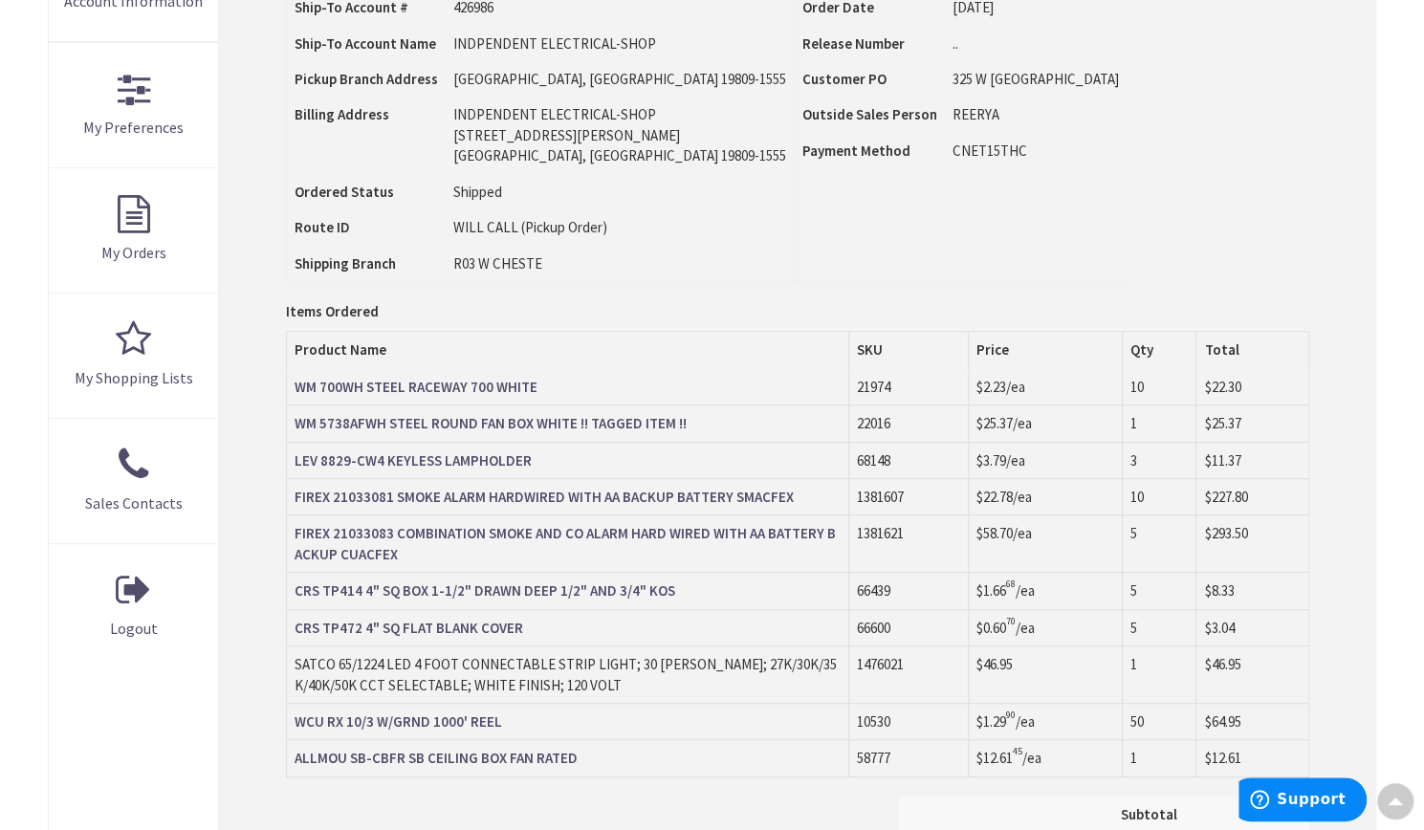
scroll to position [523, 0]
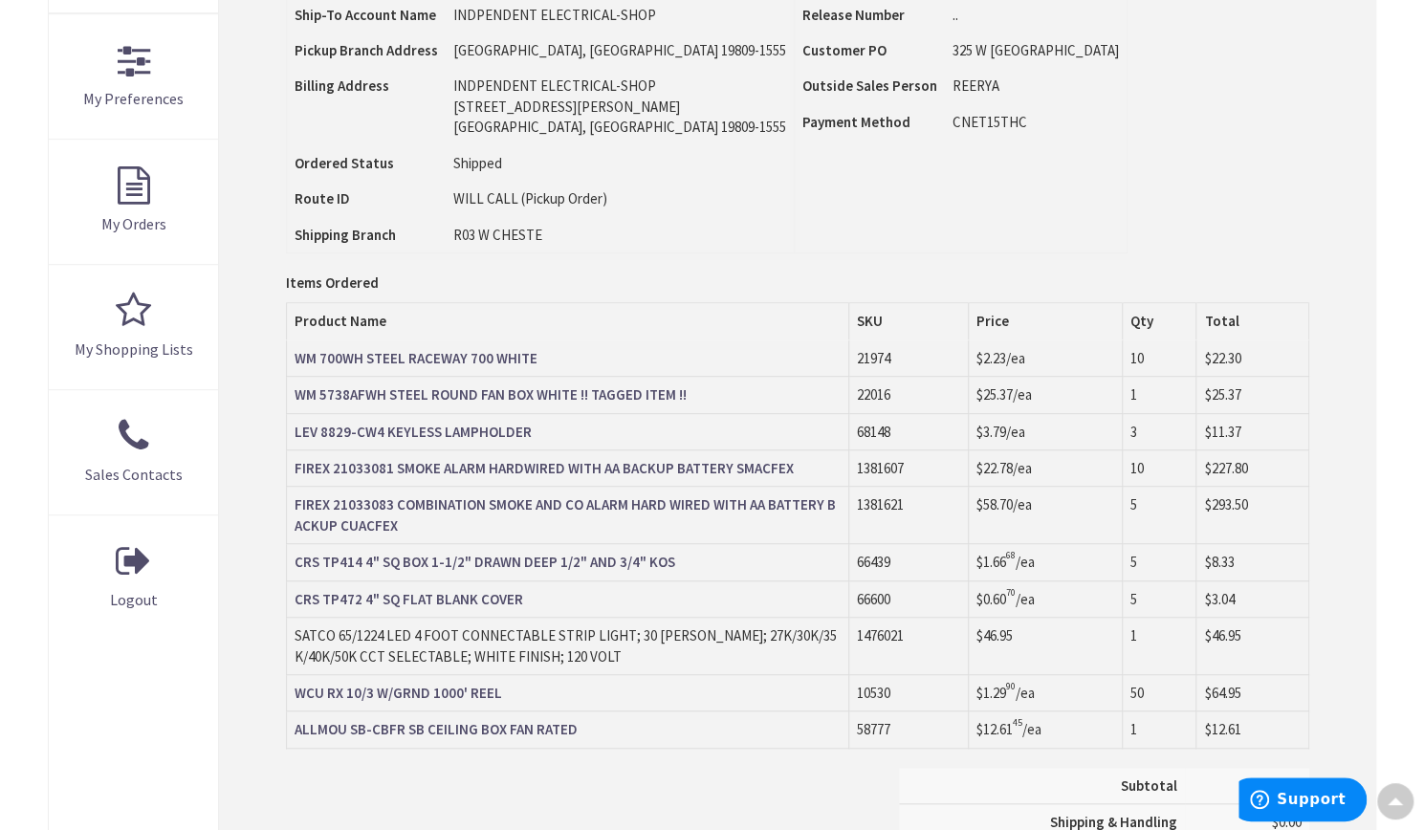
drag, startPoint x: 1054, startPoint y: 466, endPoint x: 981, endPoint y: 466, distance: 72.7
click at [981, 466] on td "$22.78 /ea" at bounding box center [1045, 468] width 154 height 36
click at [1054, 474] on td "$22.78 /ea" at bounding box center [1045, 468] width 154 height 36
drag, startPoint x: 1252, startPoint y: 462, endPoint x: 291, endPoint y: 469, distance: 960.9
click at [291, 469] on tr "FIREX 21033081 SMOKE ALARM HARDWIRED WITH AA BACKUP BATTERY SMACFEX 1381607 $22…" at bounding box center [797, 468] width 1022 height 36
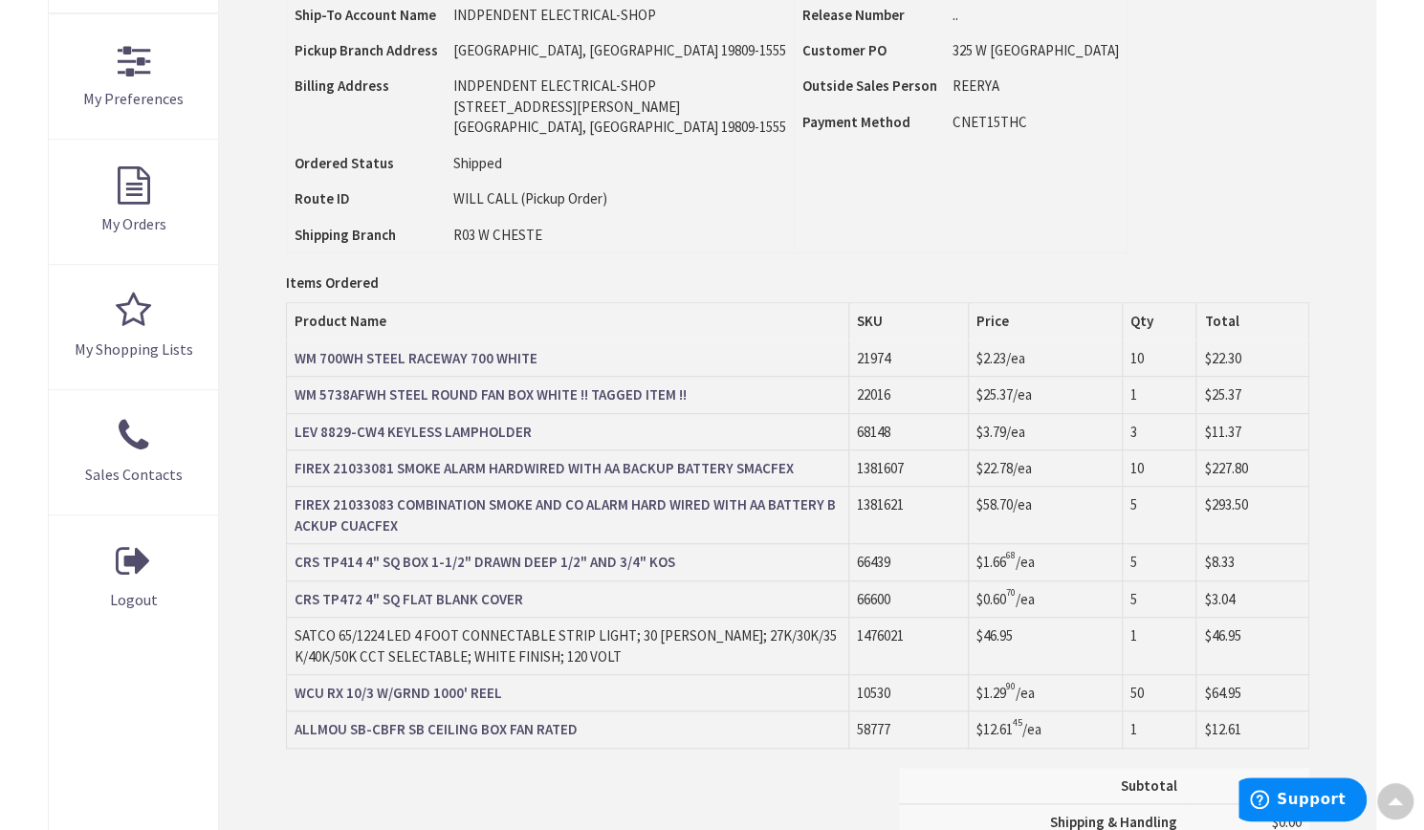
click at [1089, 490] on td "$58.70 /ea" at bounding box center [1045, 515] width 154 height 57
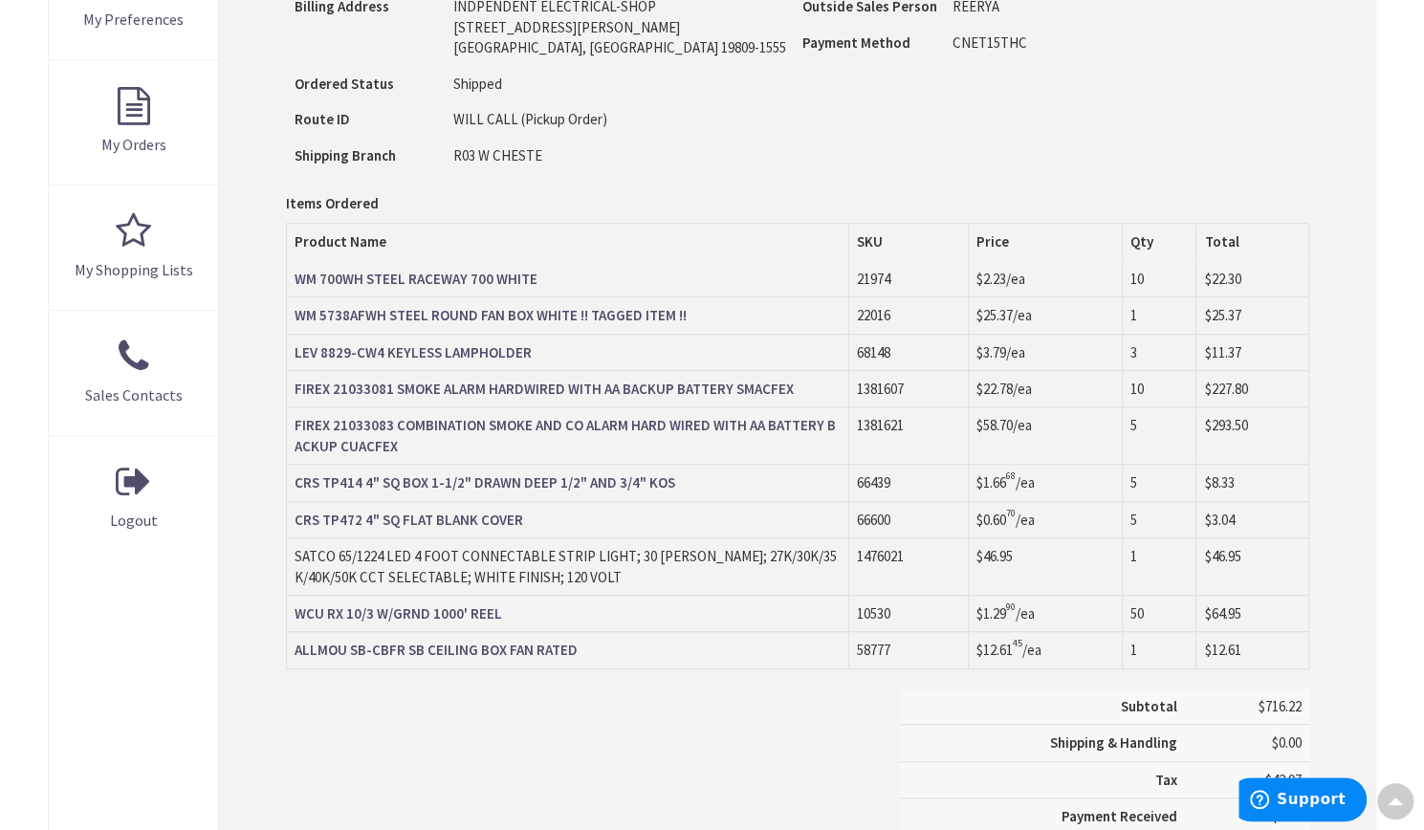
scroll to position [558, 0]
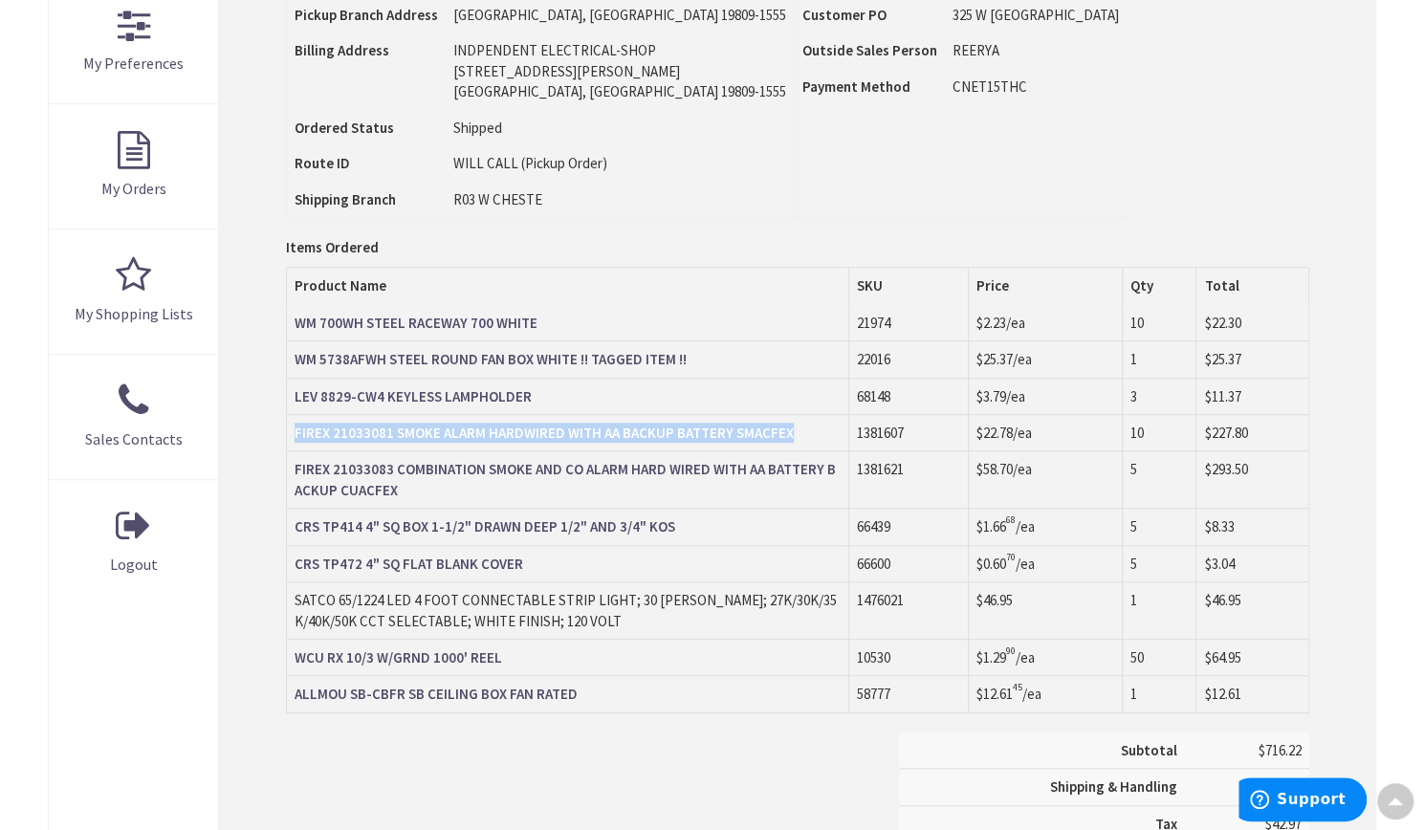
drag, startPoint x: 812, startPoint y: 422, endPoint x: 294, endPoint y: 428, distance: 517.3
click at [294, 428] on td "FIREX 21033081 SMOKE ALARM HARDWIRED WITH AA BACKUP BATTERY SMACFEX" at bounding box center [567, 433] width 562 height 36
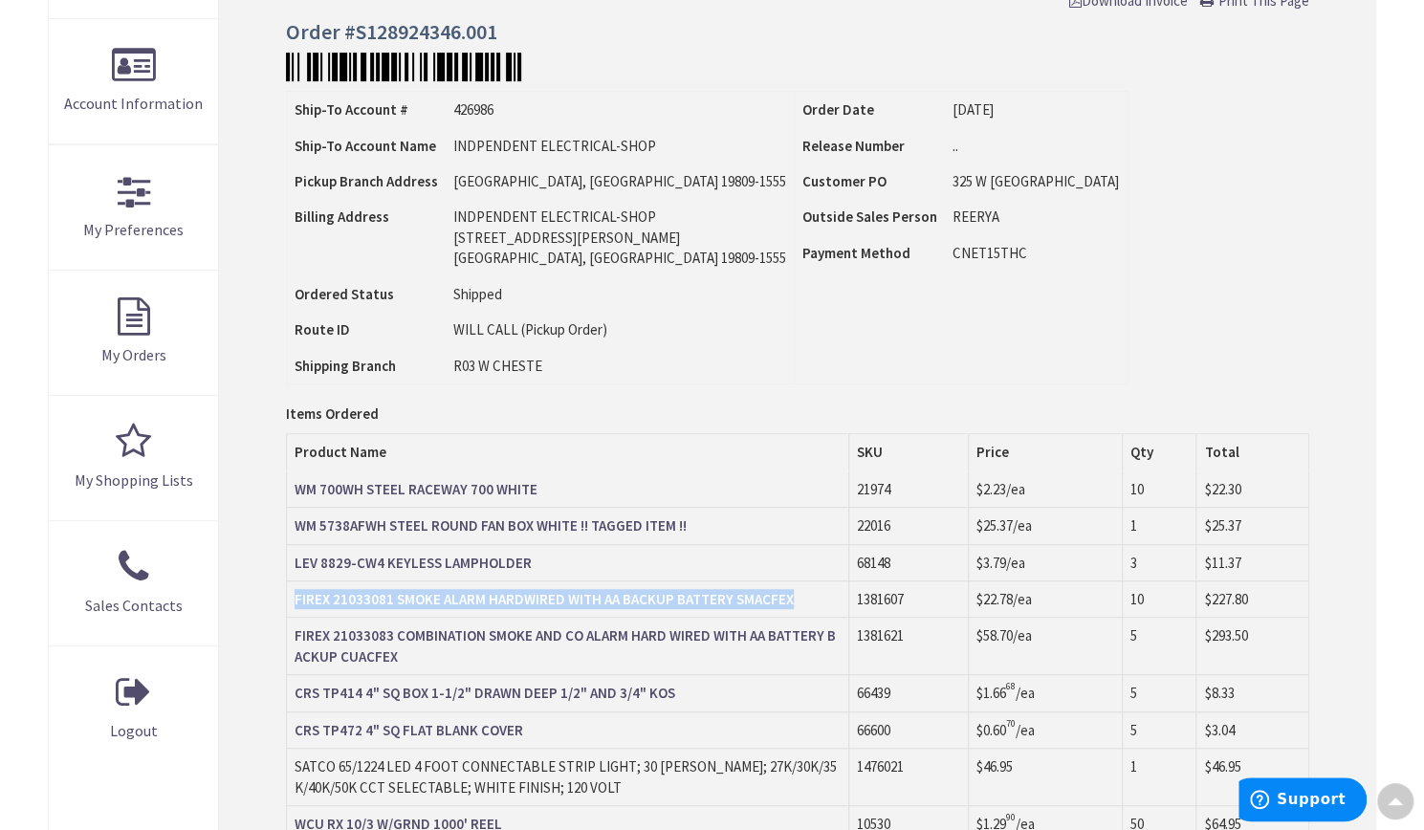
scroll to position [464, 0]
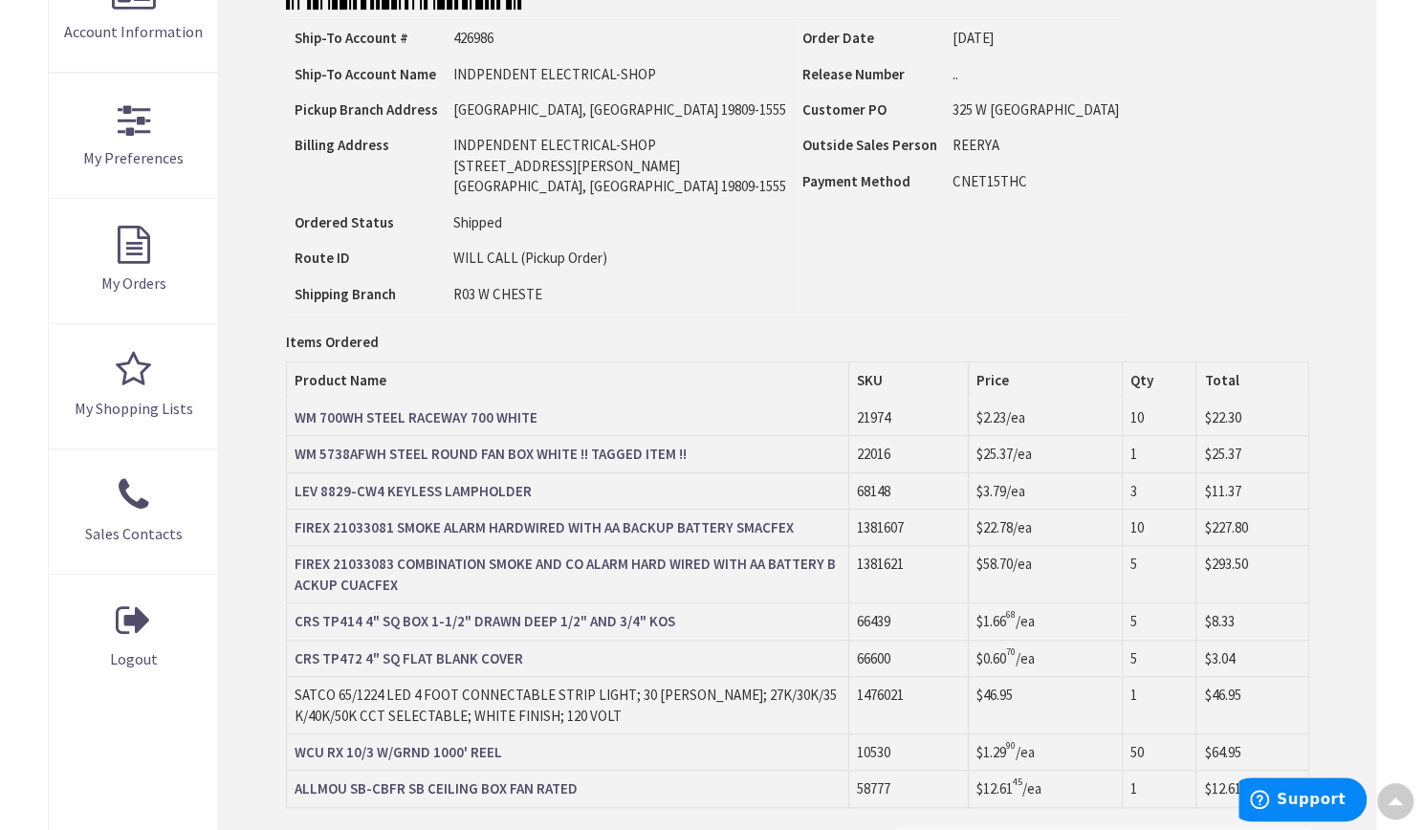
click at [794, 267] on td "Order Date 10/03/2025 Release Number .. Customer PO" at bounding box center [960, 166] width 333 height 293
drag, startPoint x: 816, startPoint y: 523, endPoint x: 291, endPoint y: 532, distance: 525.9
click at [291, 532] on td "FIREX 21033081 SMOKE ALARM HARDWIRED WITH AA BACKUP BATTERY SMACFEX" at bounding box center [567, 528] width 562 height 36
copy strong "FIREX 21033081 SMOKE ALARM HARDWIRED WITH AA BACKUP BATTERY SMACFEX"
click at [653, 374] on th "Product Name" at bounding box center [567, 380] width 562 height 36
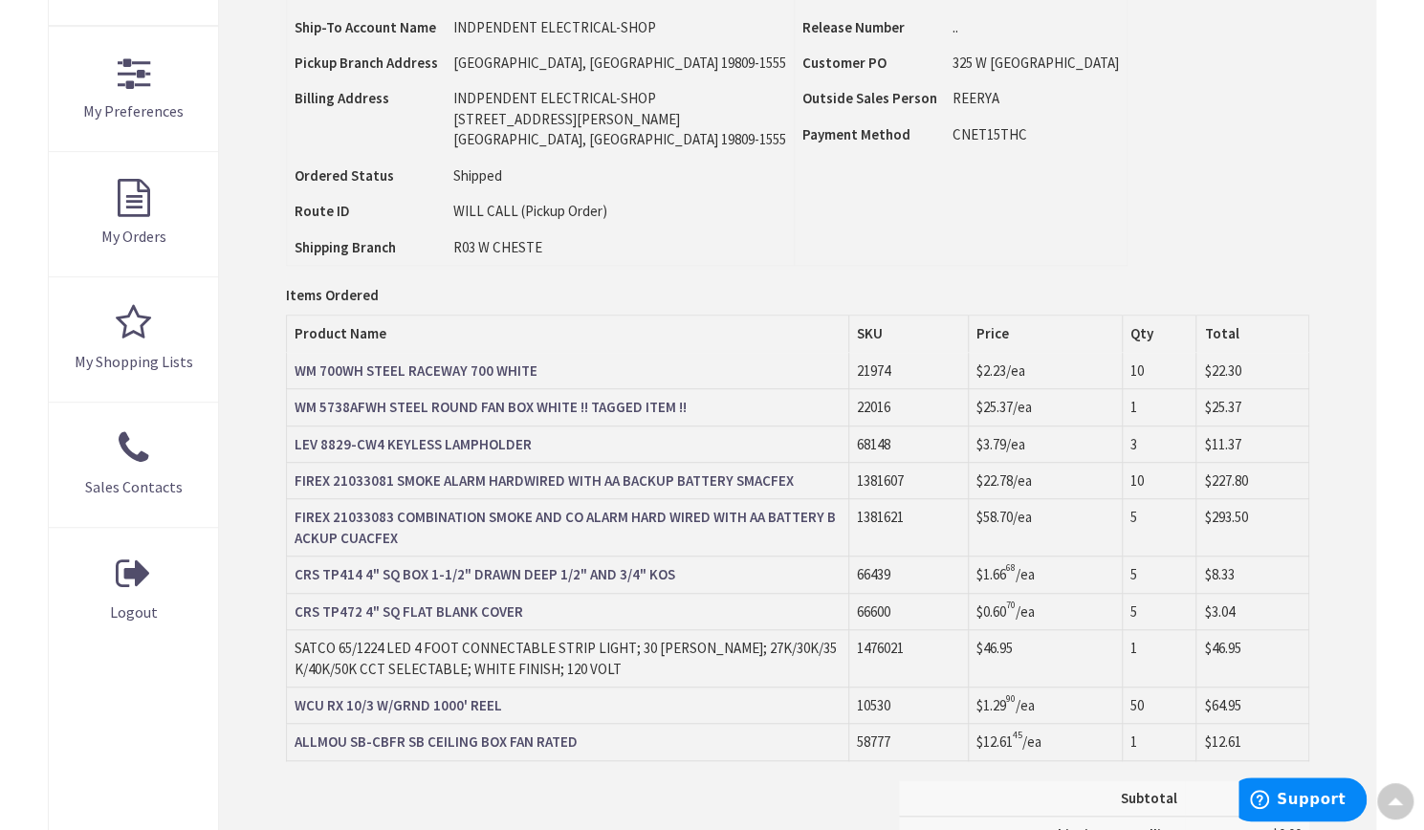
scroll to position [512, 0]
drag, startPoint x: 1136, startPoint y: 517, endPoint x: 1147, endPoint y: 517, distance: 11.5
click at [1147, 517] on td "5" at bounding box center [1158, 526] width 75 height 57
click at [1159, 487] on td "10" at bounding box center [1158, 480] width 75 height 36
drag, startPoint x: 1155, startPoint y: 476, endPoint x: 1099, endPoint y: 474, distance: 56.4
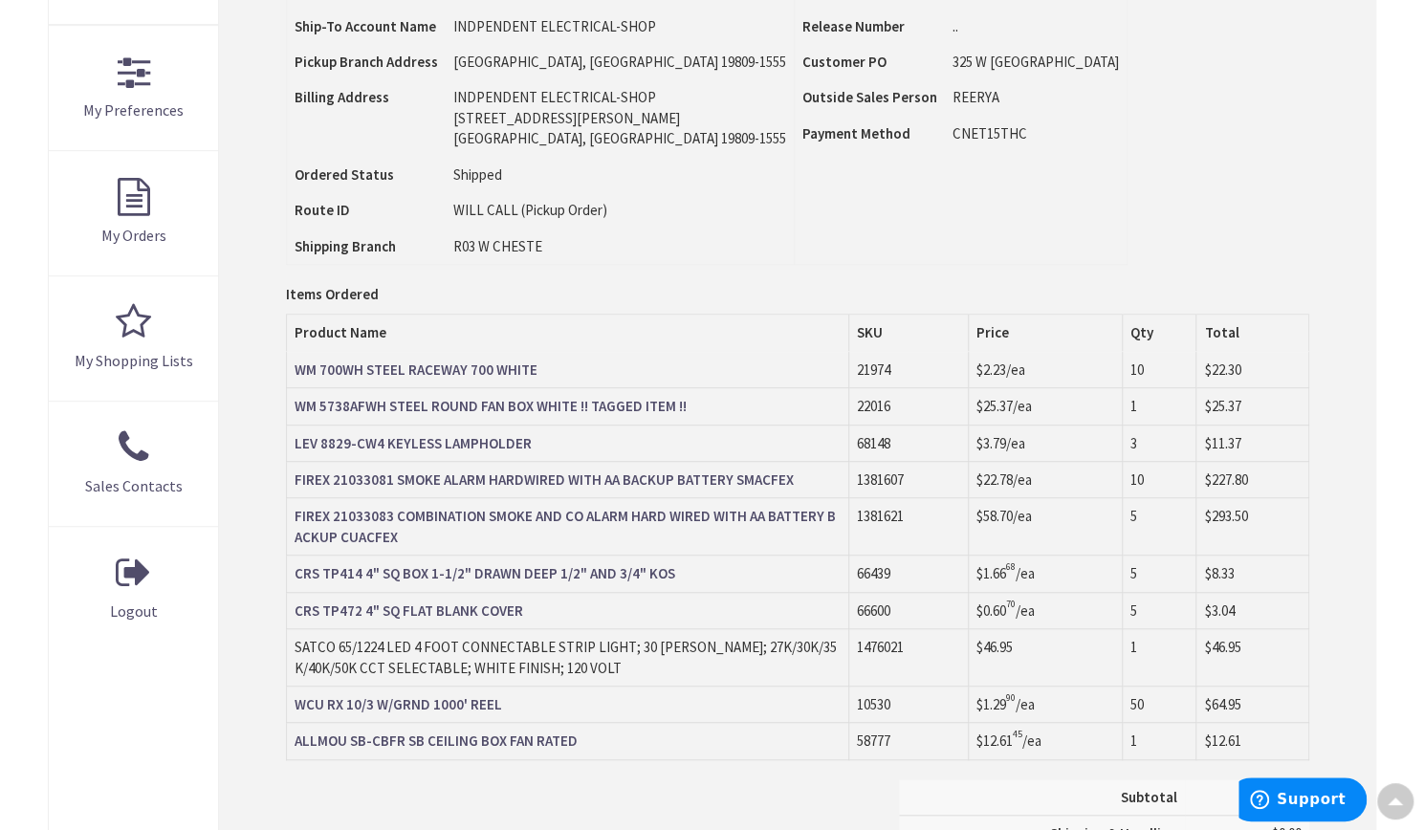
click at [1099, 474] on tr "FIREX 21033081 SMOKE ALARM HARDWIRED WITH AA BACKUP BATTERY SMACFEX 1381607 $22…" at bounding box center [797, 480] width 1022 height 36
click at [1099, 474] on td "$22.78 /ea" at bounding box center [1045, 480] width 154 height 36
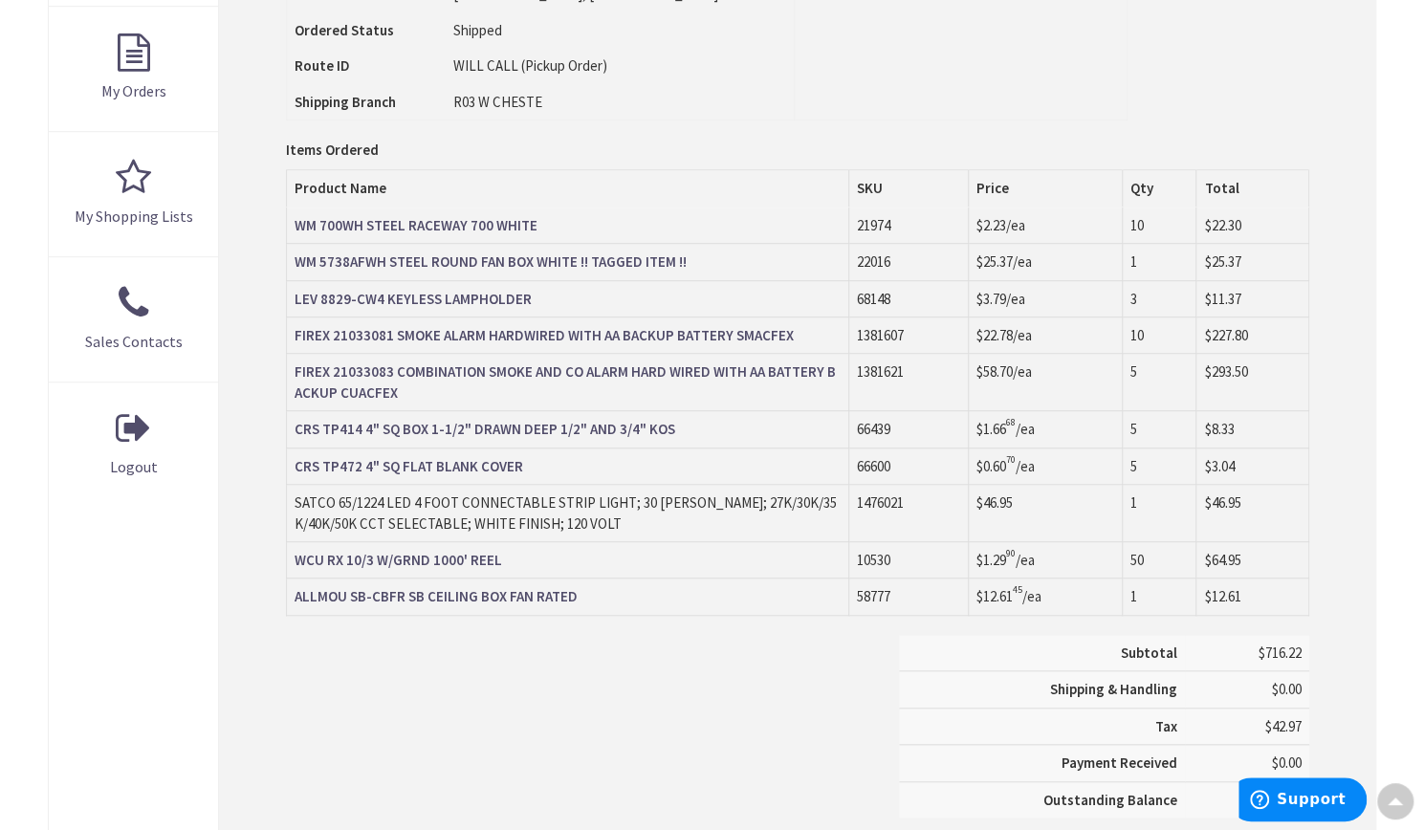
scroll to position [655, 0]
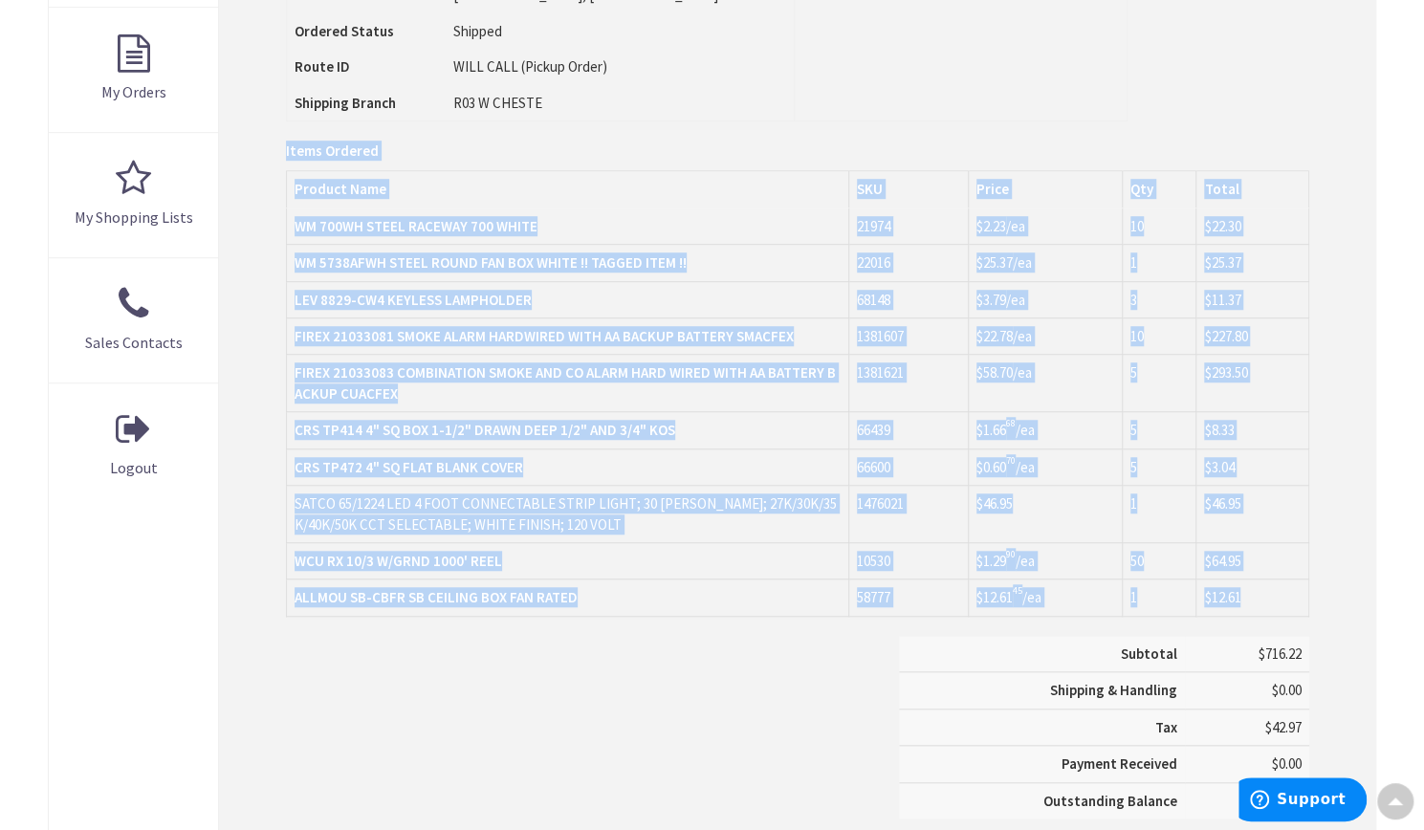
drag, startPoint x: 1271, startPoint y: 584, endPoint x: 428, endPoint y: 155, distance: 945.4
click at [283, 158] on div "Order Information Download Invoice Print This Page Order #S128924346.001 Ship-T…" at bounding box center [797, 260] width 1156 height 1261
click at [548, 171] on th "Product Name" at bounding box center [567, 189] width 562 height 36
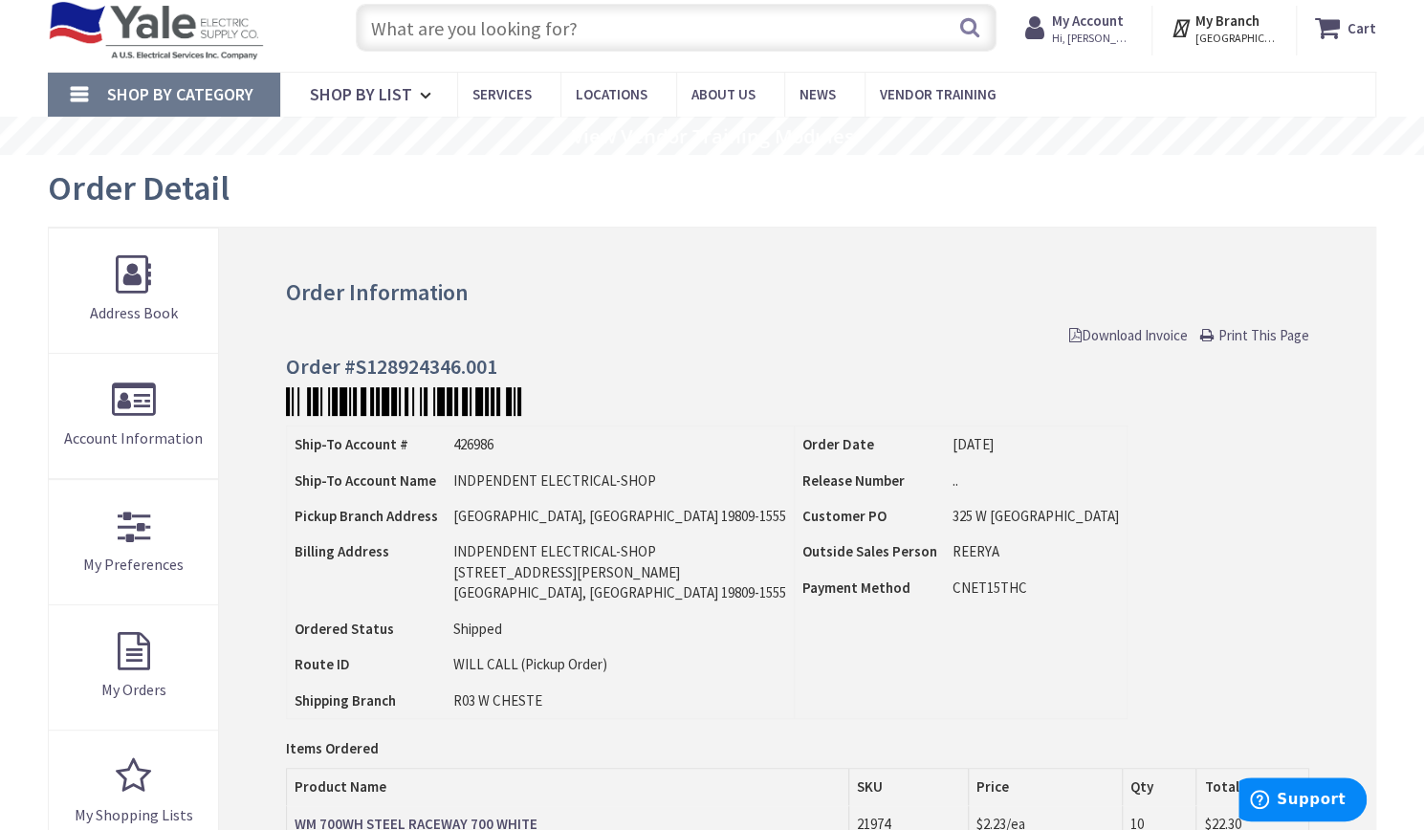
scroll to position [0, 0]
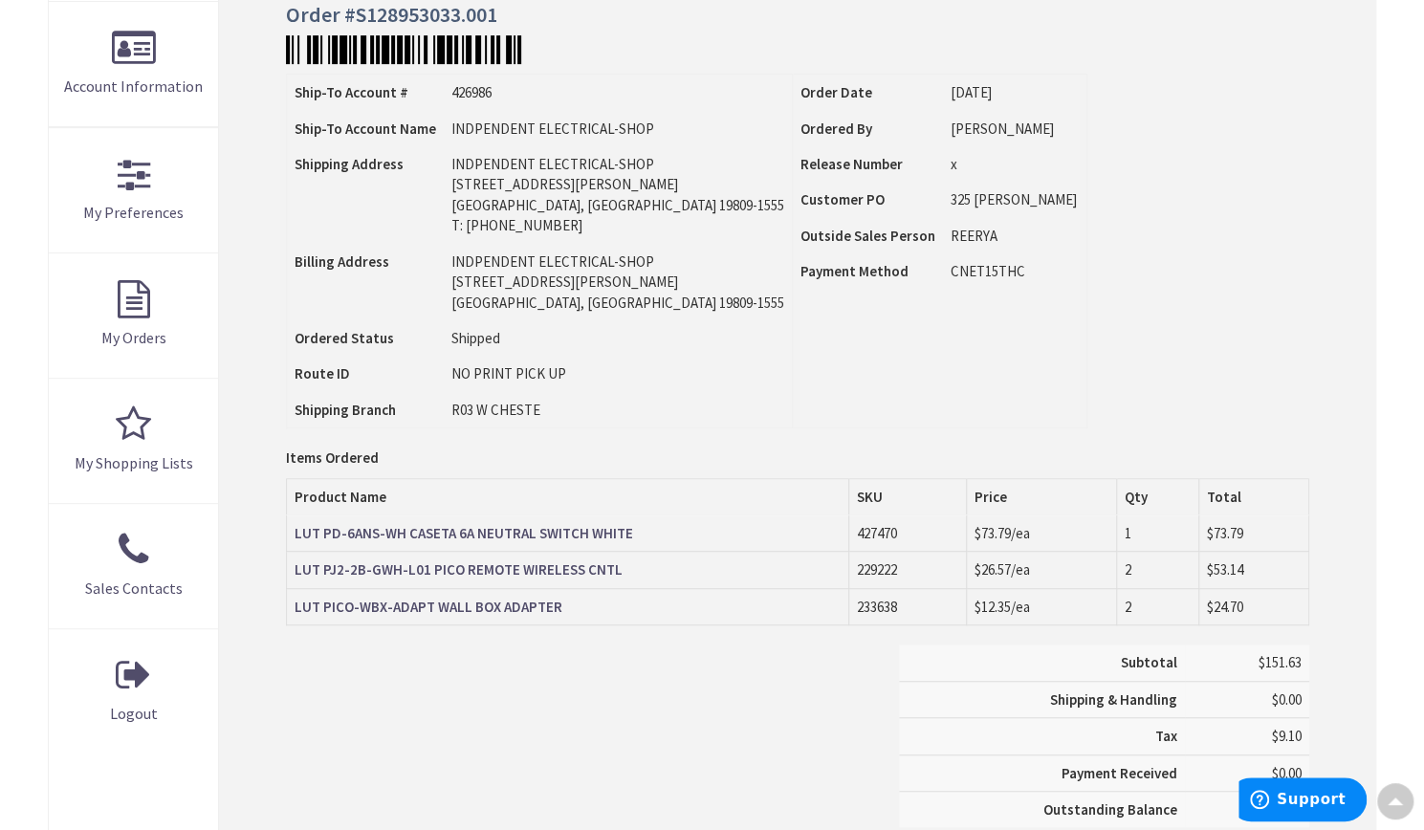
scroll to position [410, 0]
click at [1248, 599] on td "$24.70" at bounding box center [1253, 605] width 110 height 36
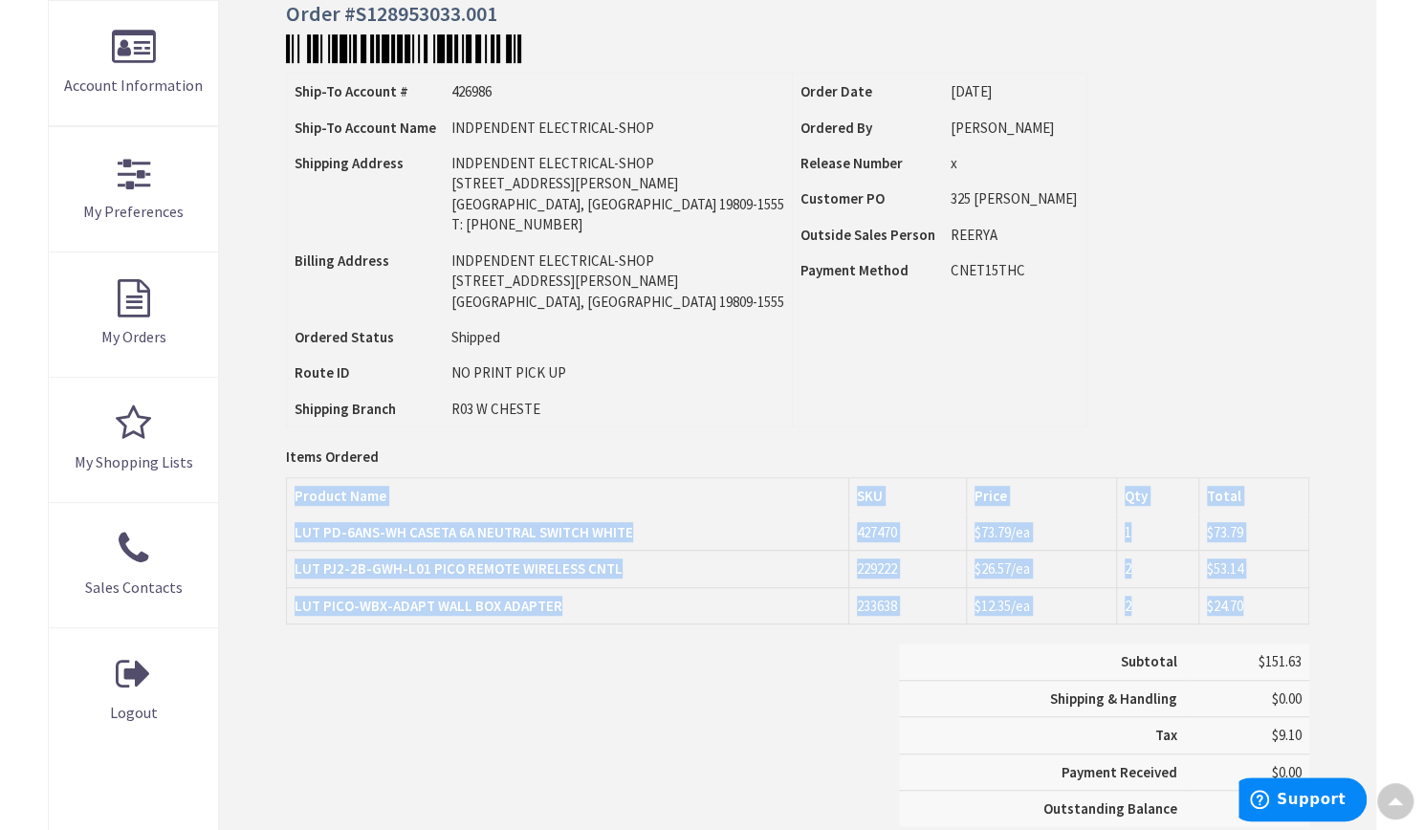
drag, startPoint x: 1248, startPoint y: 599, endPoint x: 289, endPoint y: 490, distance: 965.1
click at [289, 490] on table "Items Ordered Product Name SKU Price Qty Total LUT PD-6ANS-WH CASETA 6A NEUTRAL…" at bounding box center [797, 551] width 1023 height 148
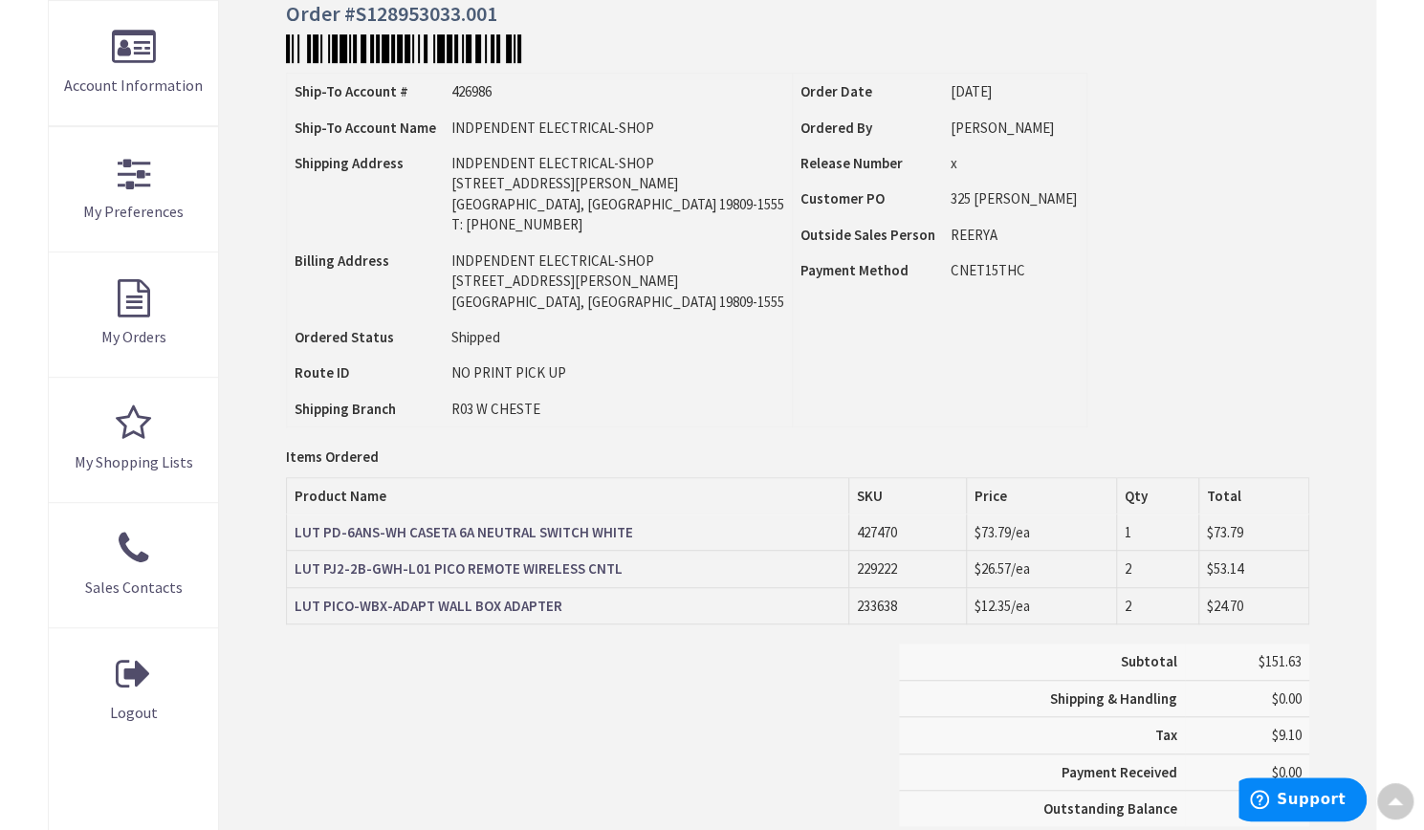
click at [588, 633] on div "Items Ordered Product Name SKU Price Qty Total LUT PD-6ANS-WH CASETA 6A NEUTRAL…" at bounding box center [797, 560] width 1023 height 167
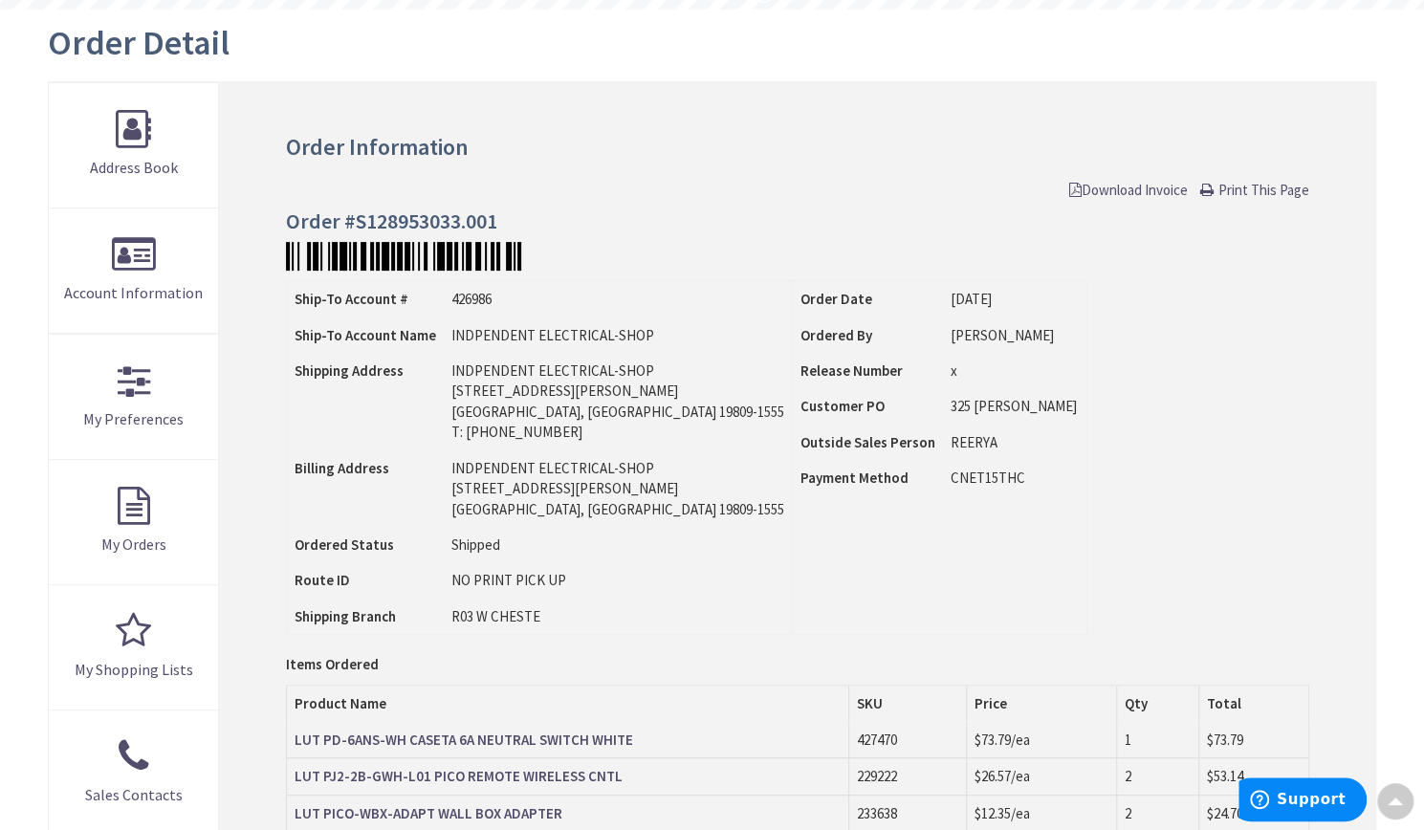
scroll to position [508, 0]
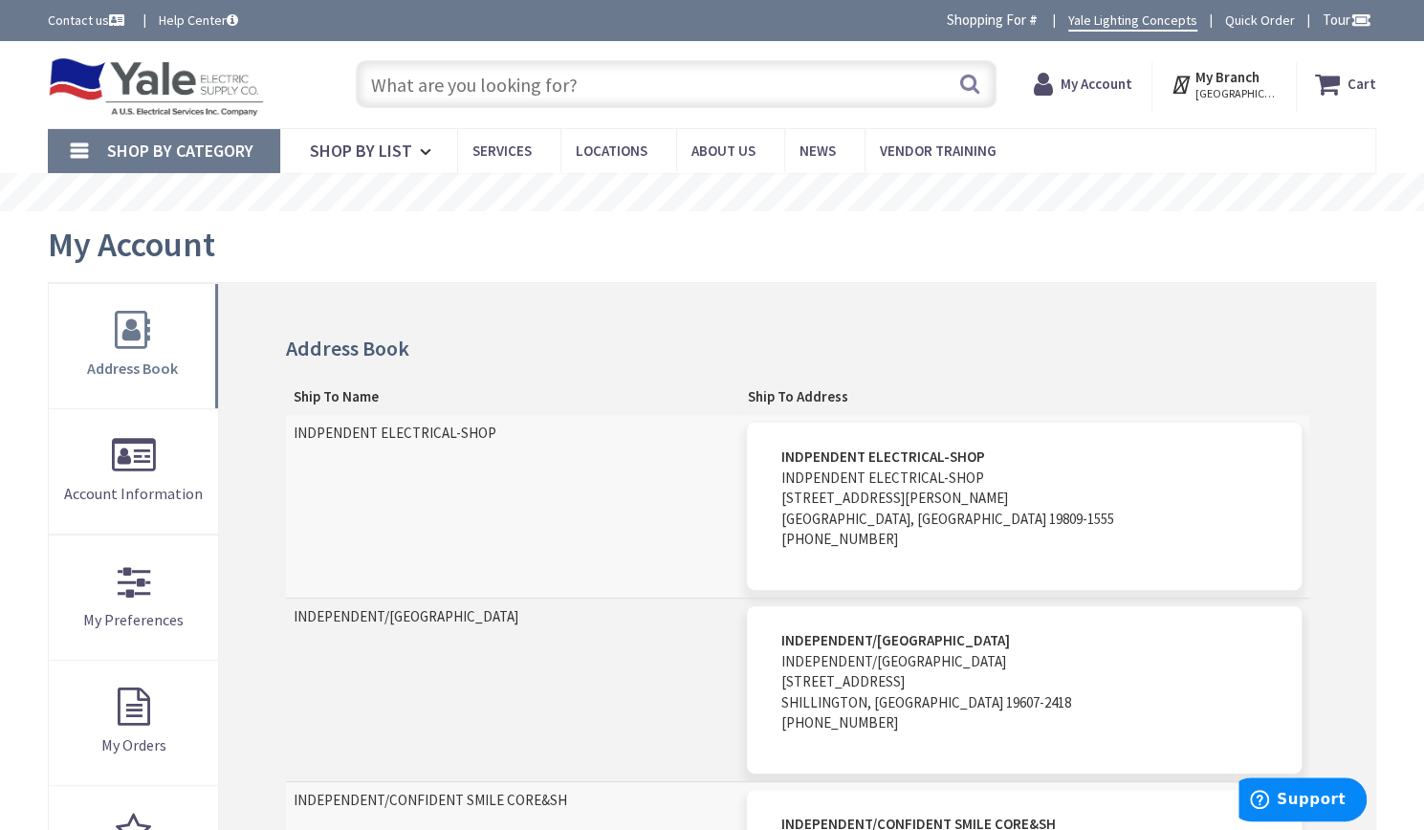
click at [133, 79] on img at bounding box center [156, 86] width 216 height 59
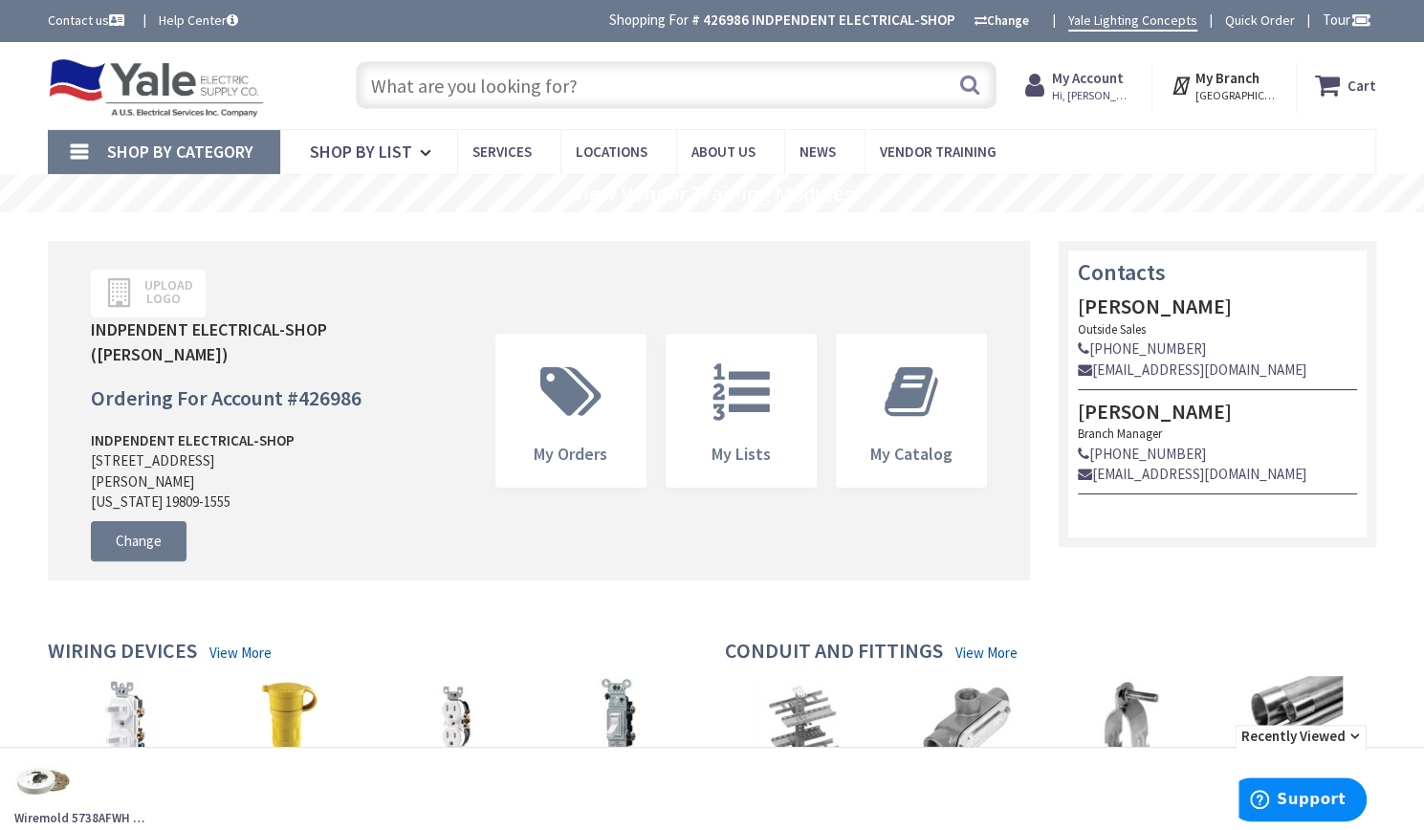
click at [145, 101] on img at bounding box center [156, 87] width 216 height 59
click at [116, 76] on img at bounding box center [156, 87] width 216 height 59
click at [65, 43] on div "Skip to Content Toggle Nav Search Cart My Cart Close" at bounding box center [712, 85] width 1424 height 87
click at [590, 416] on icon at bounding box center [571, 391] width 80 height 57
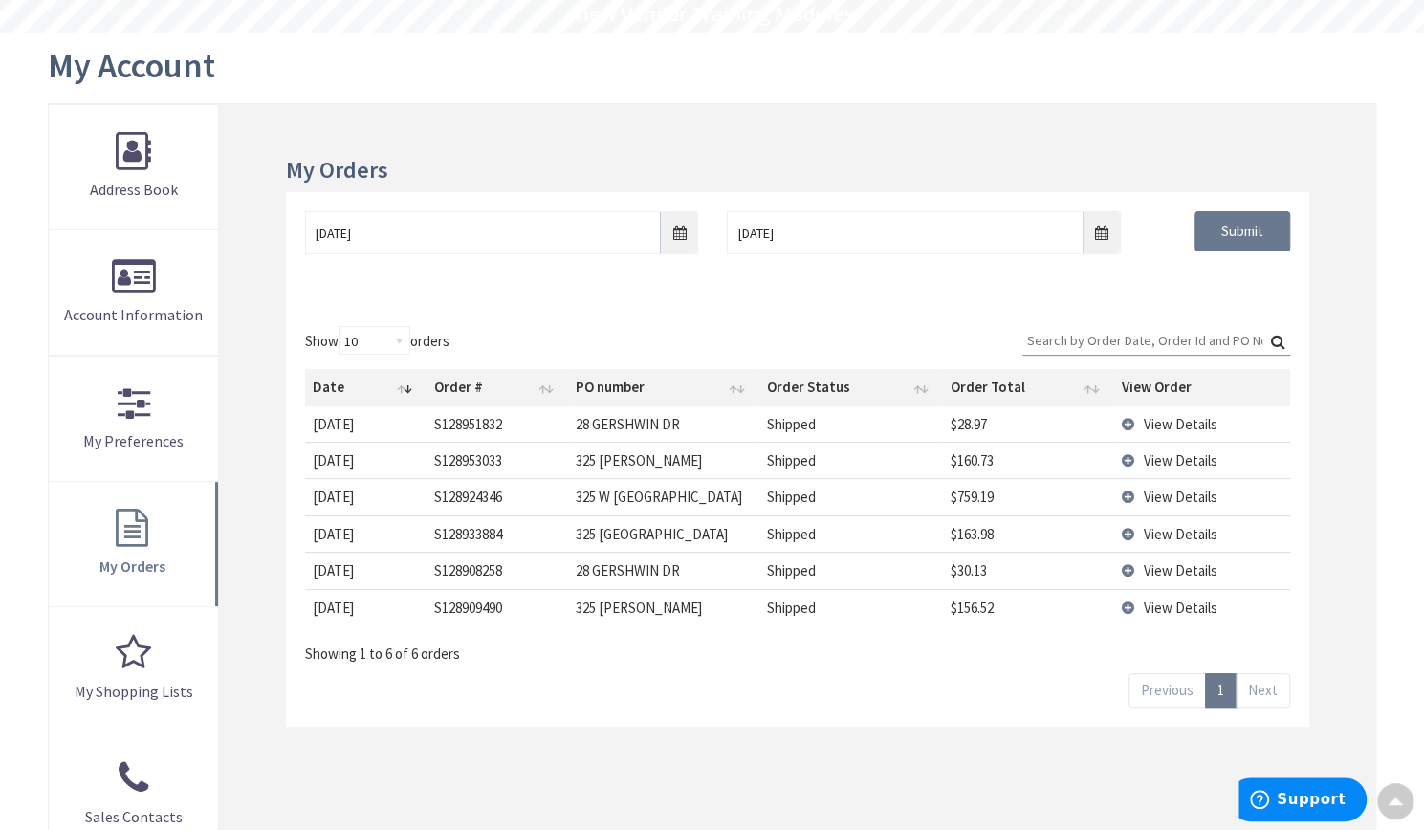
click at [1136, 455] on td "View Details" at bounding box center [1201, 460] width 176 height 36
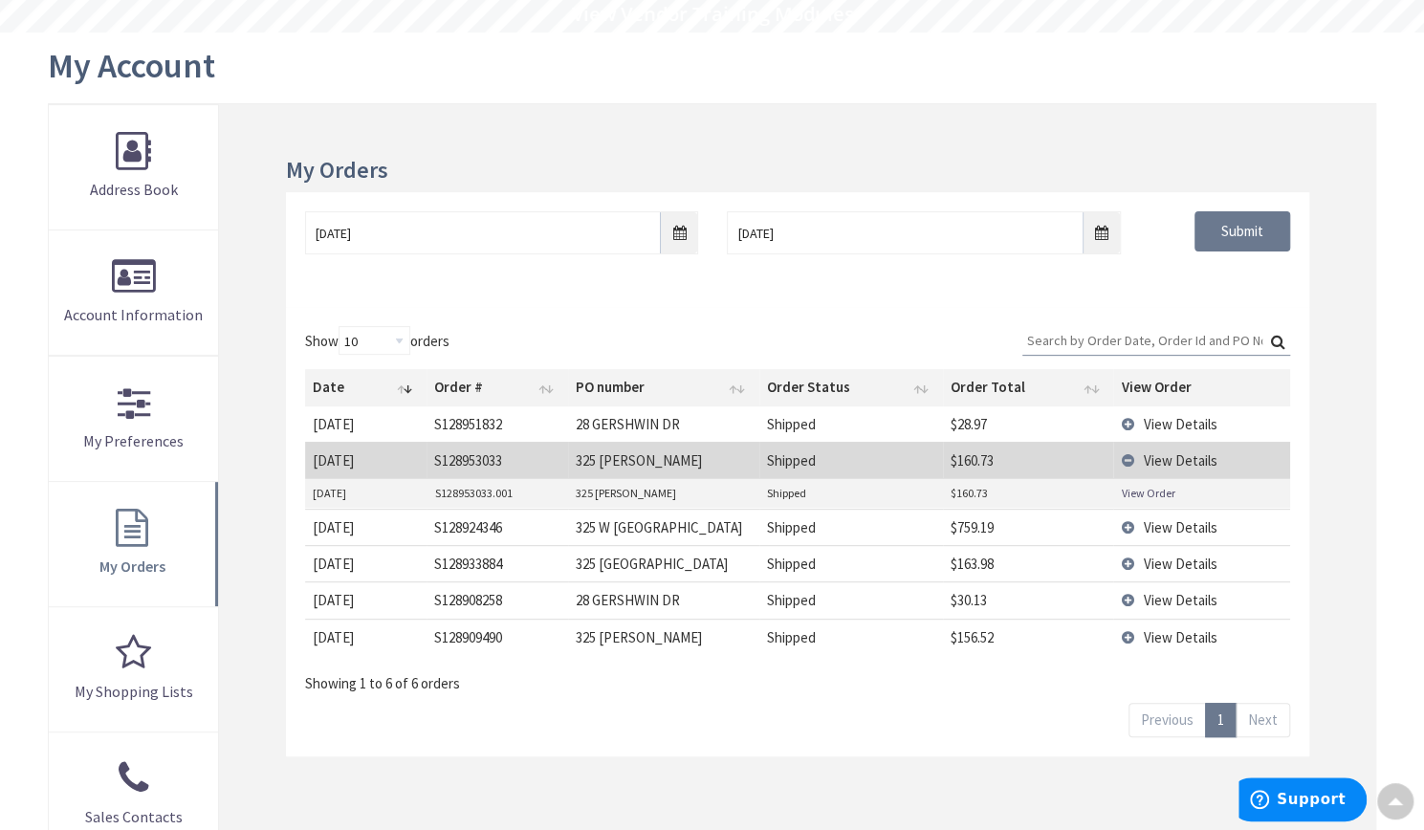
scroll to position [180, 0]
click at [1132, 490] on link "View Order" at bounding box center [1148, 494] width 54 height 16
click at [1195, 456] on span "View Details" at bounding box center [1180, 460] width 74 height 18
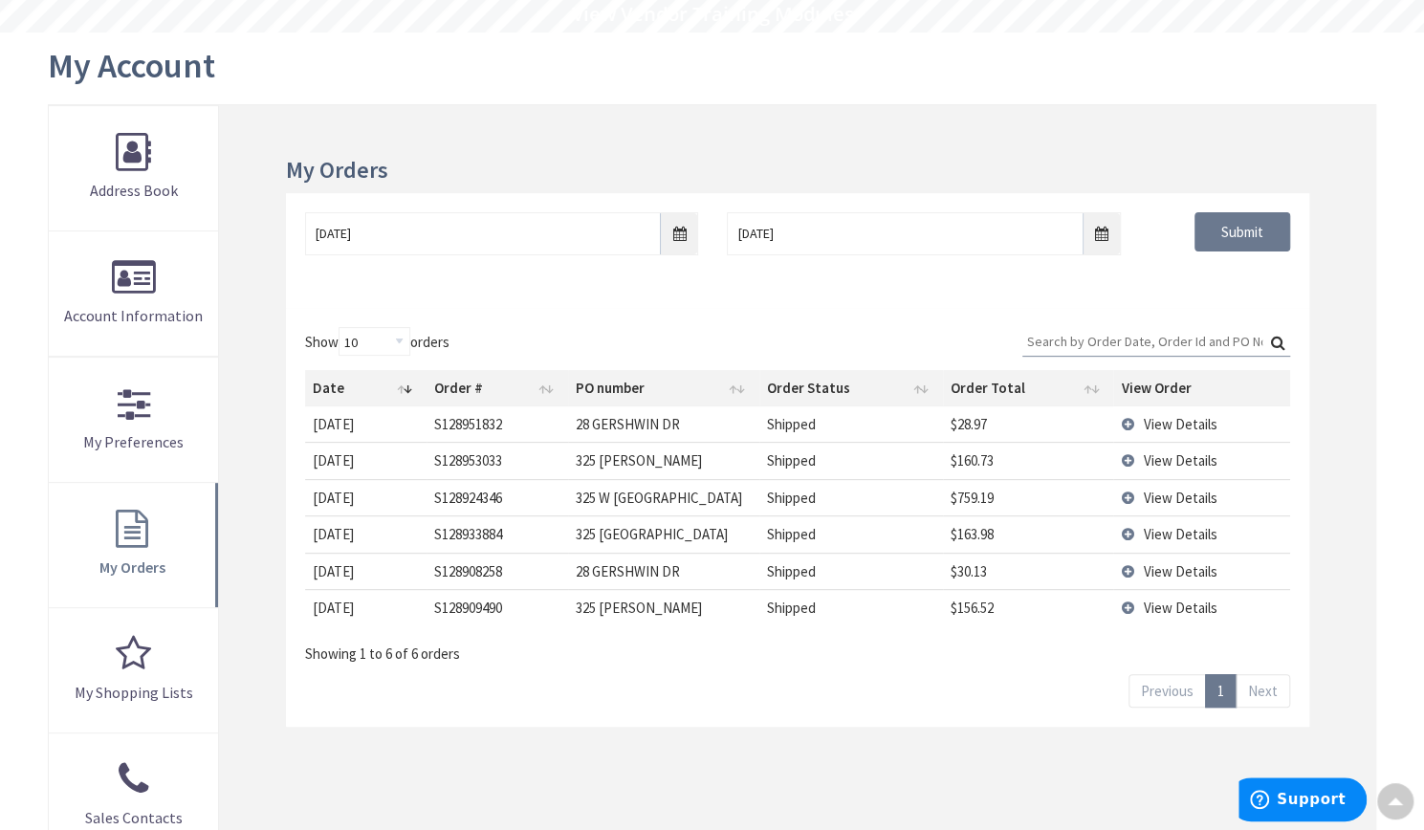
click at [1086, 462] on td "$160.73" at bounding box center [1028, 460] width 170 height 36
click at [1153, 454] on span "View Details" at bounding box center [1180, 460] width 74 height 18
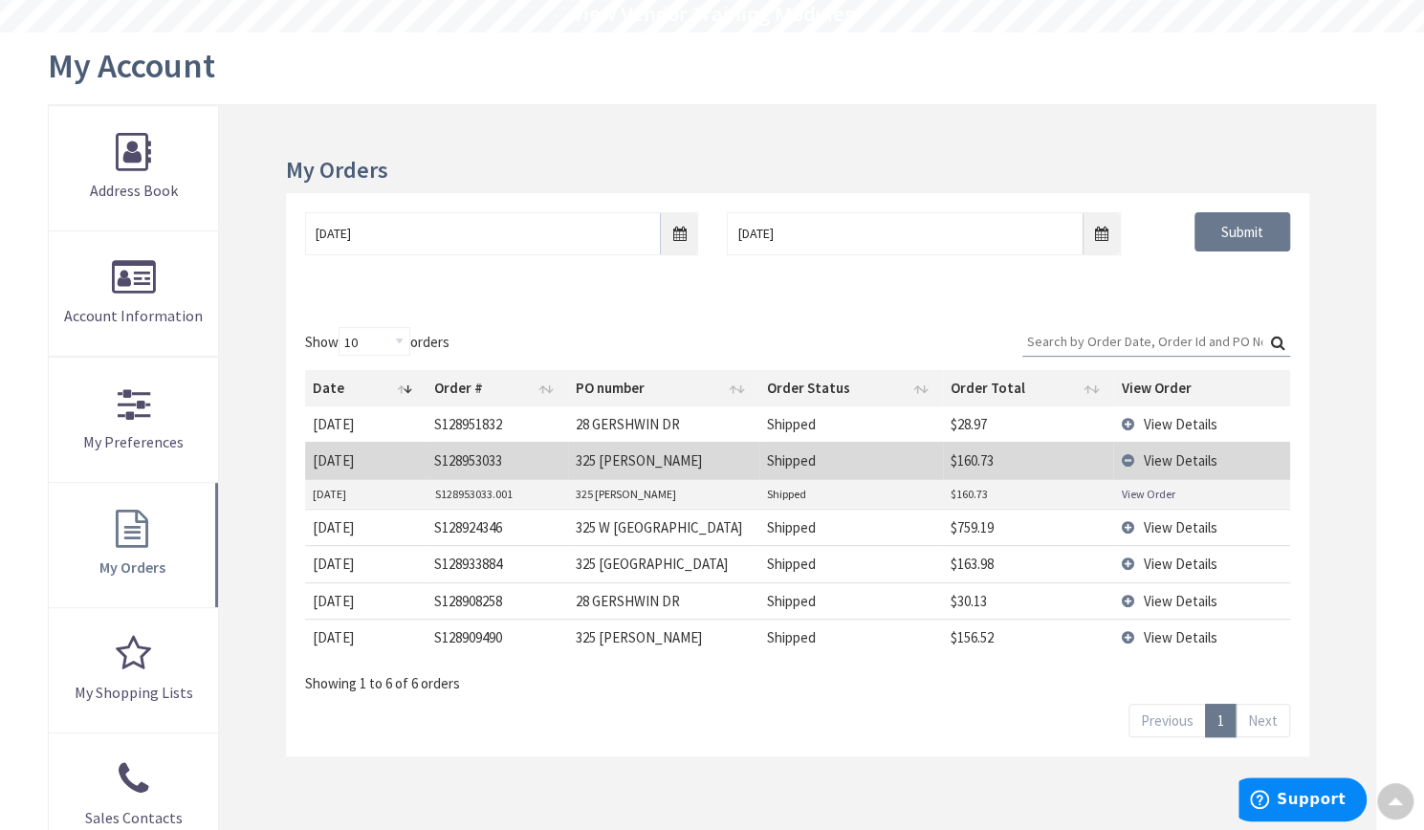
click at [1143, 481] on td "View Order" at bounding box center [1201, 494] width 176 height 29
click at [1143, 490] on link "View Order" at bounding box center [1148, 494] width 54 height 16
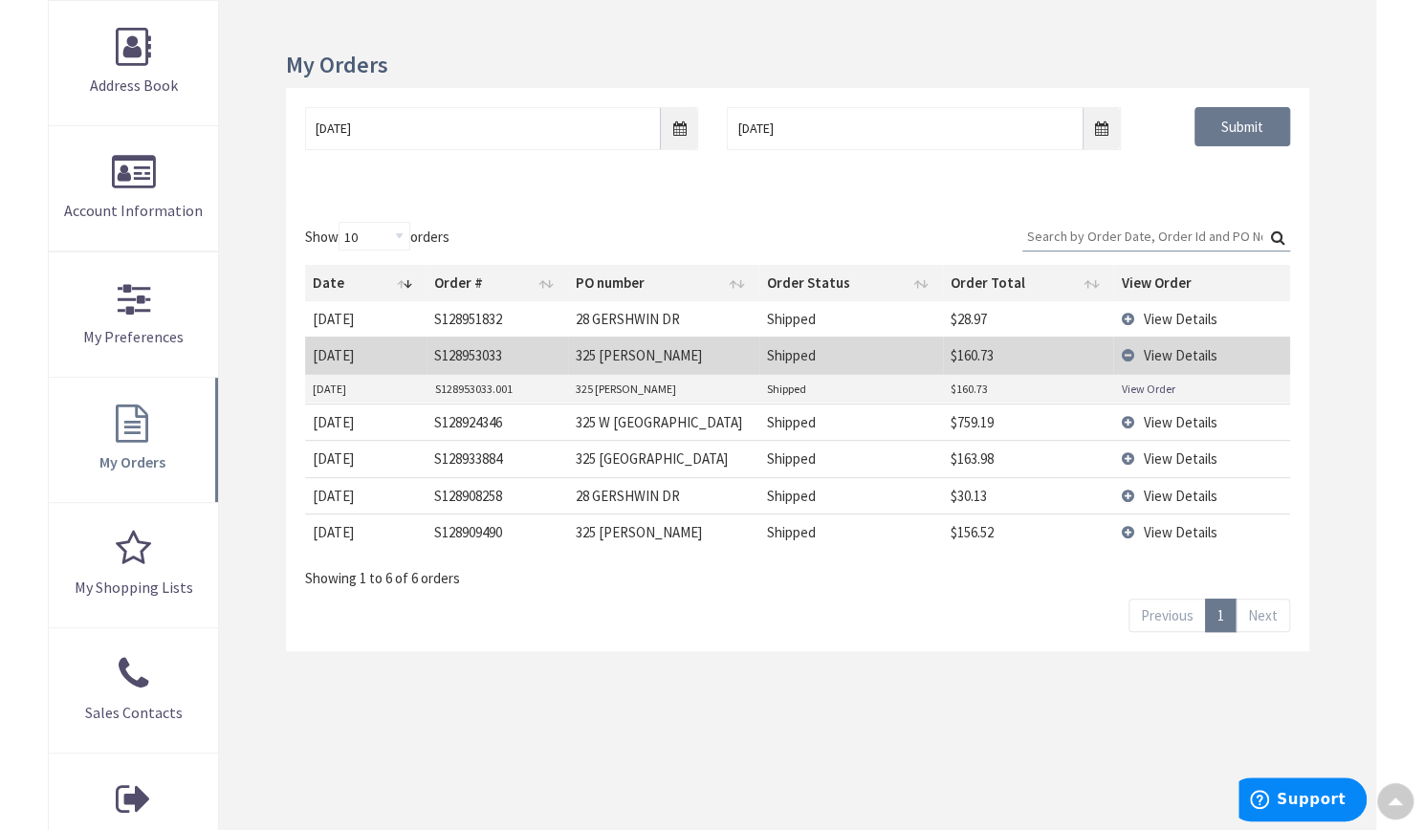
click at [1134, 355] on td "View Details" at bounding box center [1201, 355] width 176 height 36
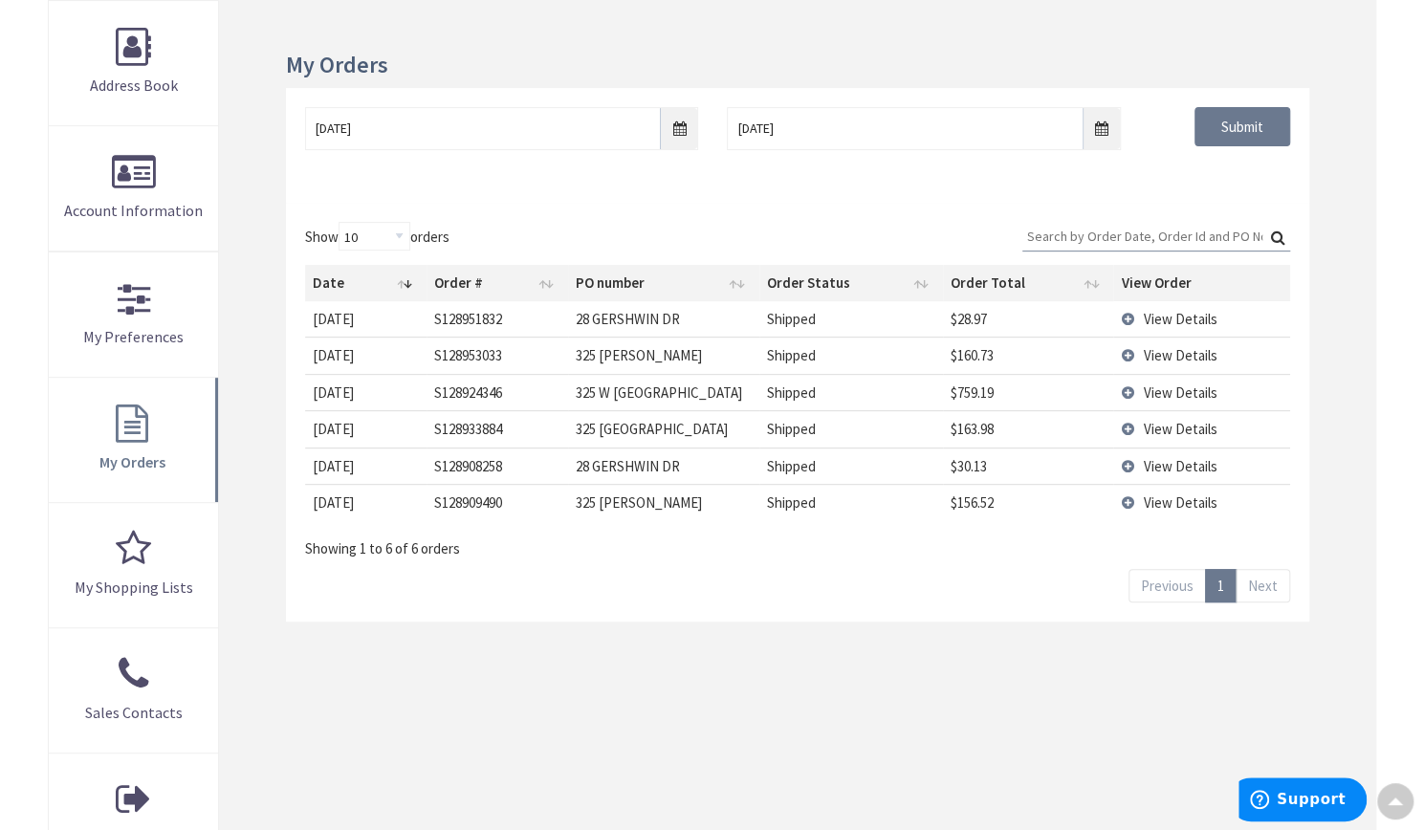
click at [1127, 394] on td "View Details" at bounding box center [1201, 392] width 176 height 36
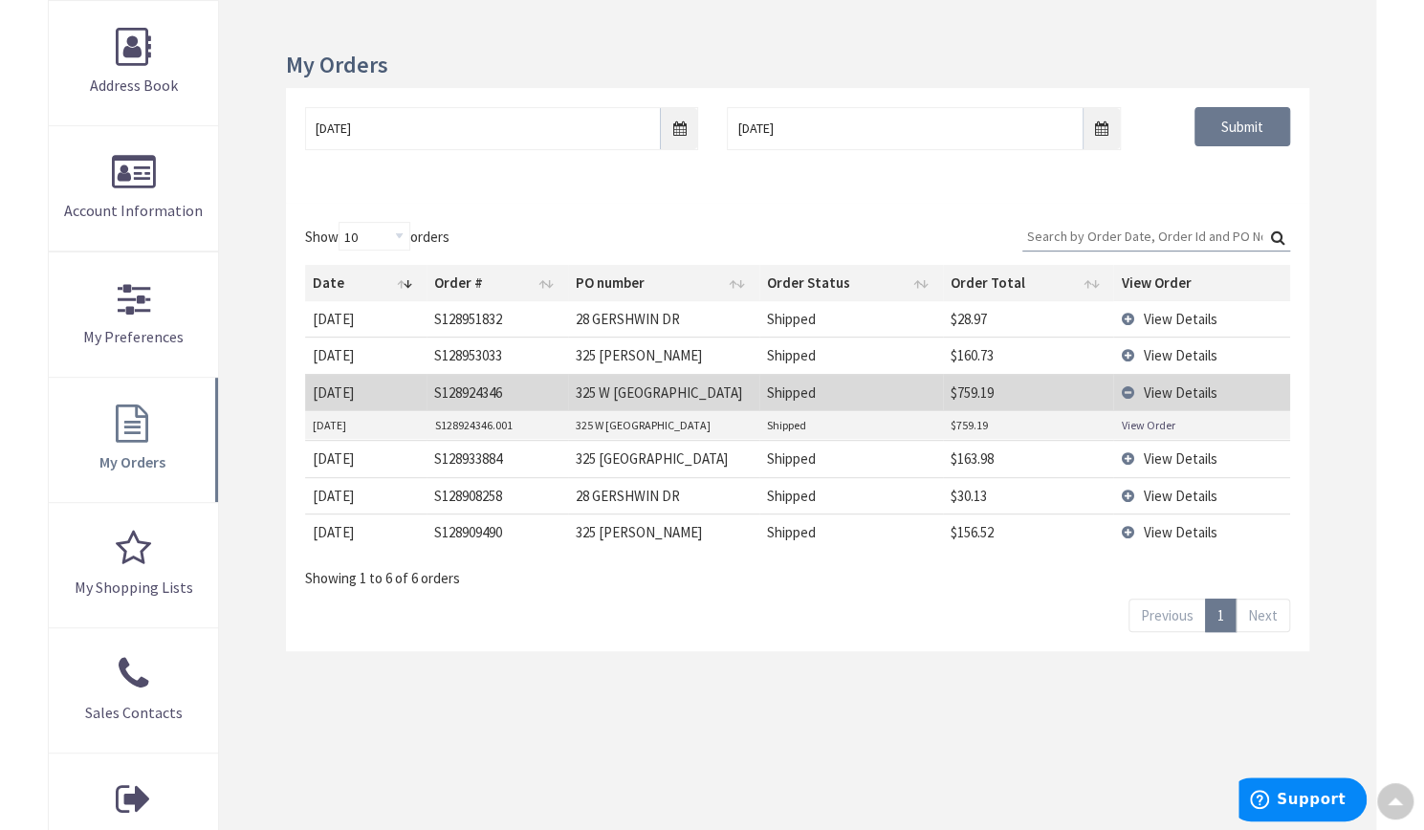
click at [1145, 420] on link "View Order" at bounding box center [1148, 425] width 54 height 16
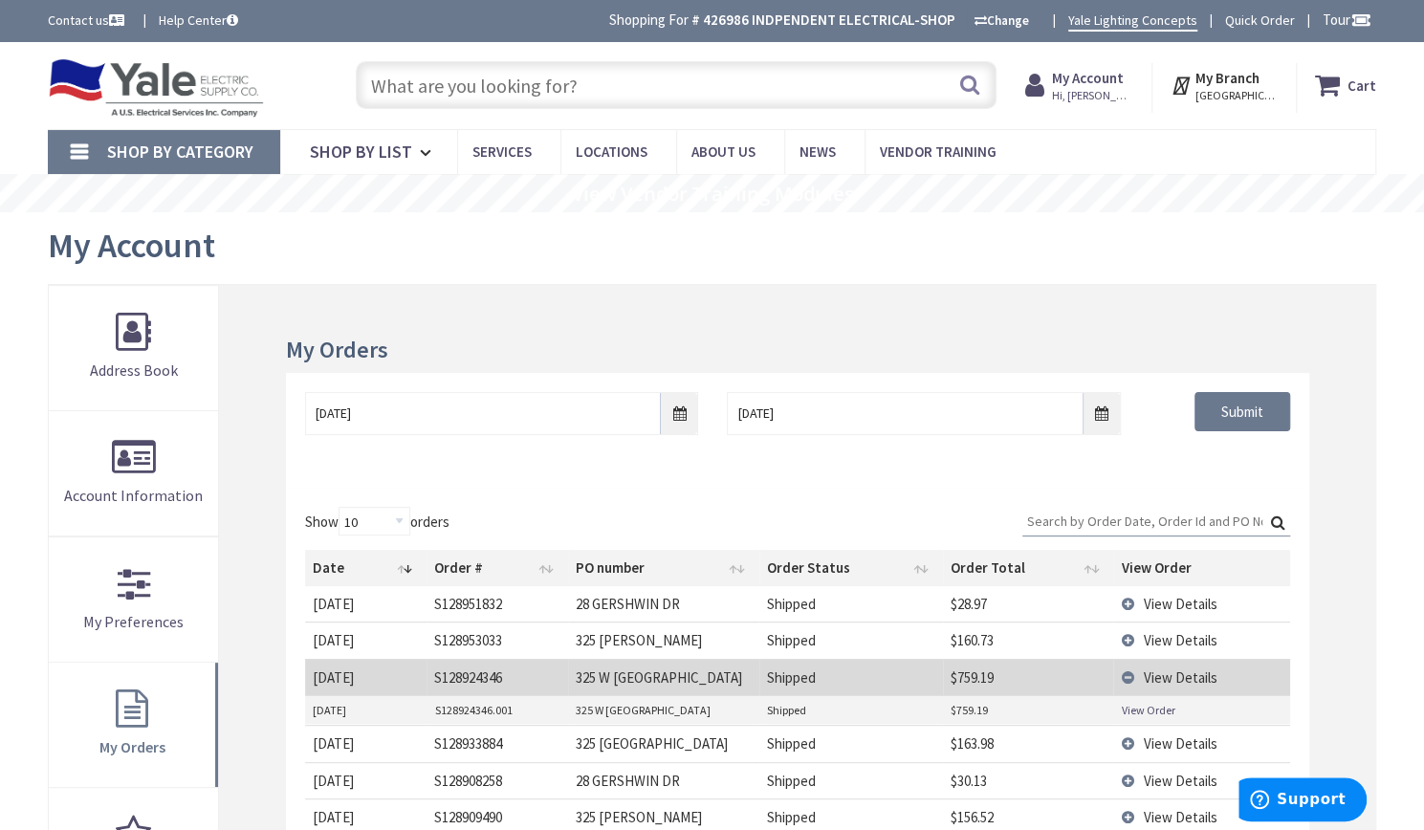
click at [729, 81] on input "text" at bounding box center [676, 85] width 641 height 48
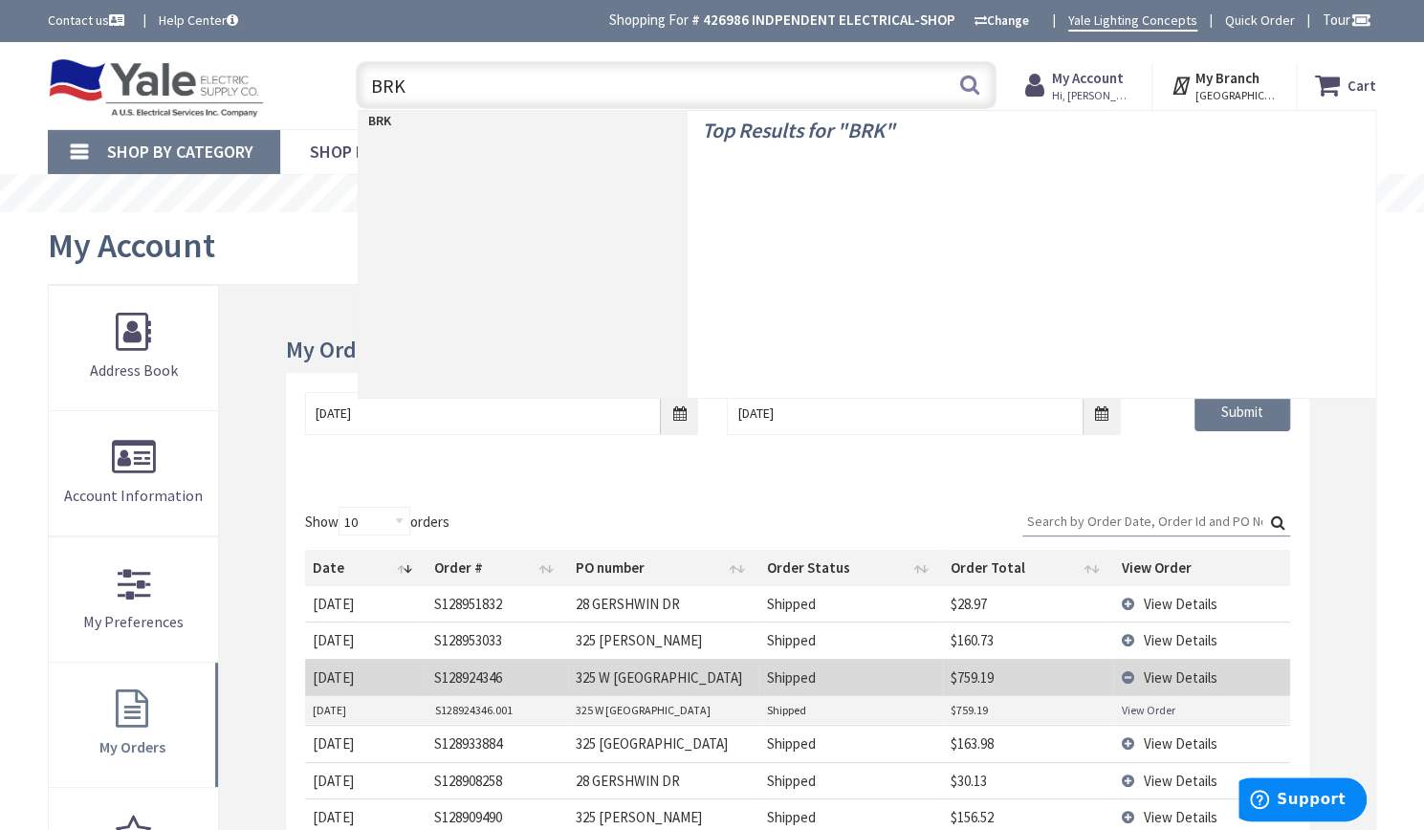
type input "BRK"
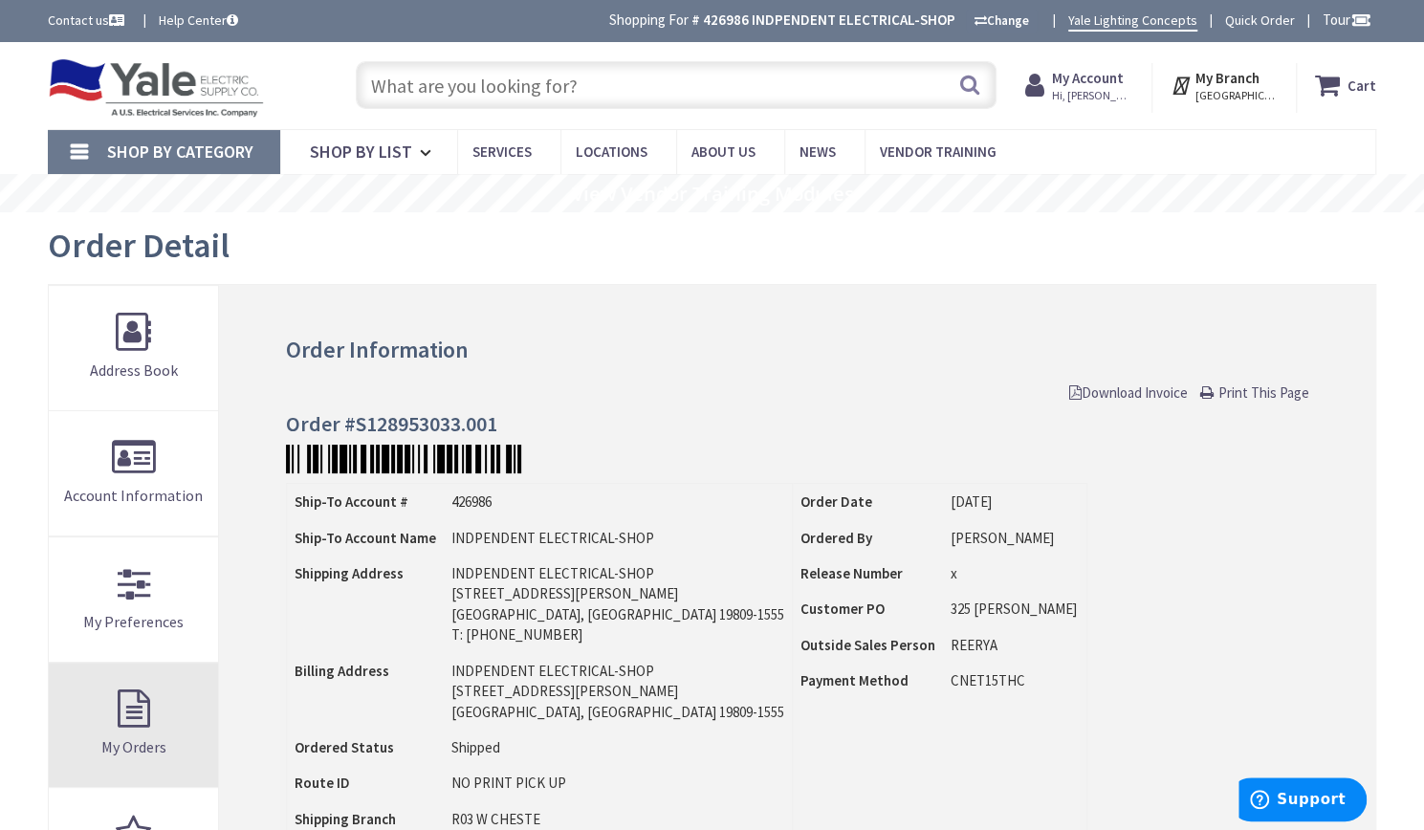
click at [102, 749] on span "My Orders" at bounding box center [133, 746] width 65 height 19
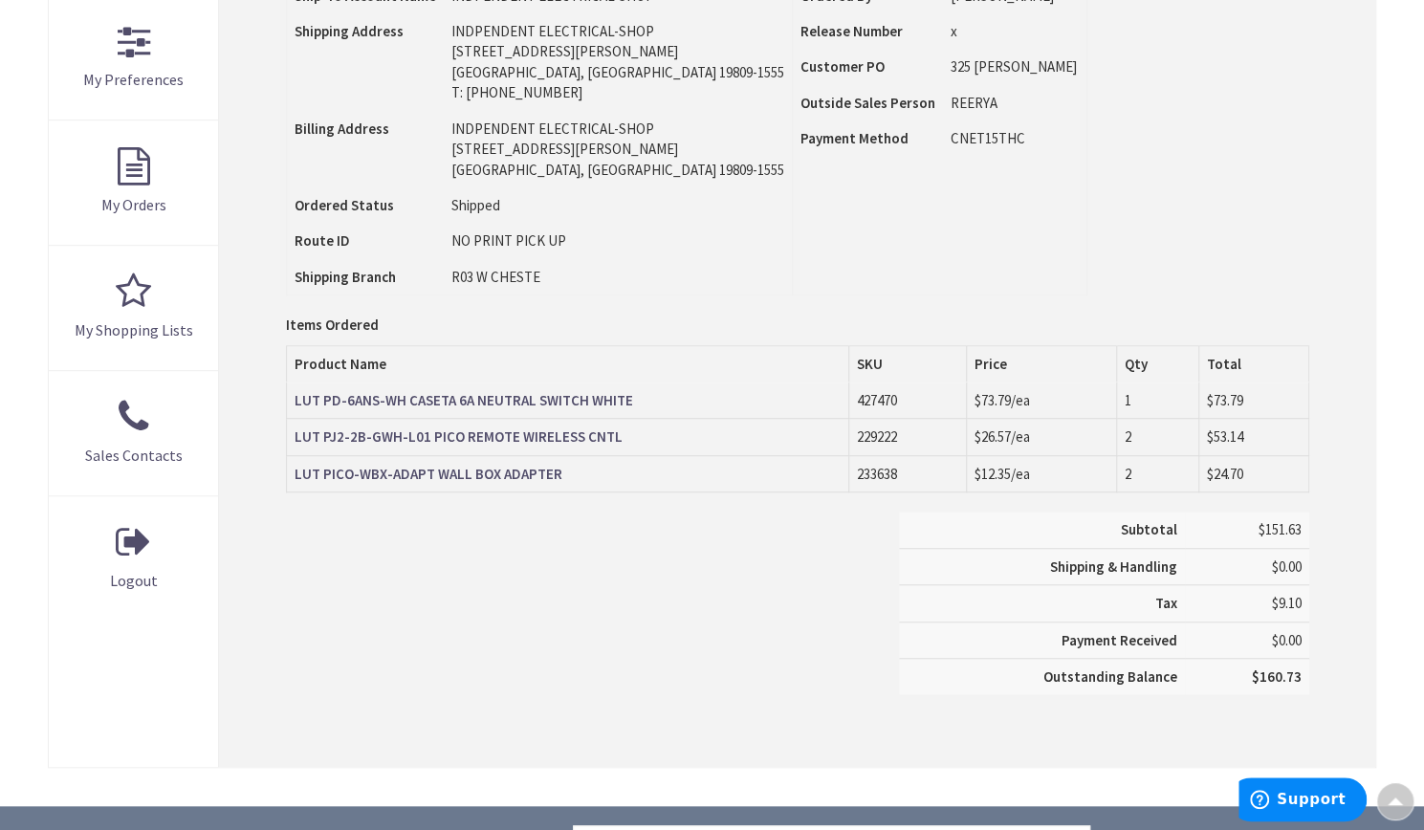
scroll to position [543, 0]
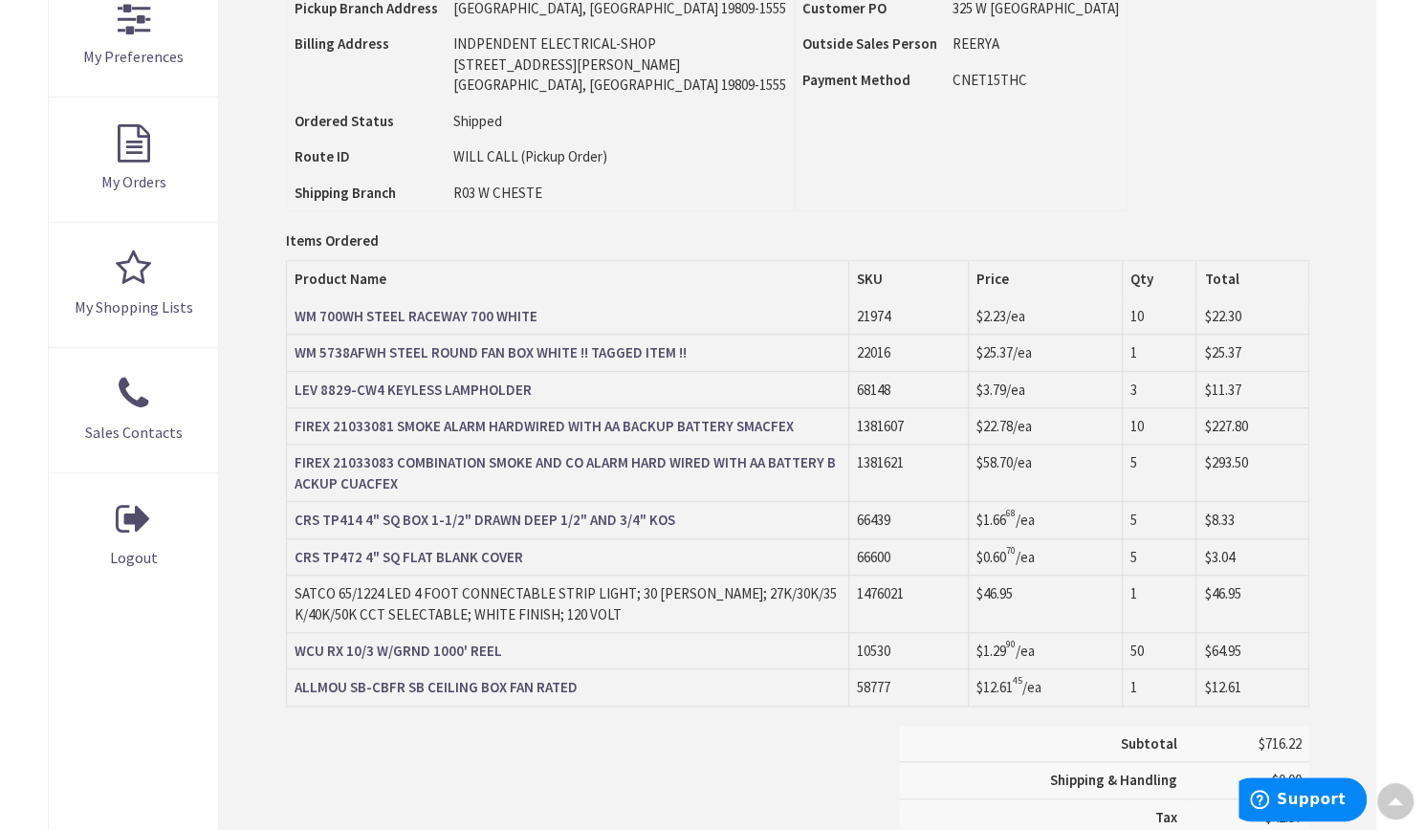
scroll to position [564, 0]
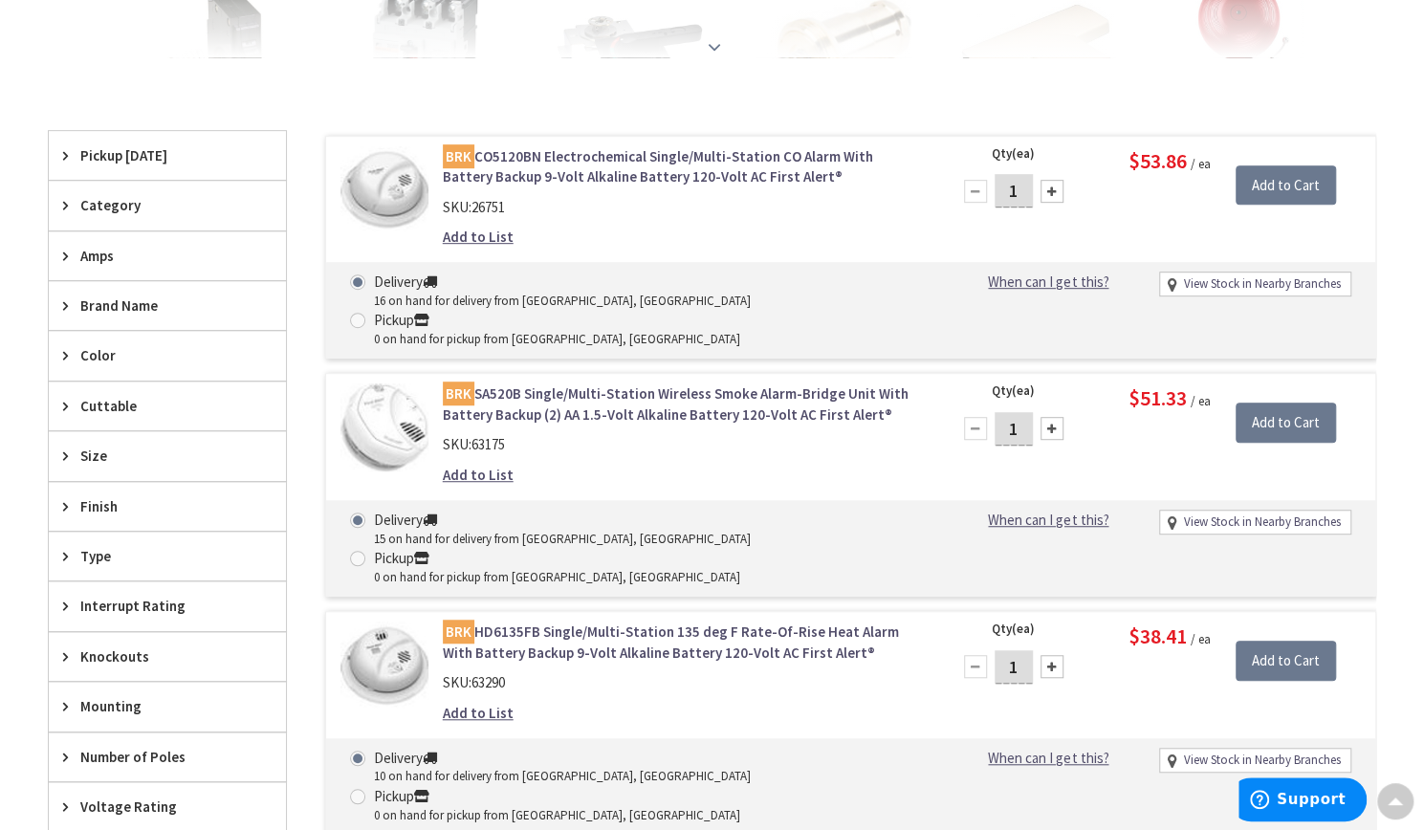
scroll to position [512, 0]
click at [887, 511] on div "Delivery 15 on hand for delivery from [GEOGRAPHIC_DATA], [GEOGRAPHIC_DATA] Pick…" at bounding box center [636, 549] width 600 height 76
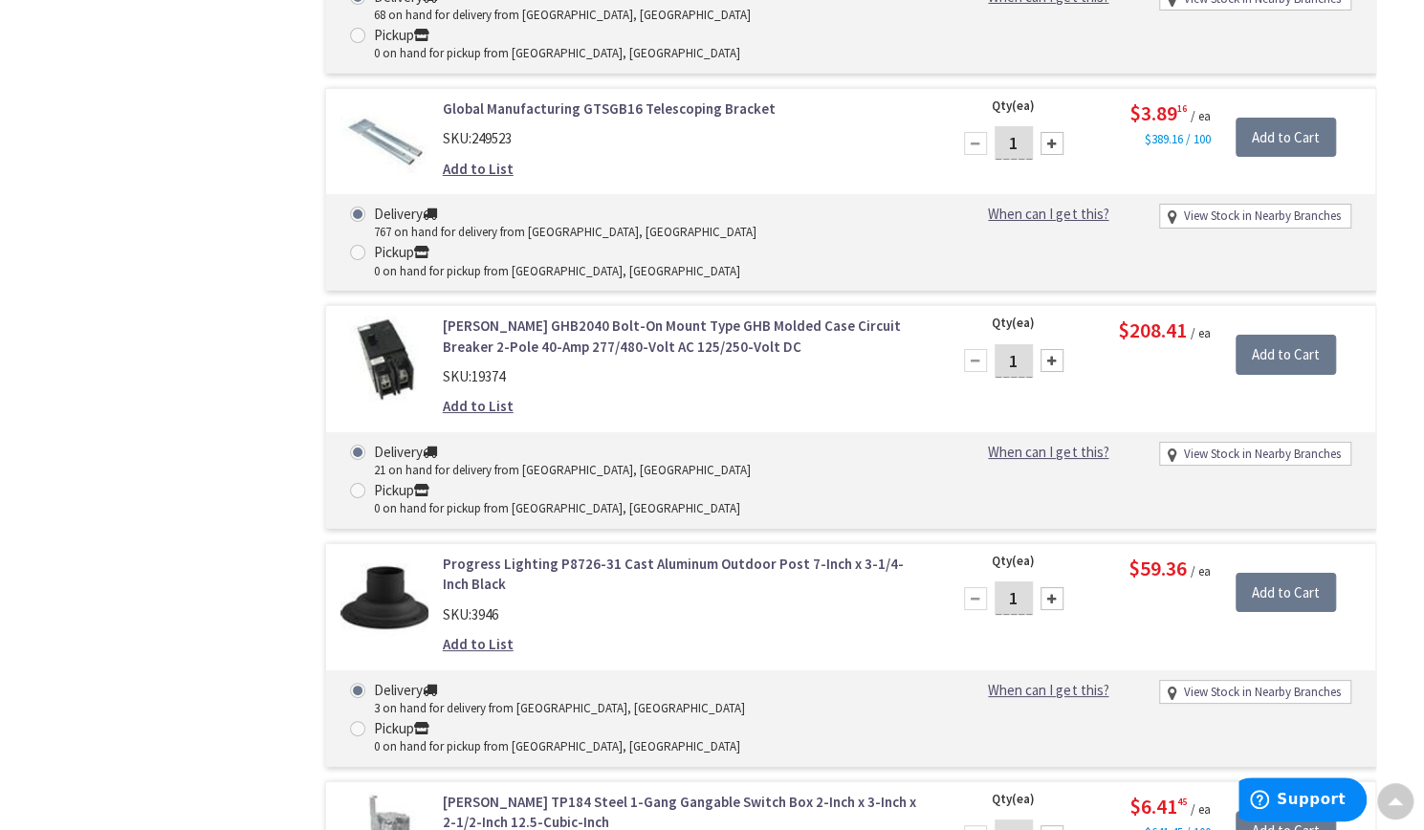
scroll to position [4144, 0]
